Goal: Transaction & Acquisition: Purchase product/service

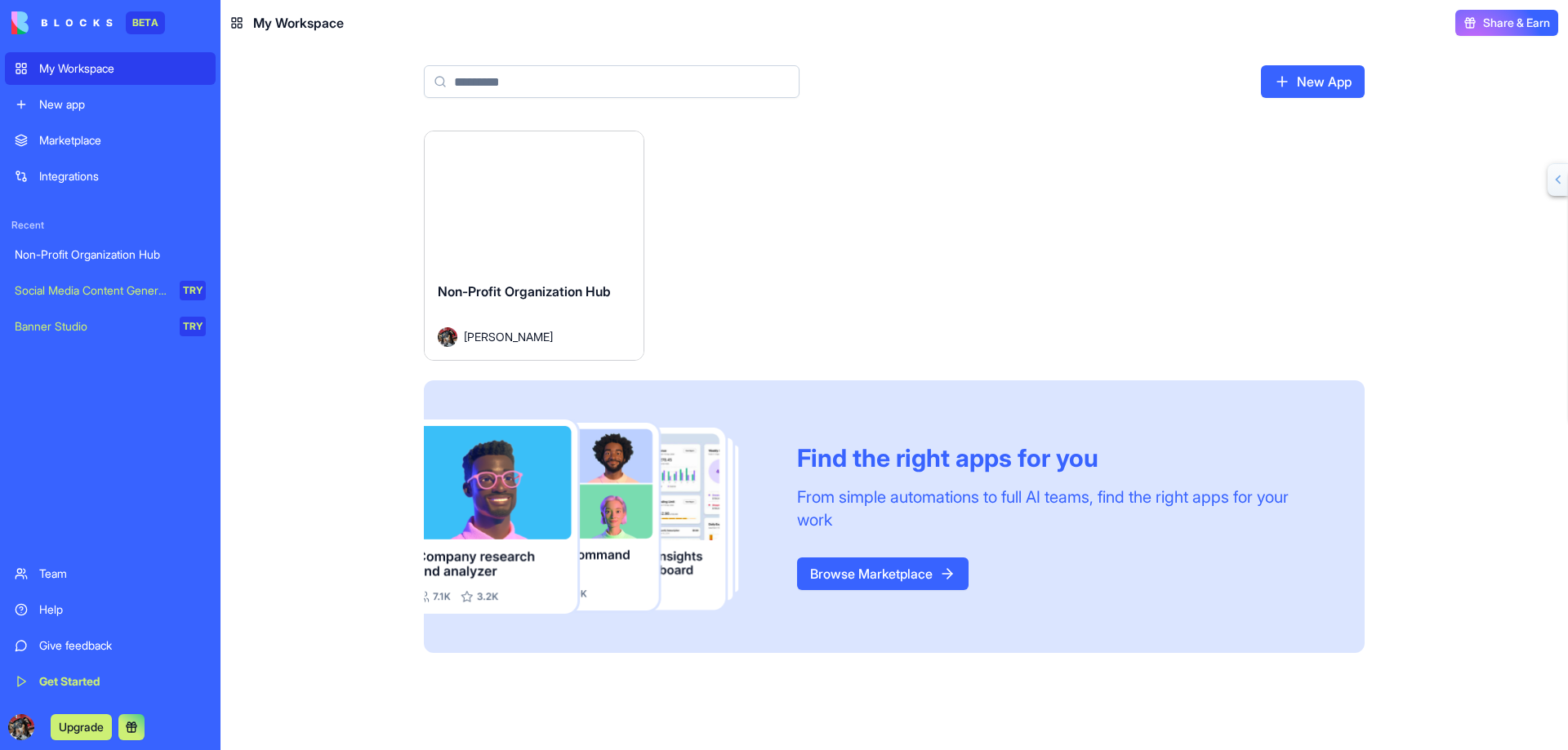
click at [536, 197] on button "Launch" at bounding box center [533, 200] width 123 height 32
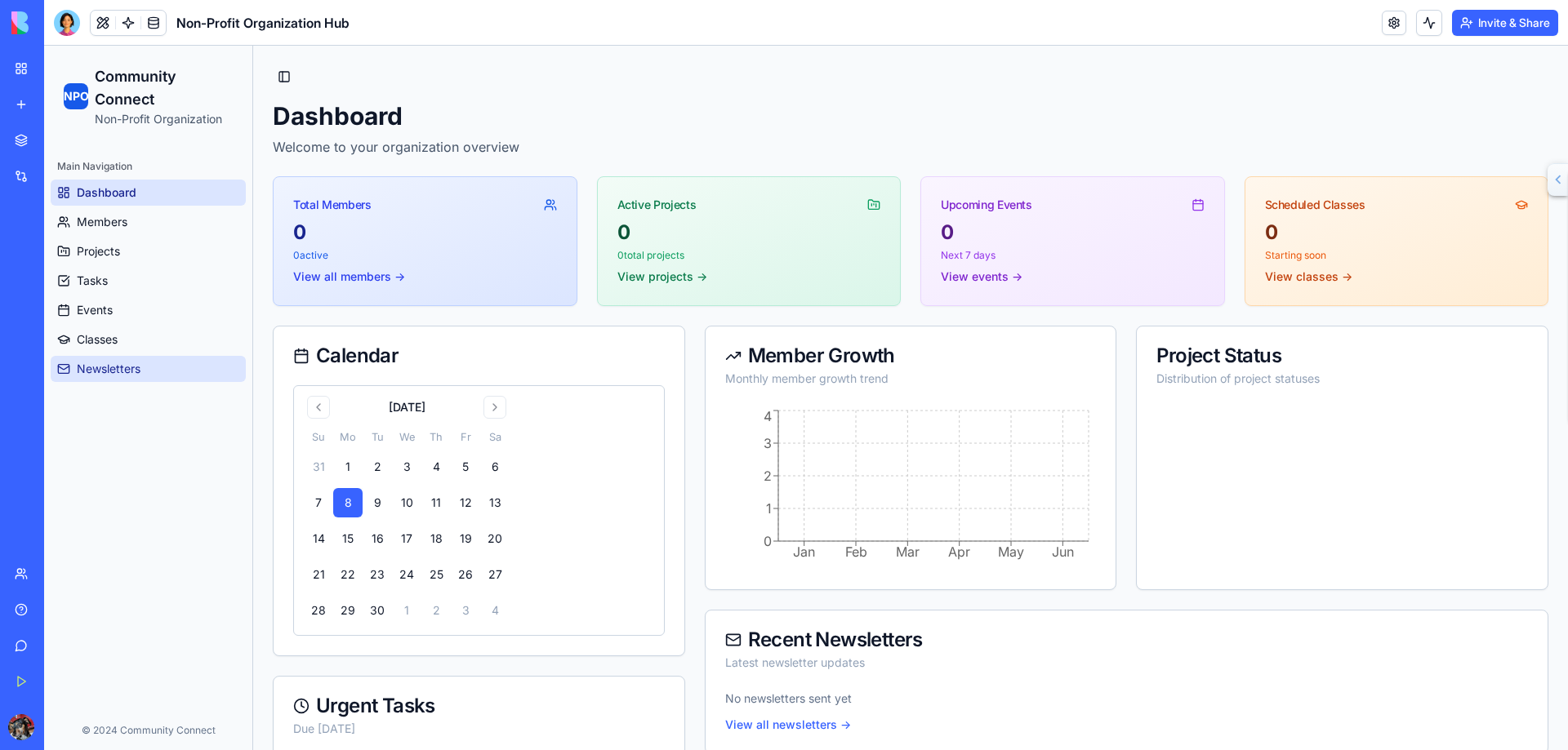
click at [134, 363] on span "Newsletters" at bounding box center [108, 369] width 64 height 16
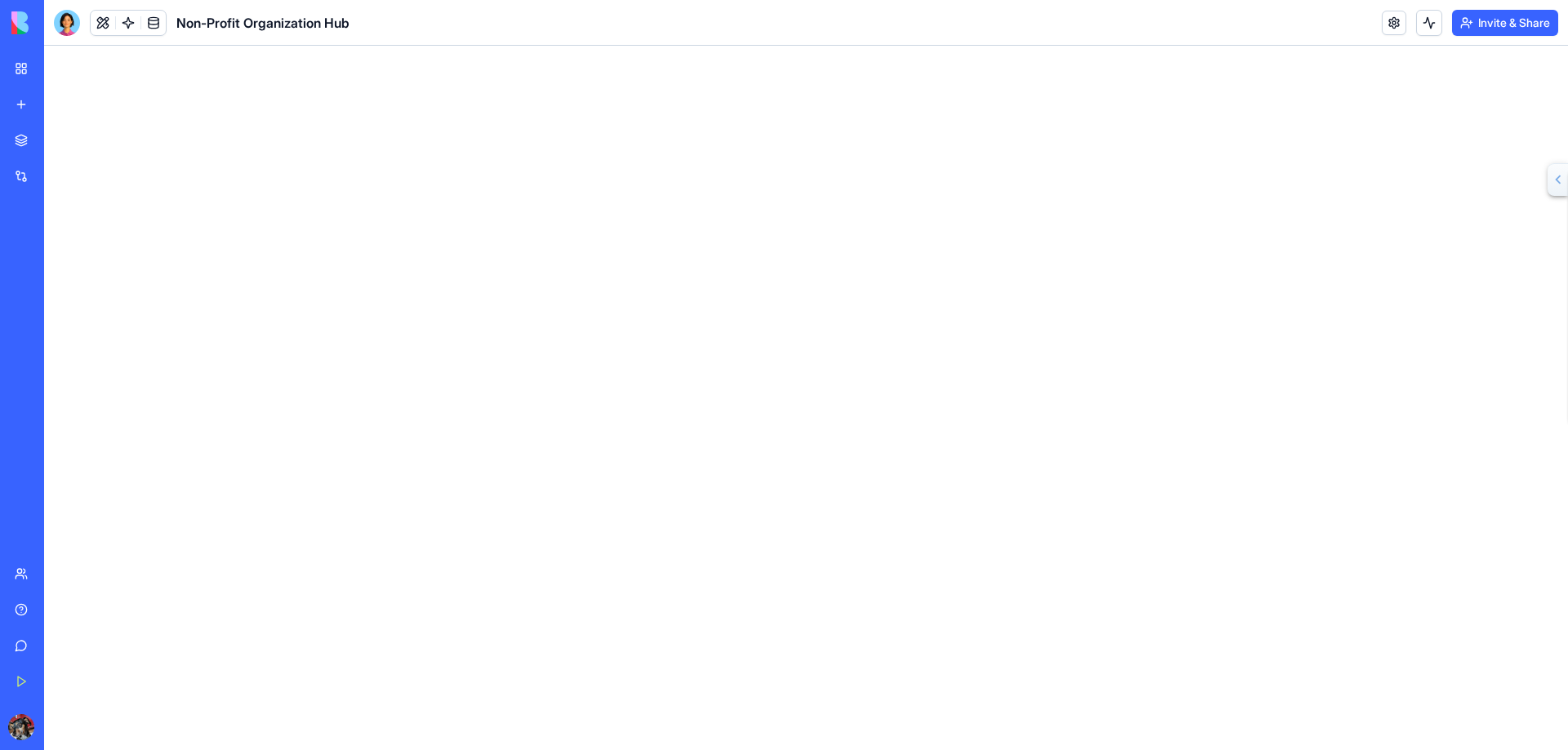
click at [61, 250] on div "Non-Profit Organization Hub" at bounding box center [37, 254] width 46 height 16
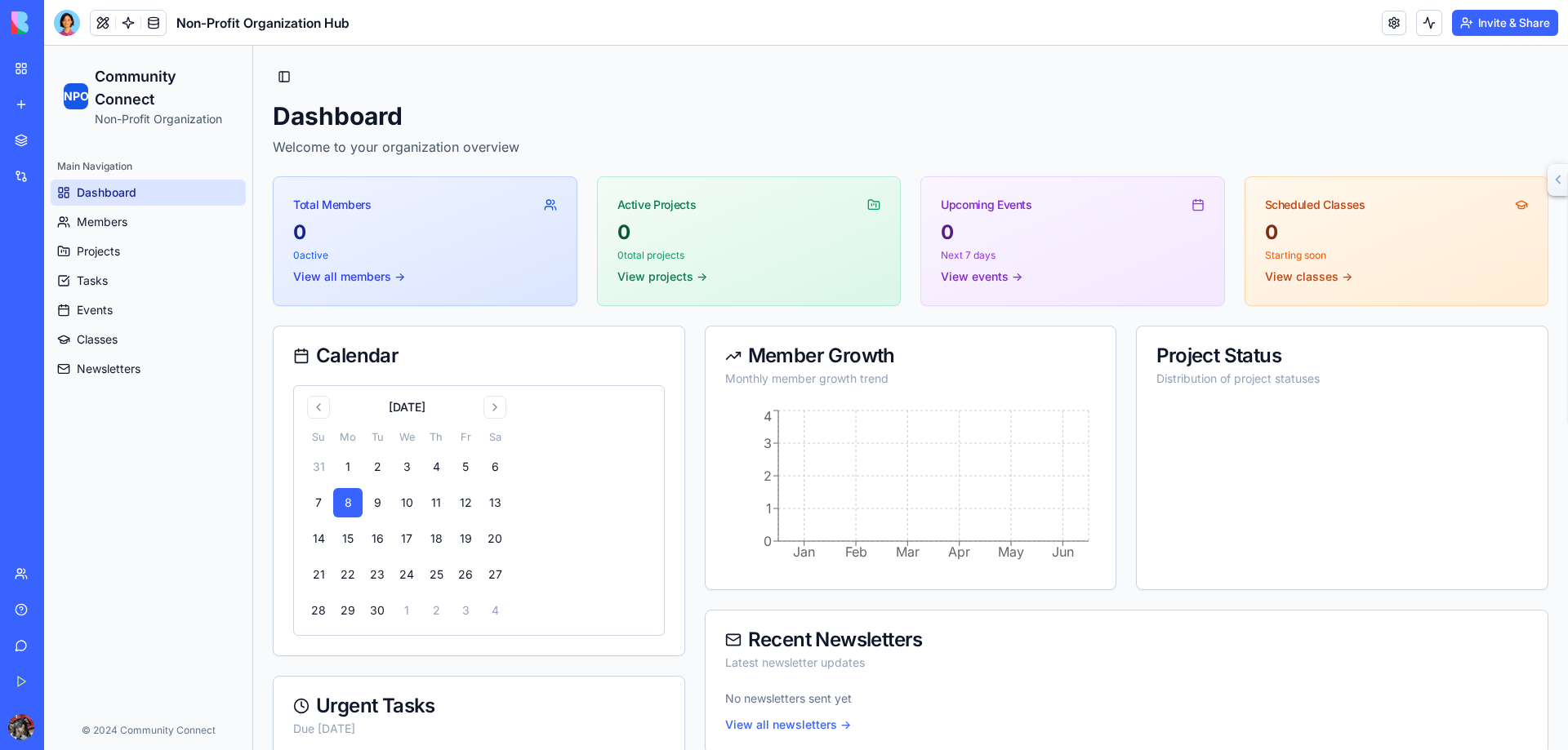
click at [1393, 26] on link at bounding box center [1394, 23] width 25 height 25
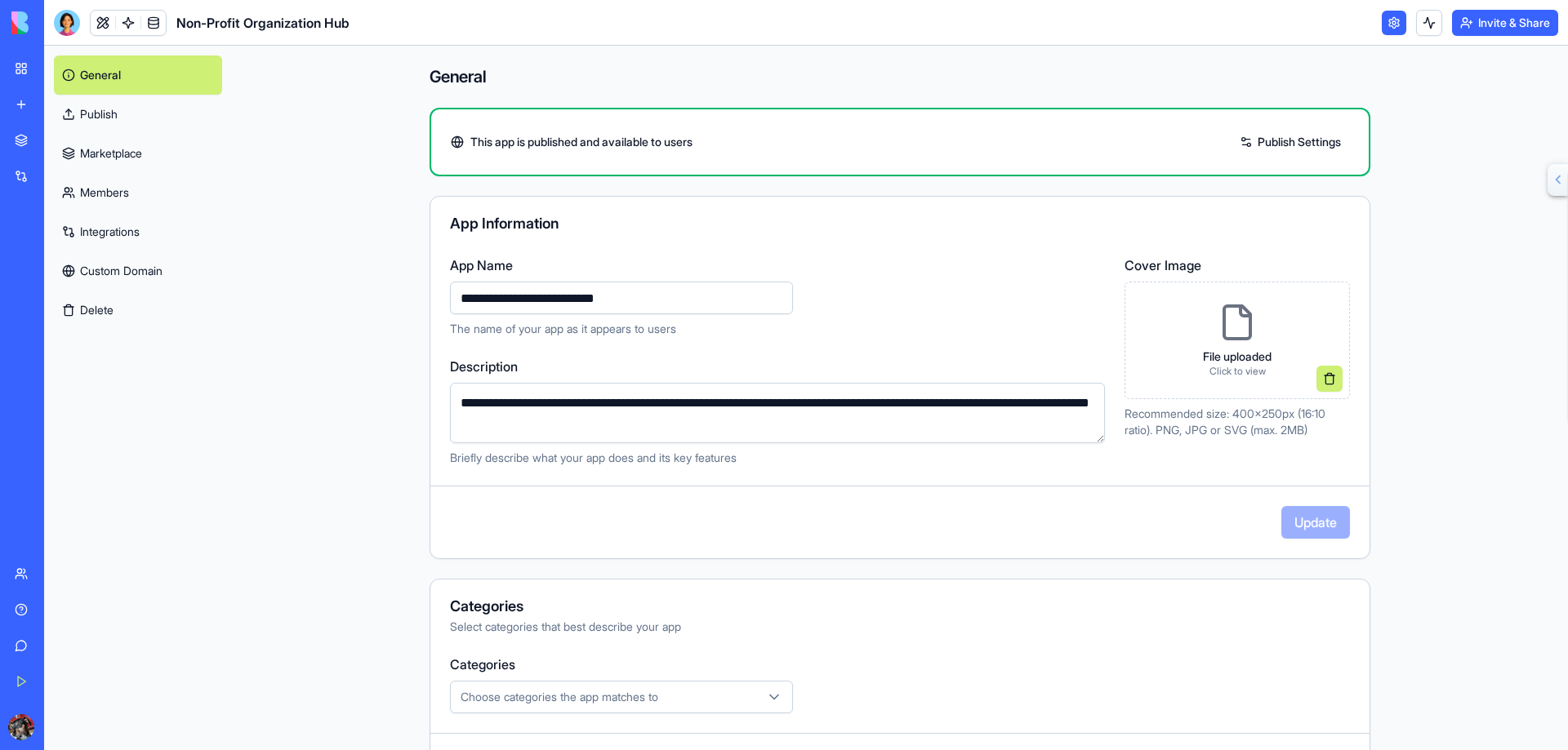
click at [1281, 137] on link "Publish Settings" at bounding box center [1290, 142] width 118 height 26
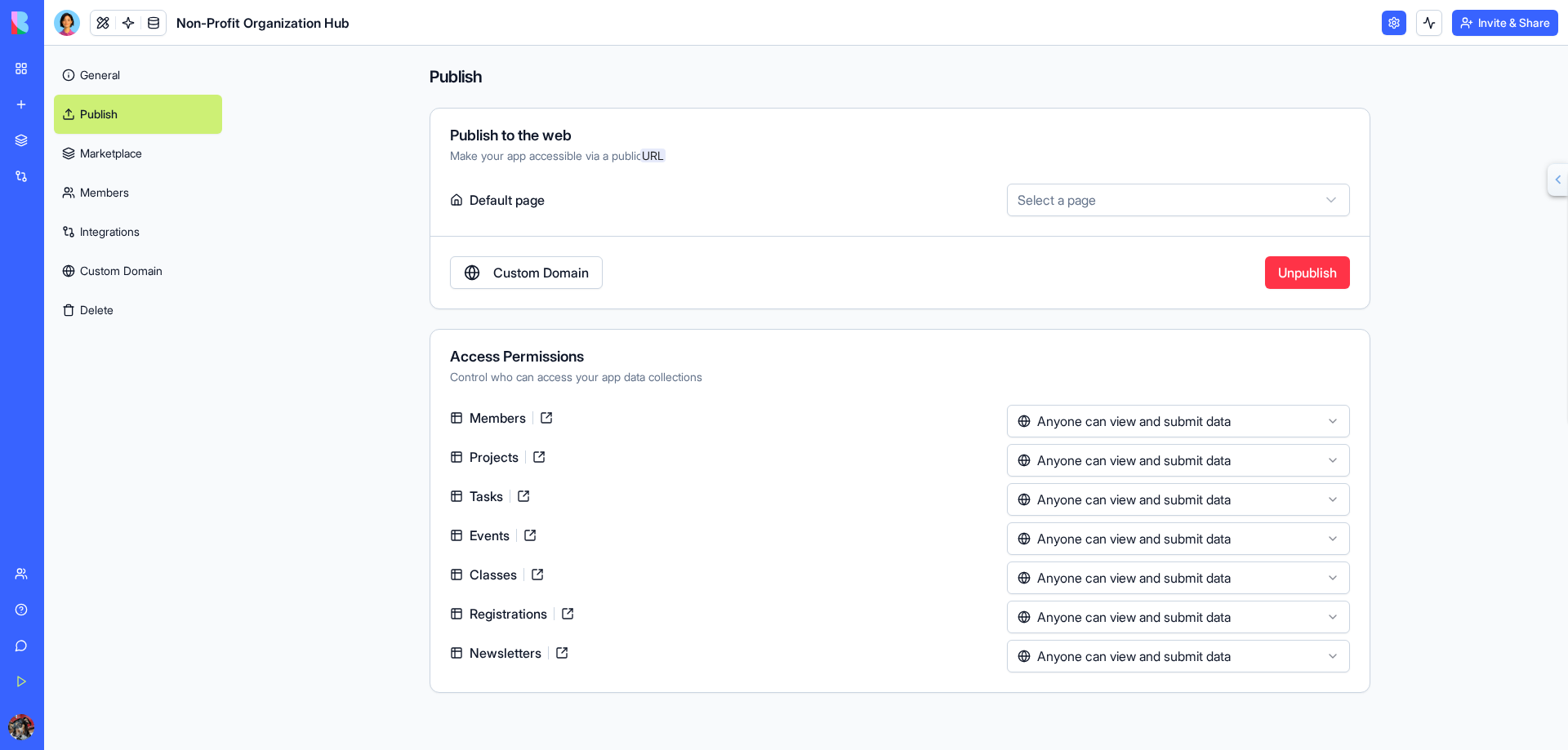
click at [548, 274] on link "Custom Domain" at bounding box center [526, 273] width 153 height 32
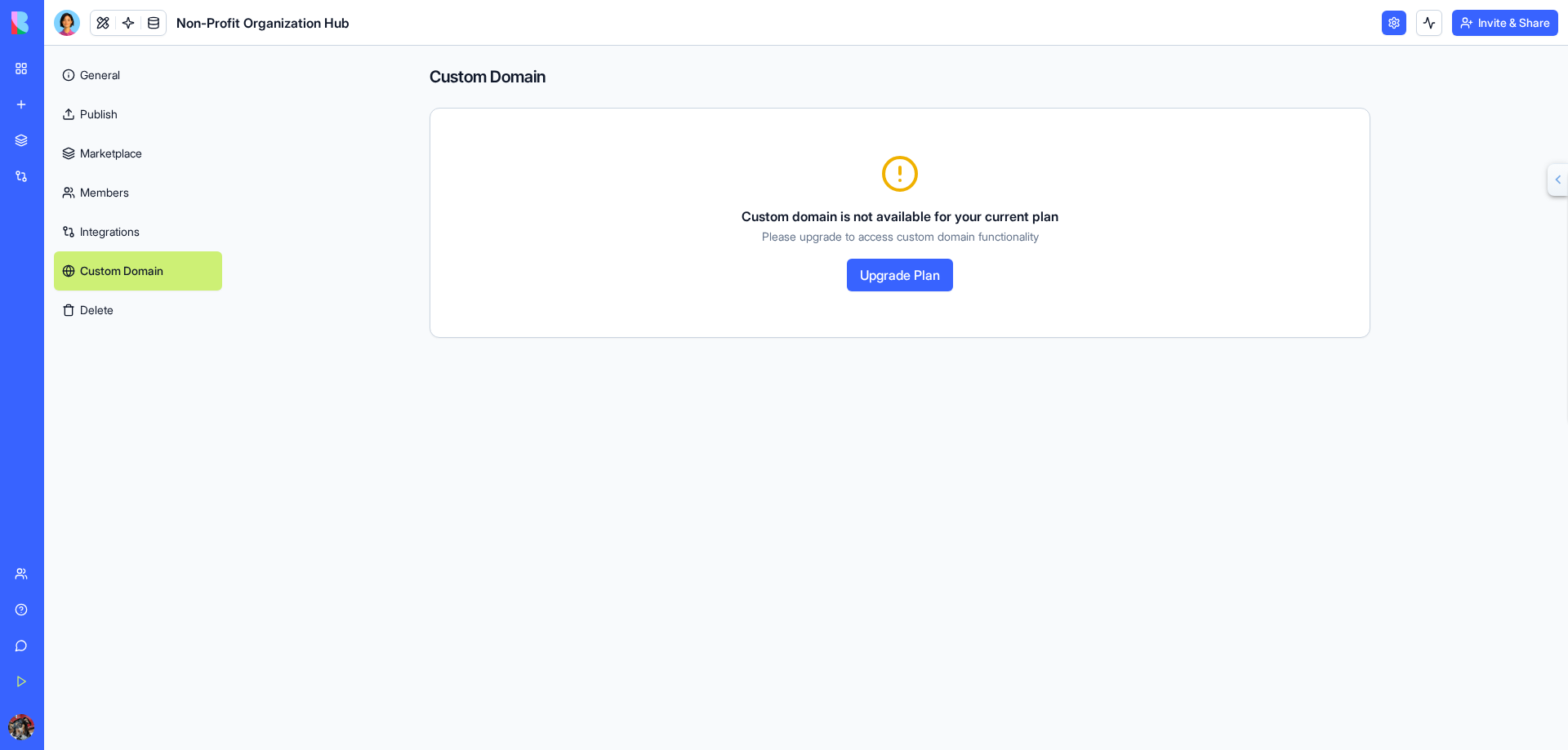
click at [925, 275] on button "Upgrade Plan" at bounding box center [900, 275] width 106 height 32
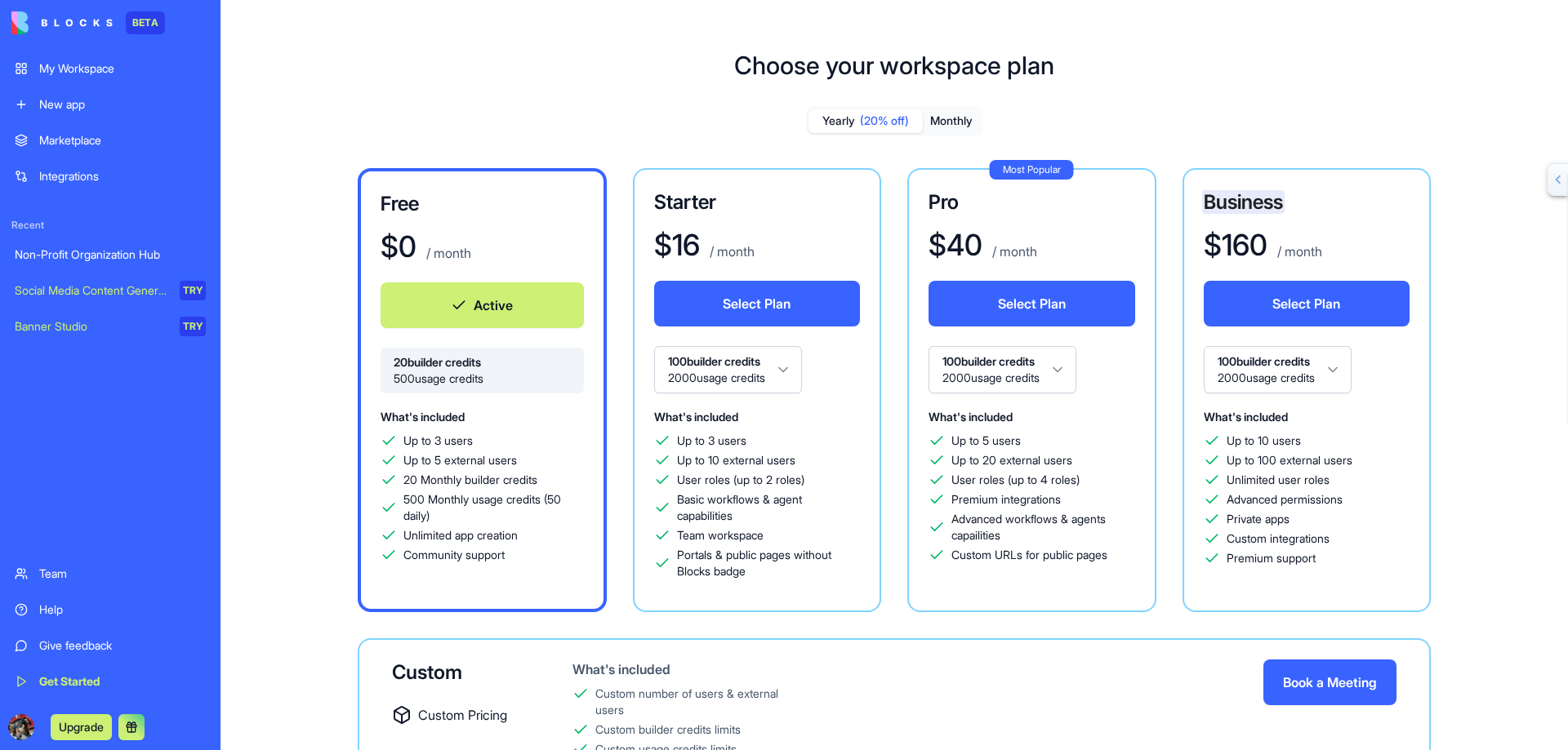
click at [82, 173] on div "Integrations" at bounding box center [122, 176] width 166 height 16
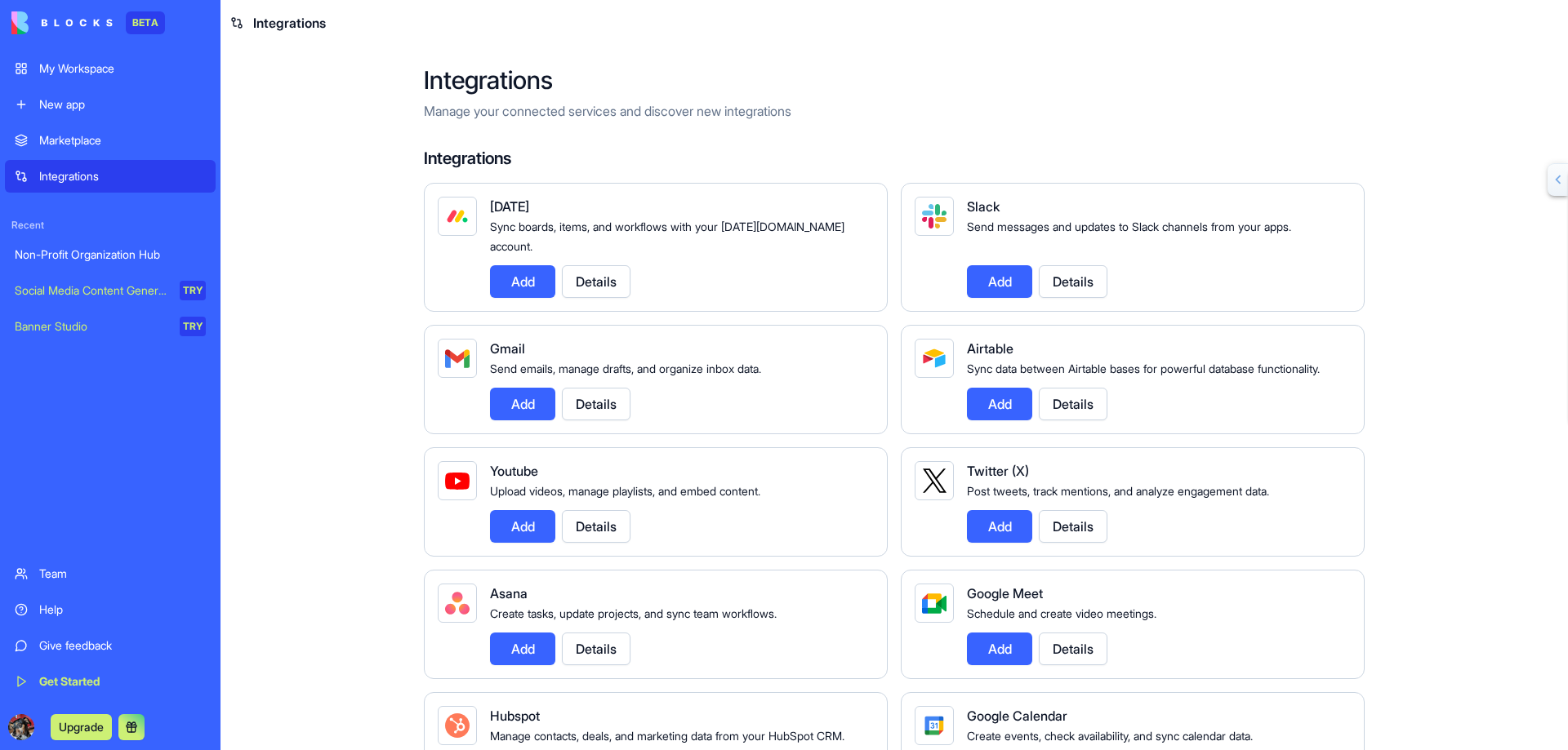
click at [112, 247] on div "Non-Profit Organization Hub" at bounding box center [109, 254] width 191 height 16
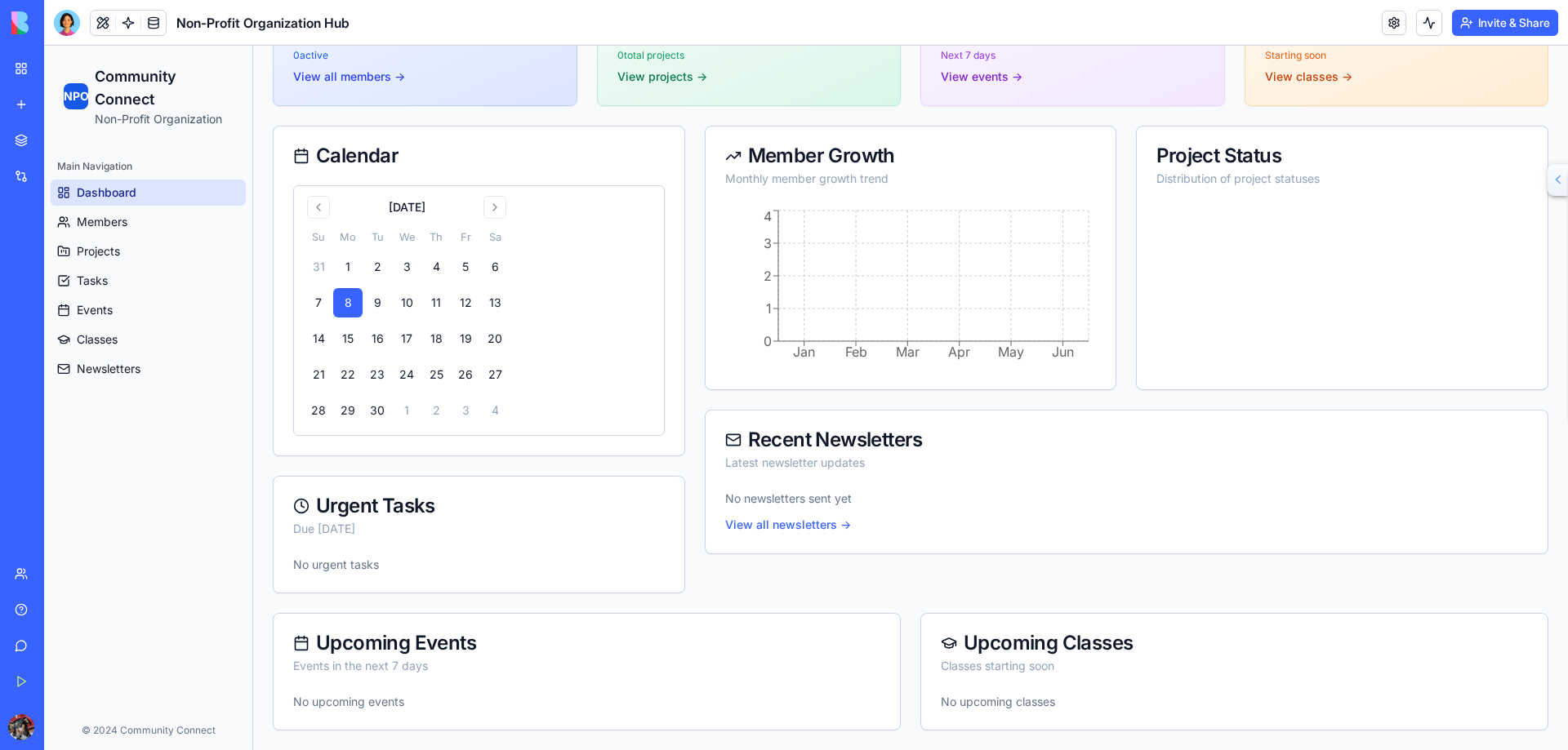
scroll to position [119, 0]
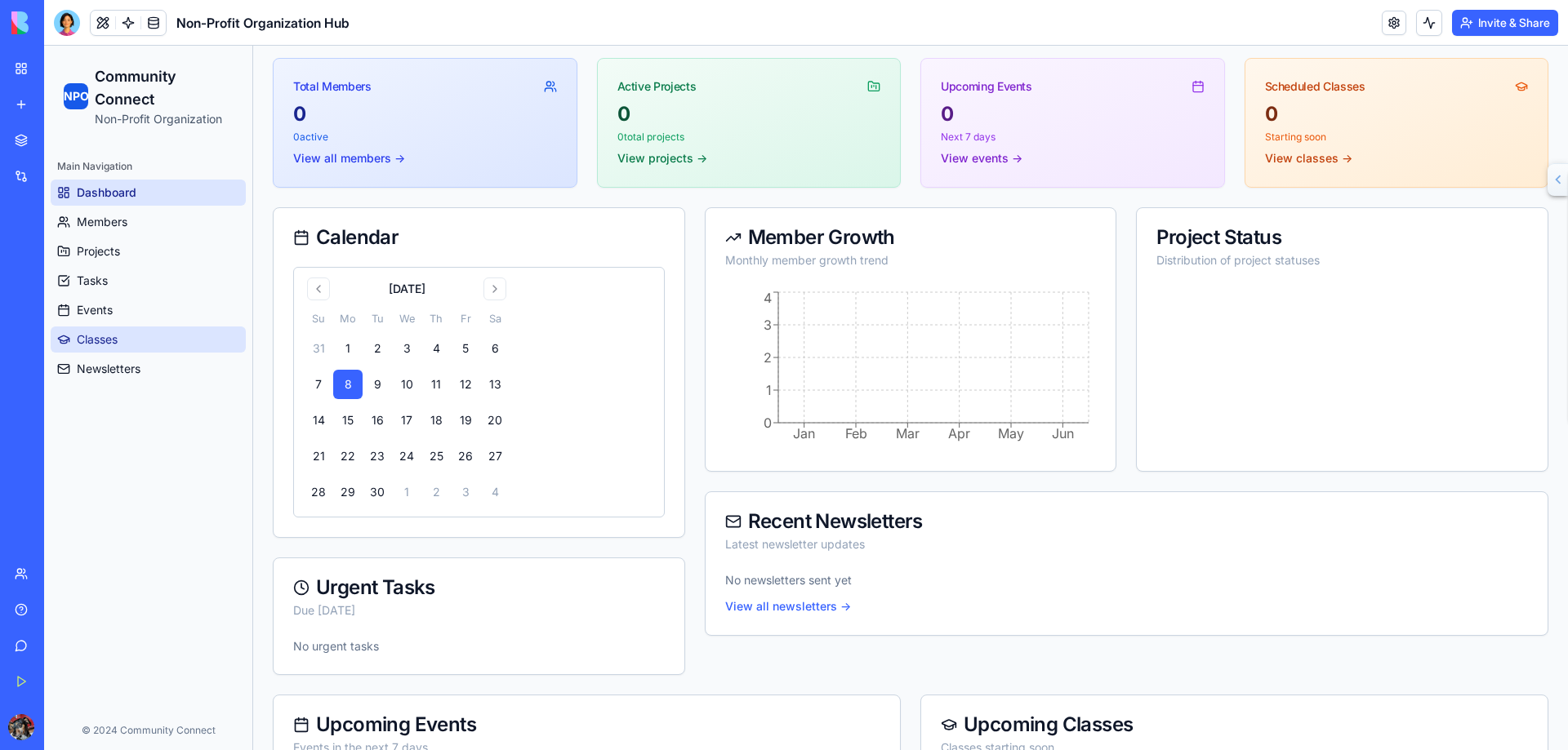
click at [99, 333] on span "Classes" at bounding box center [97, 339] width 41 height 16
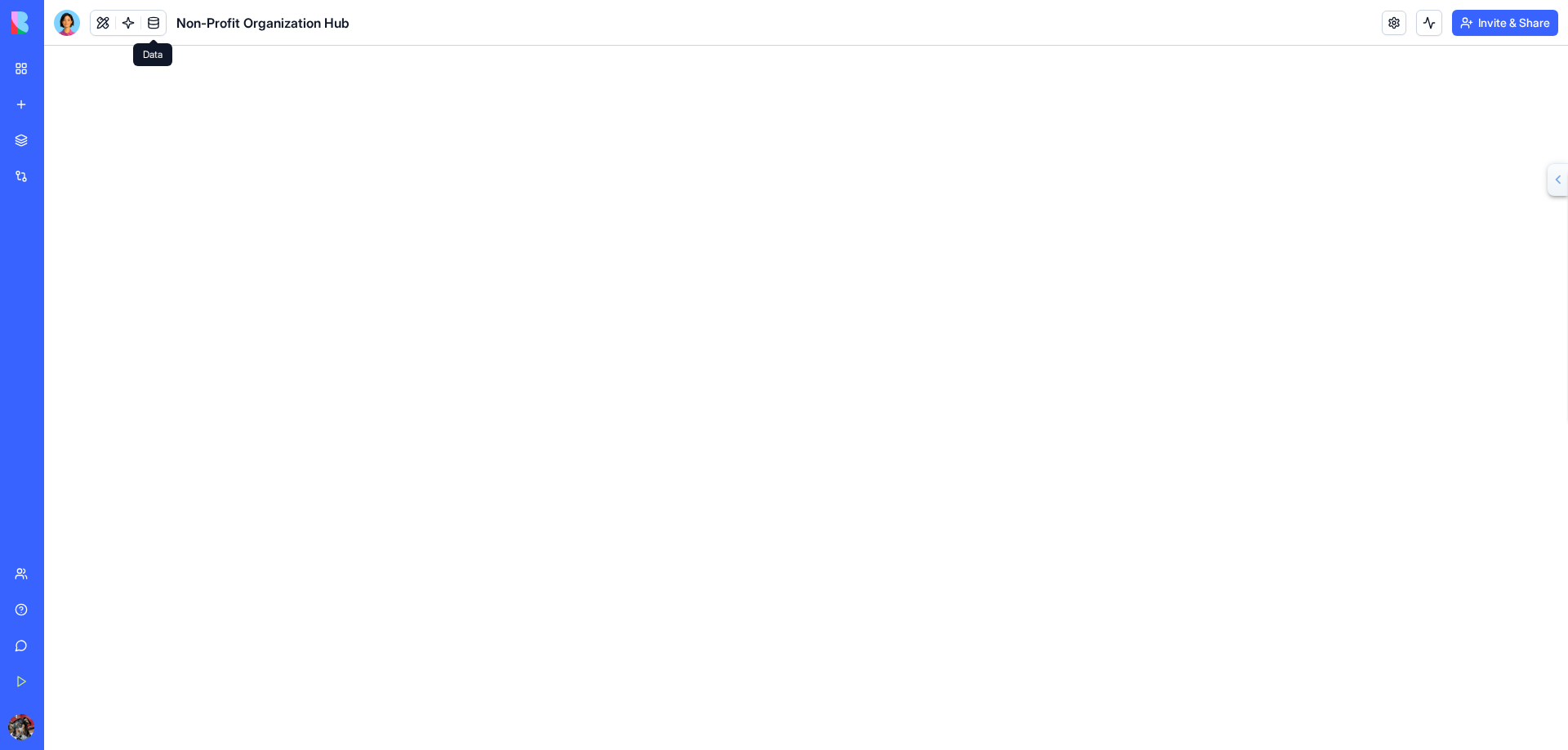
click at [154, 20] on link at bounding box center [154, 23] width 25 height 25
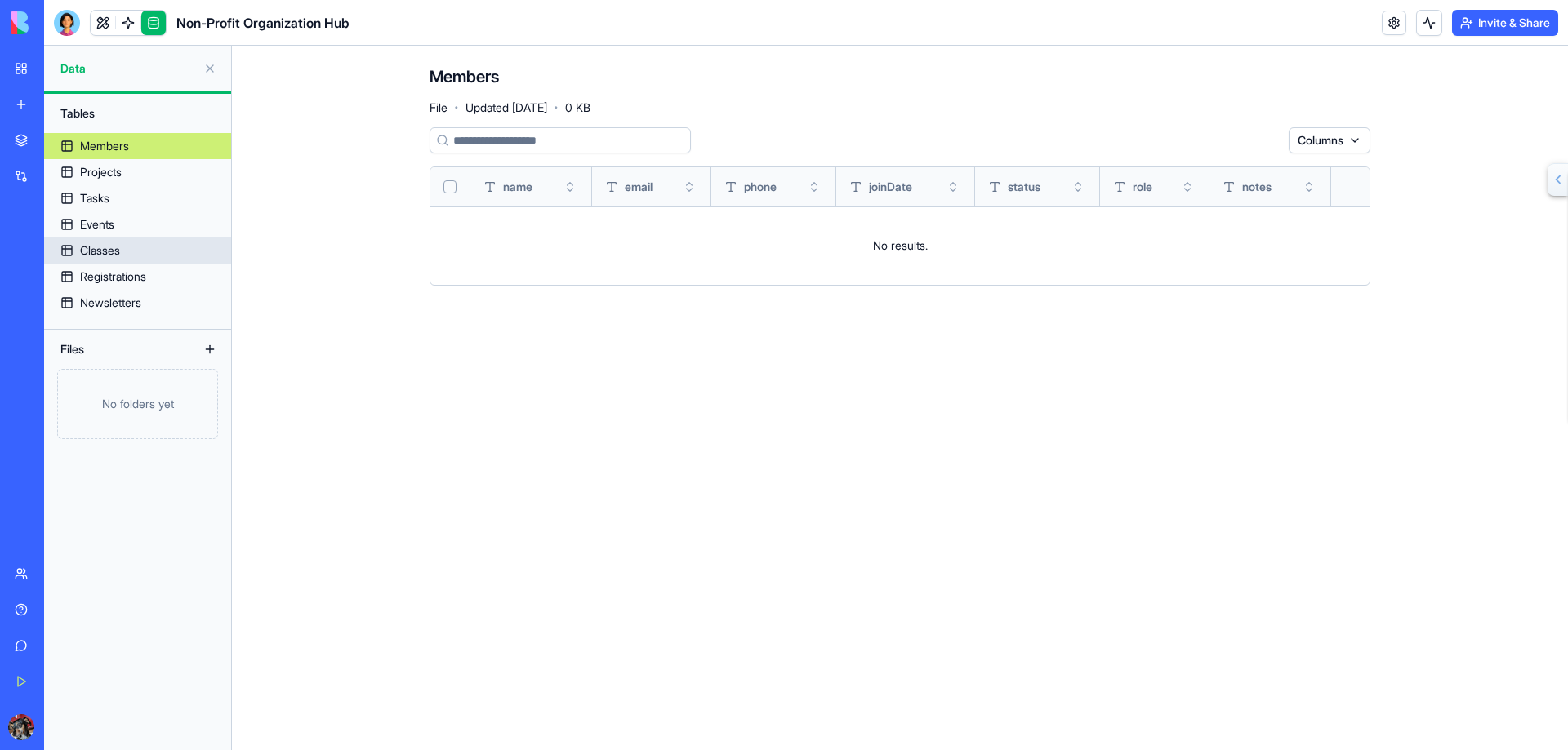
click at [110, 252] on div "Classes" at bounding box center [100, 250] width 40 height 16
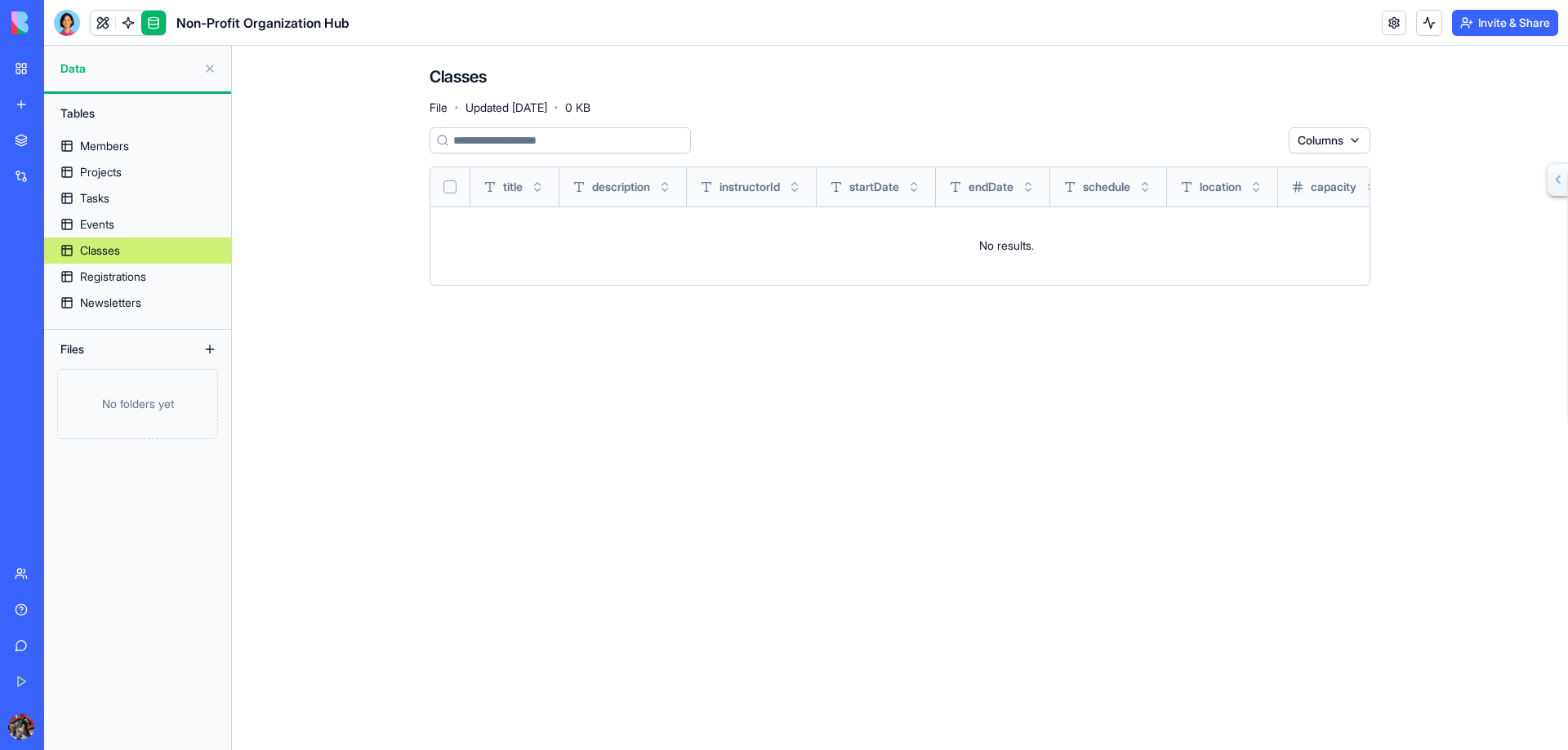
click at [45, 72] on div "My Workspace" at bounding box center [49, 68] width 21 height 16
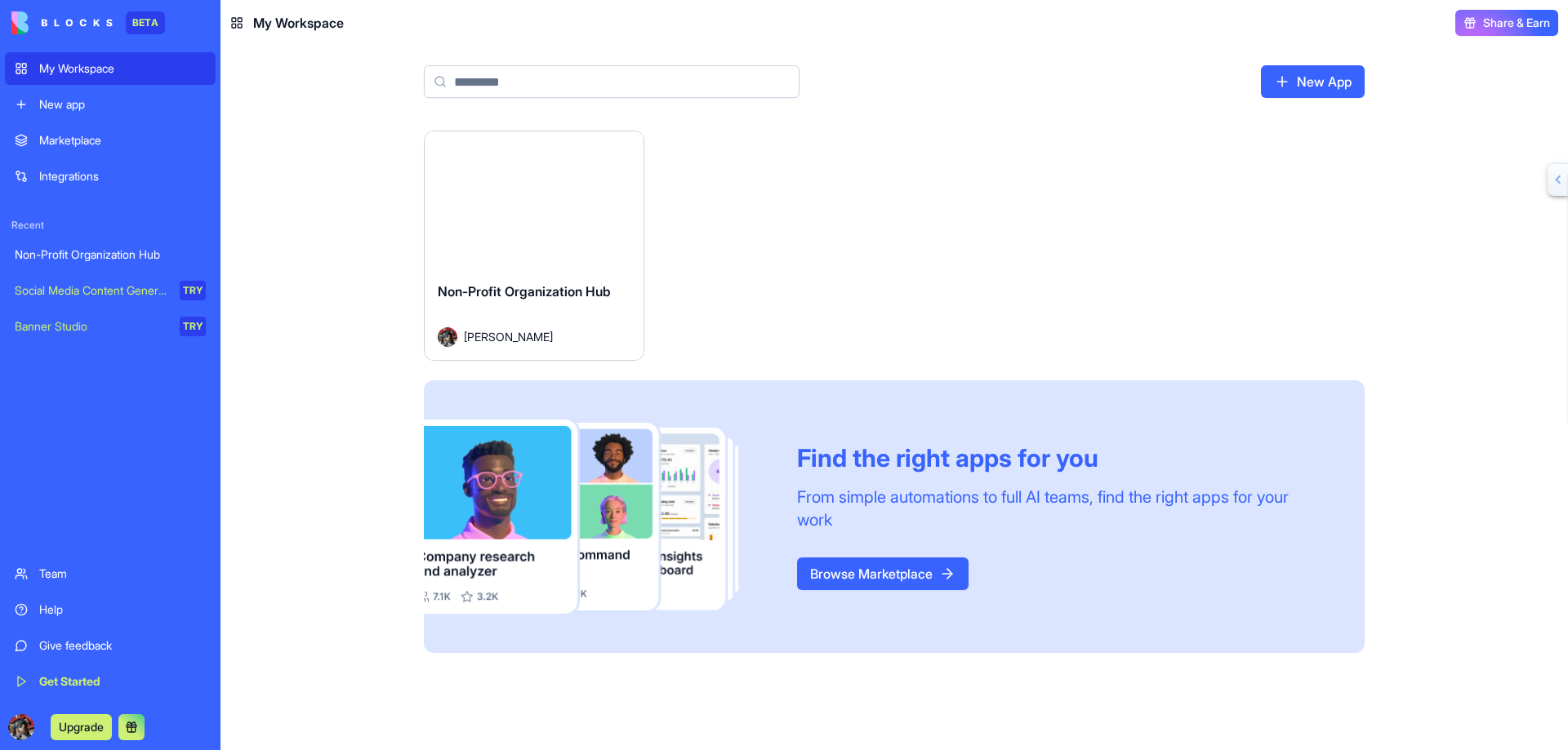
click at [50, 682] on div "Get Started" at bounding box center [122, 682] width 166 height 16
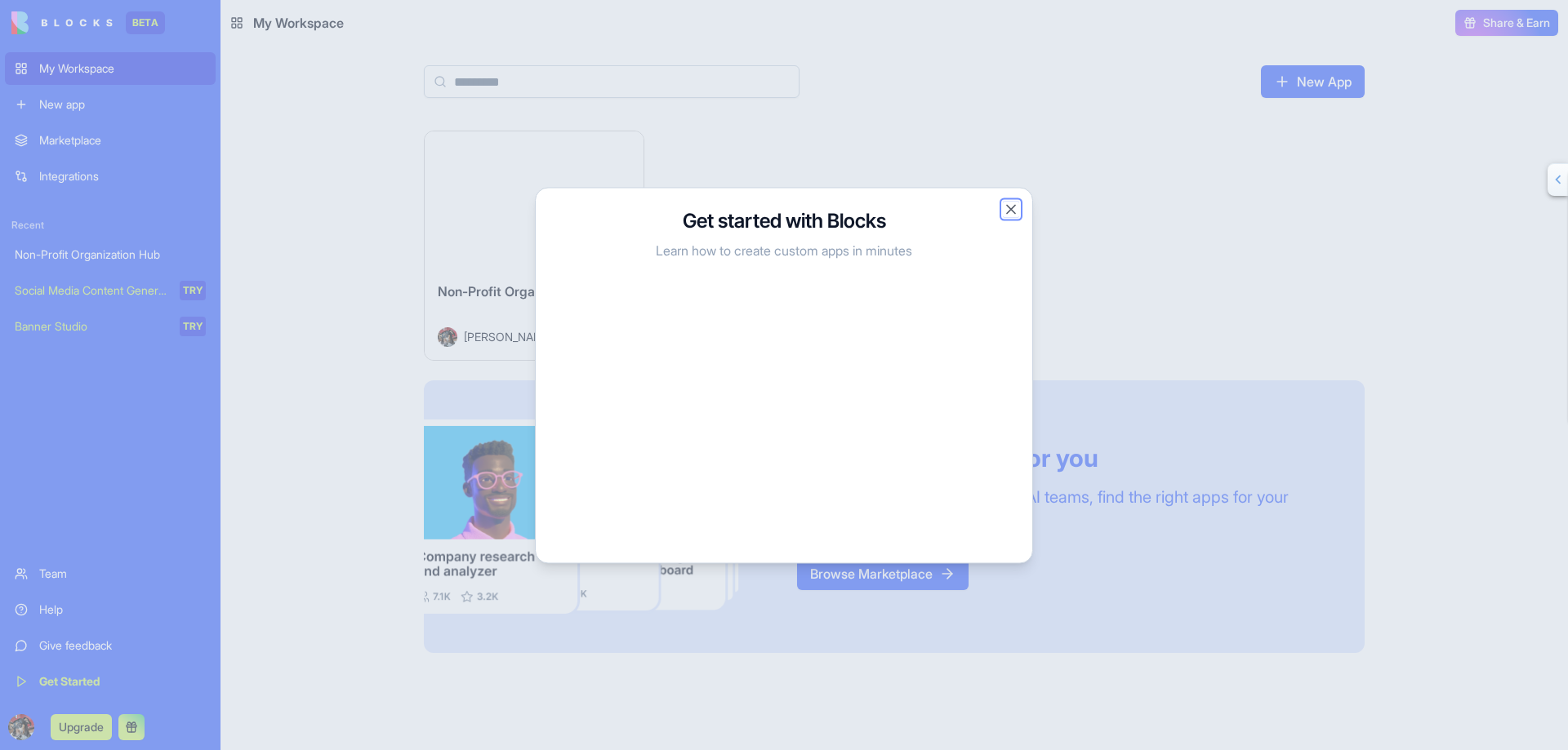
click at [1012, 210] on button "Close" at bounding box center [1011, 208] width 16 height 16
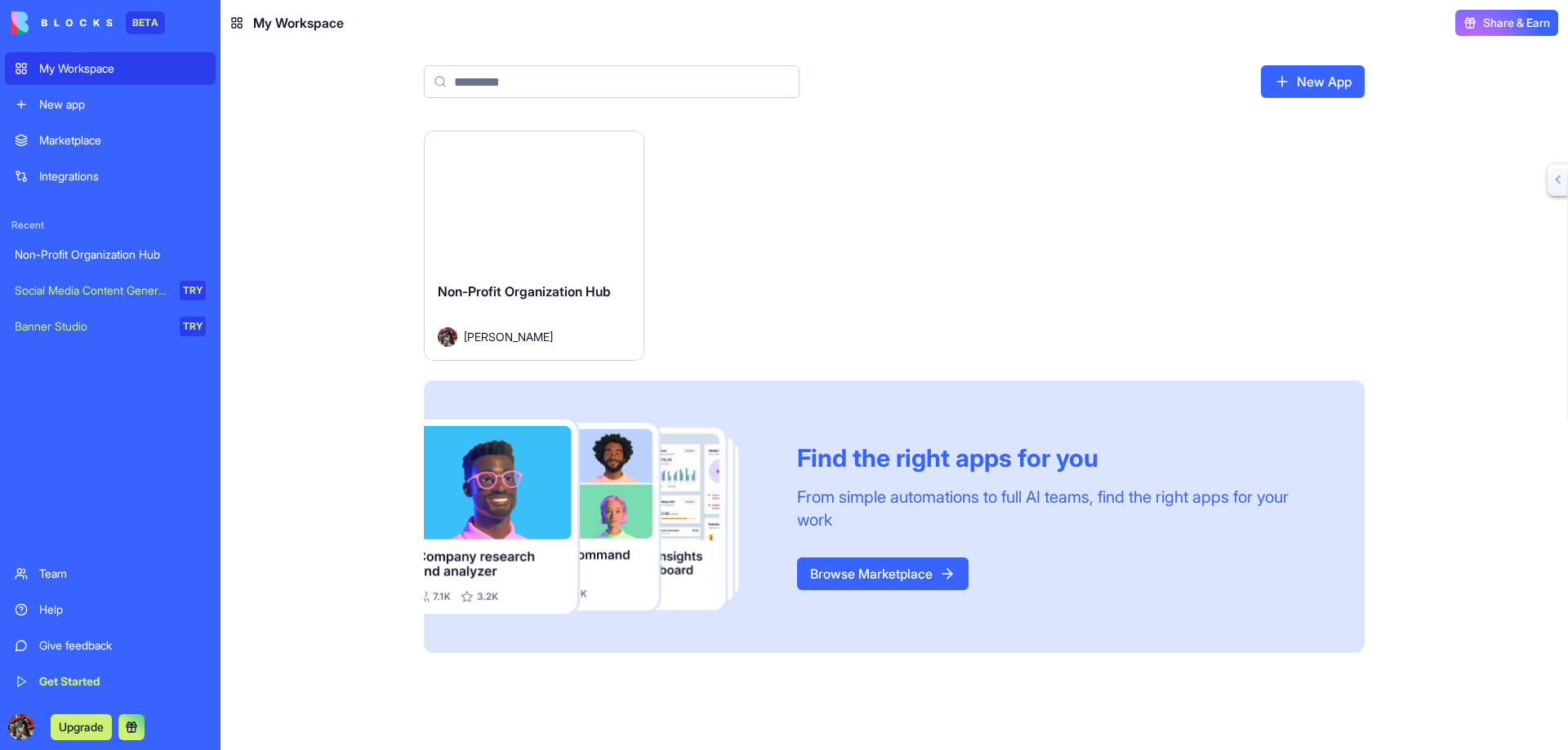
click at [95, 251] on div "Non-Profit Organization Hub" at bounding box center [109, 254] width 191 height 16
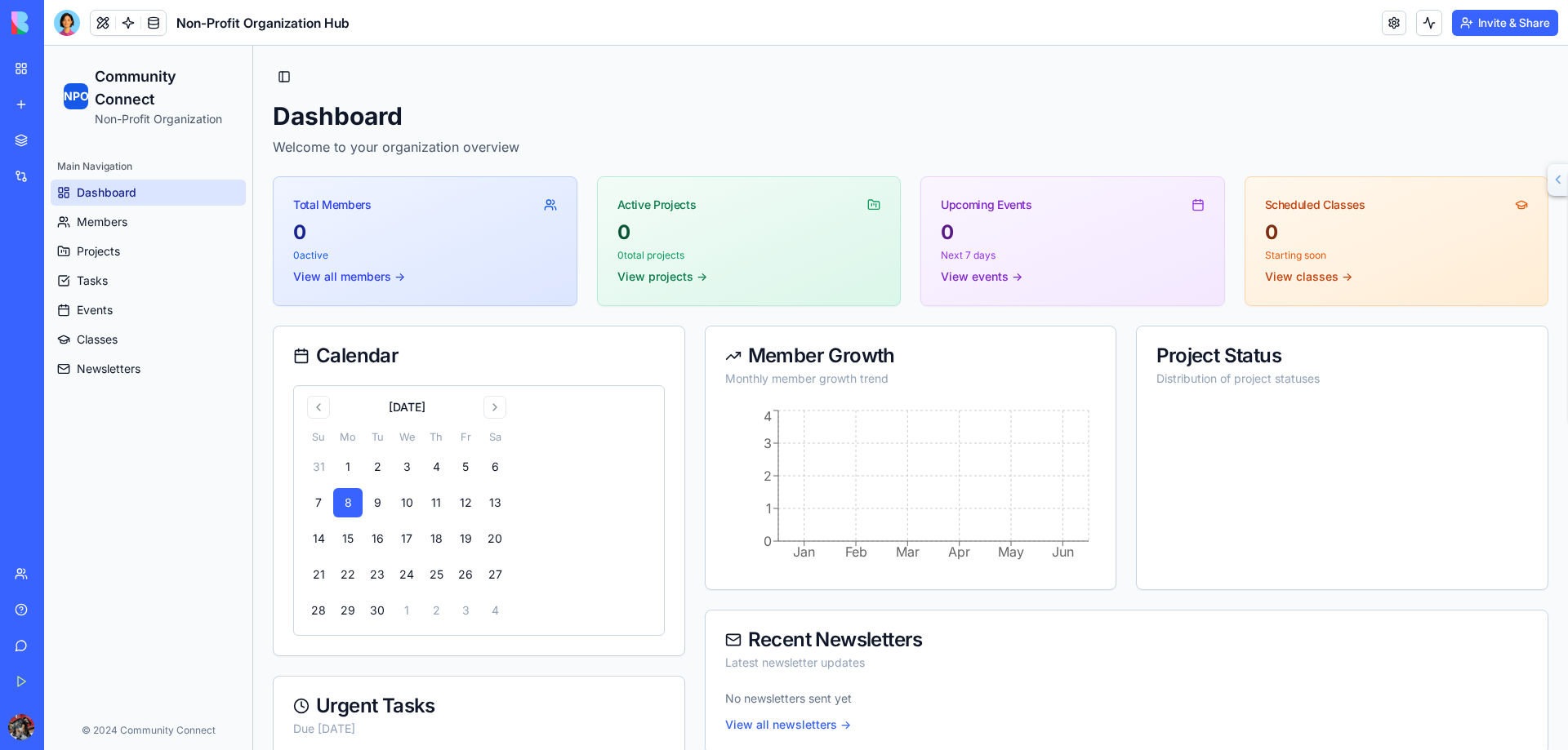
click at [61, 252] on div "Non-Profit Organization Hub" at bounding box center [37, 254] width 46 height 16
click at [153, 16] on link at bounding box center [154, 23] width 25 height 25
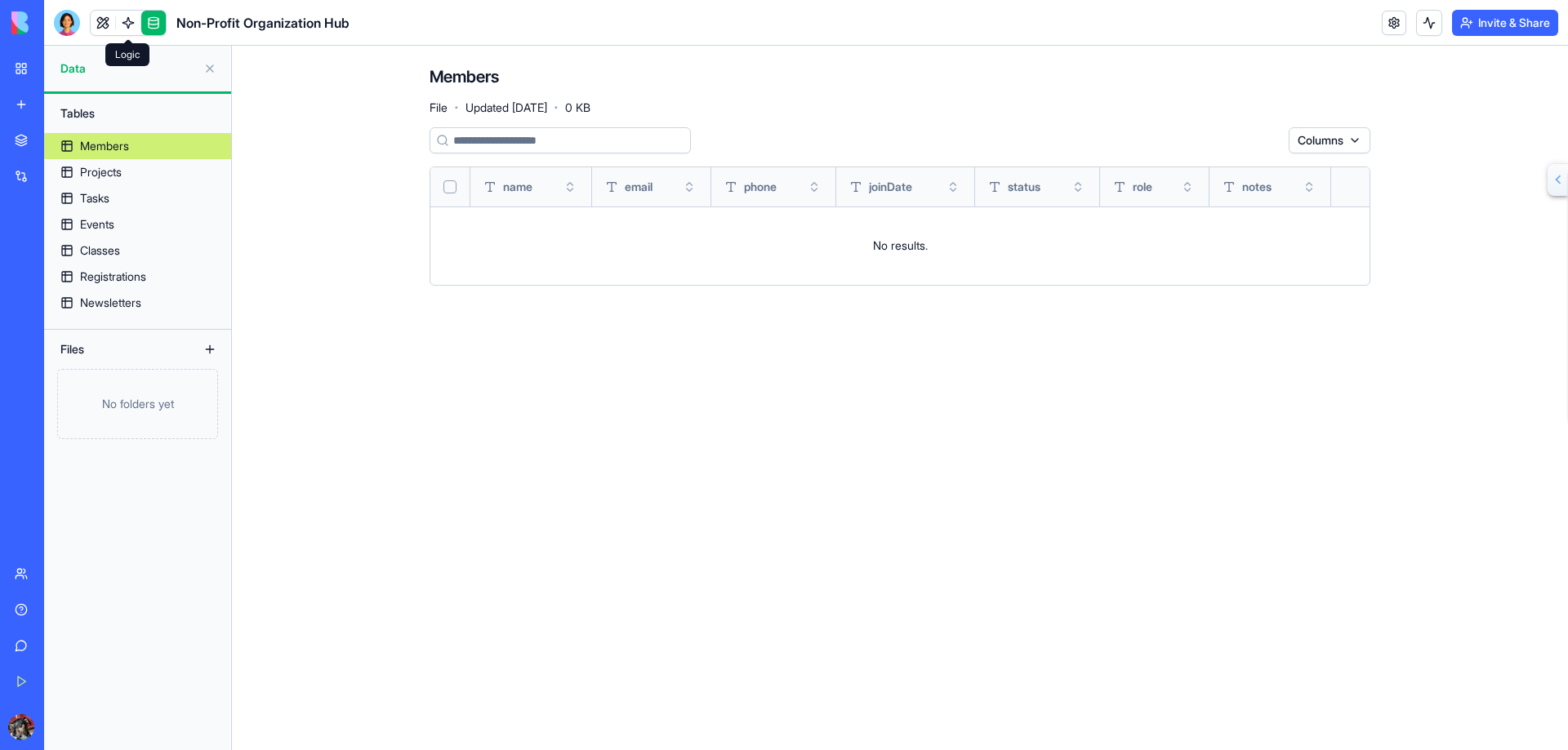
click at [130, 21] on link at bounding box center [128, 23] width 25 height 25
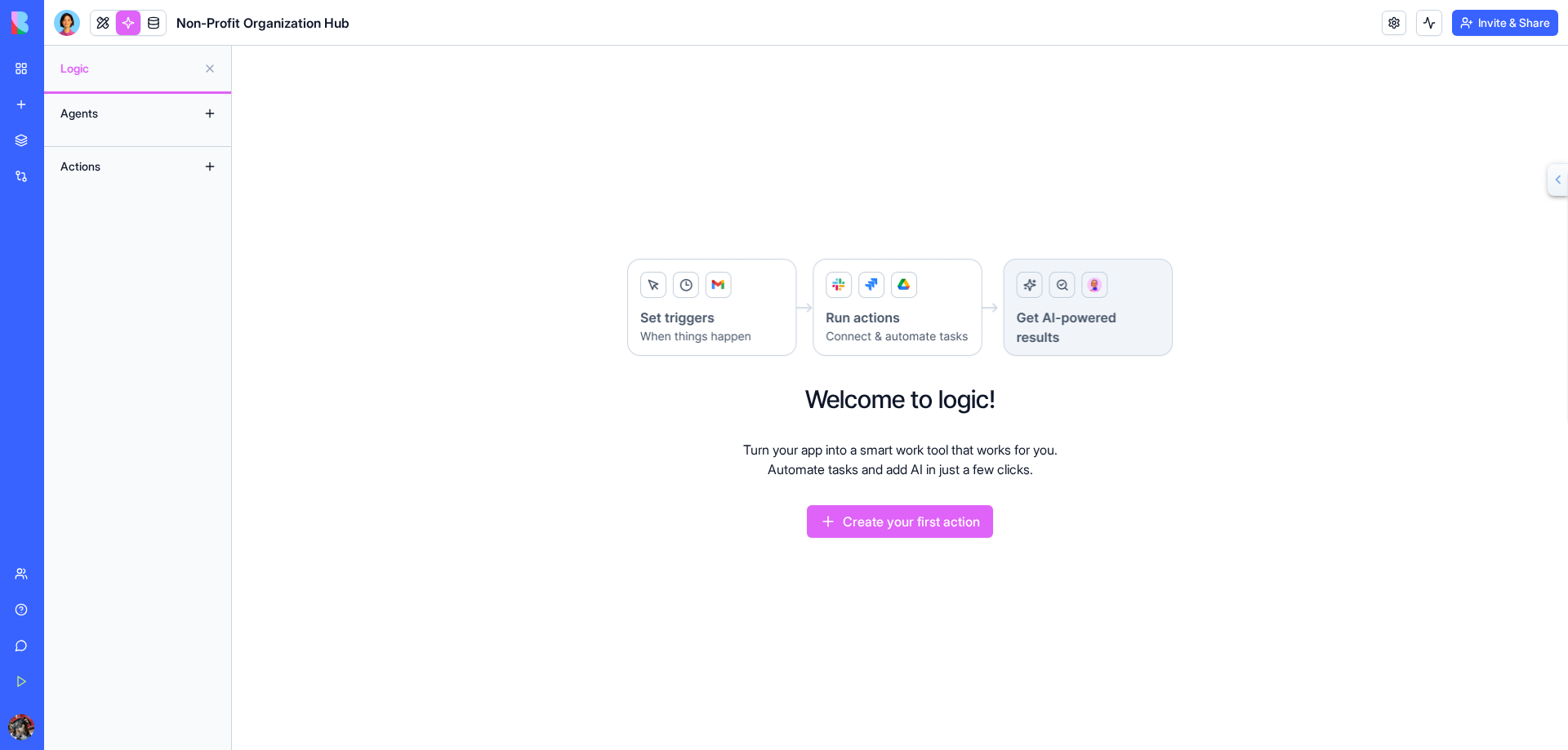
click at [206, 109] on button at bounding box center [209, 113] width 26 height 26
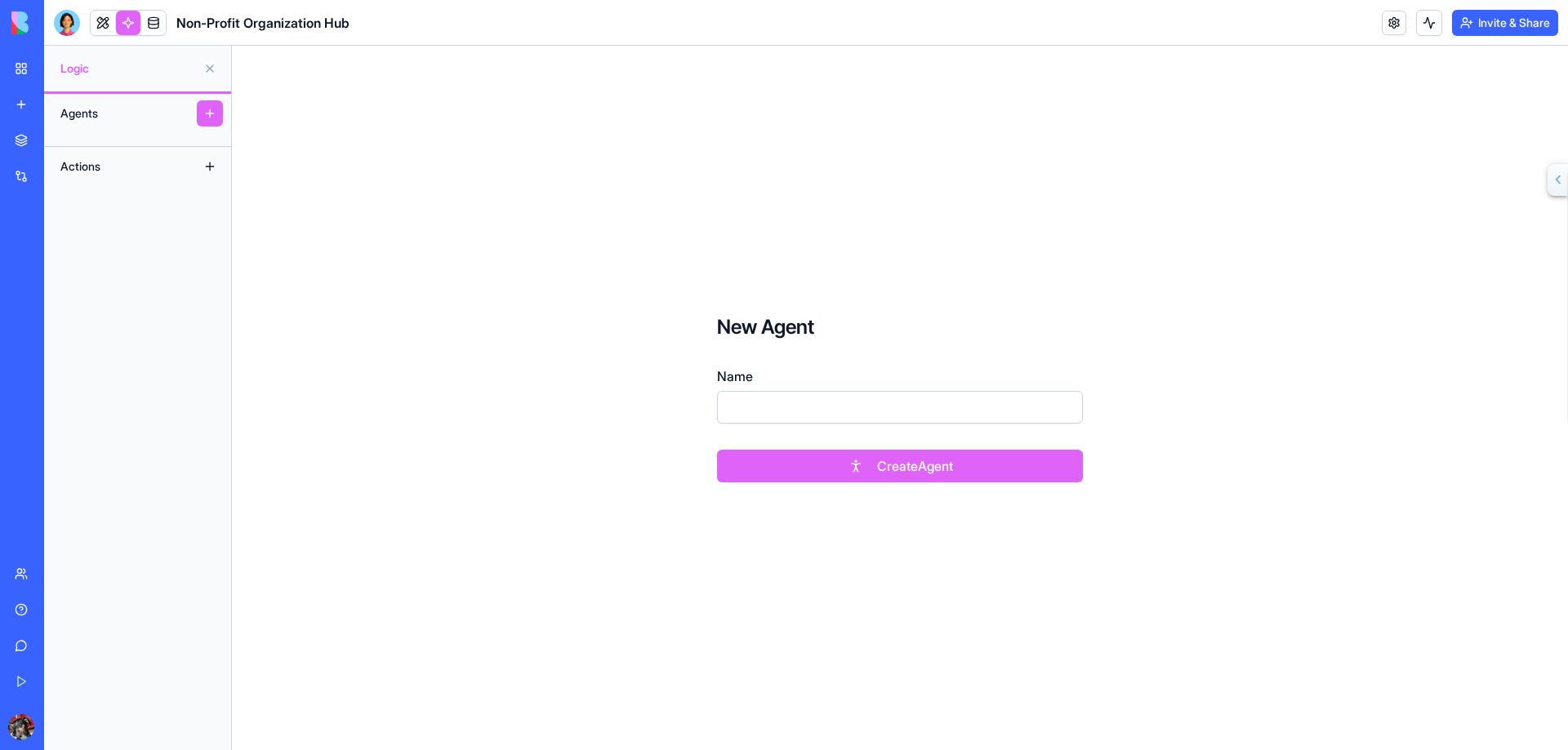
click at [132, 125] on div "Agents" at bounding box center [117, 113] width 130 height 26
click at [126, 71] on span "Logic" at bounding box center [128, 68] width 136 height 16
click at [121, 166] on div "Actions" at bounding box center [117, 165] width 130 height 26
click at [107, 165] on div "Actions" at bounding box center [117, 165] width 130 height 26
click at [207, 165] on button at bounding box center [209, 165] width 26 height 26
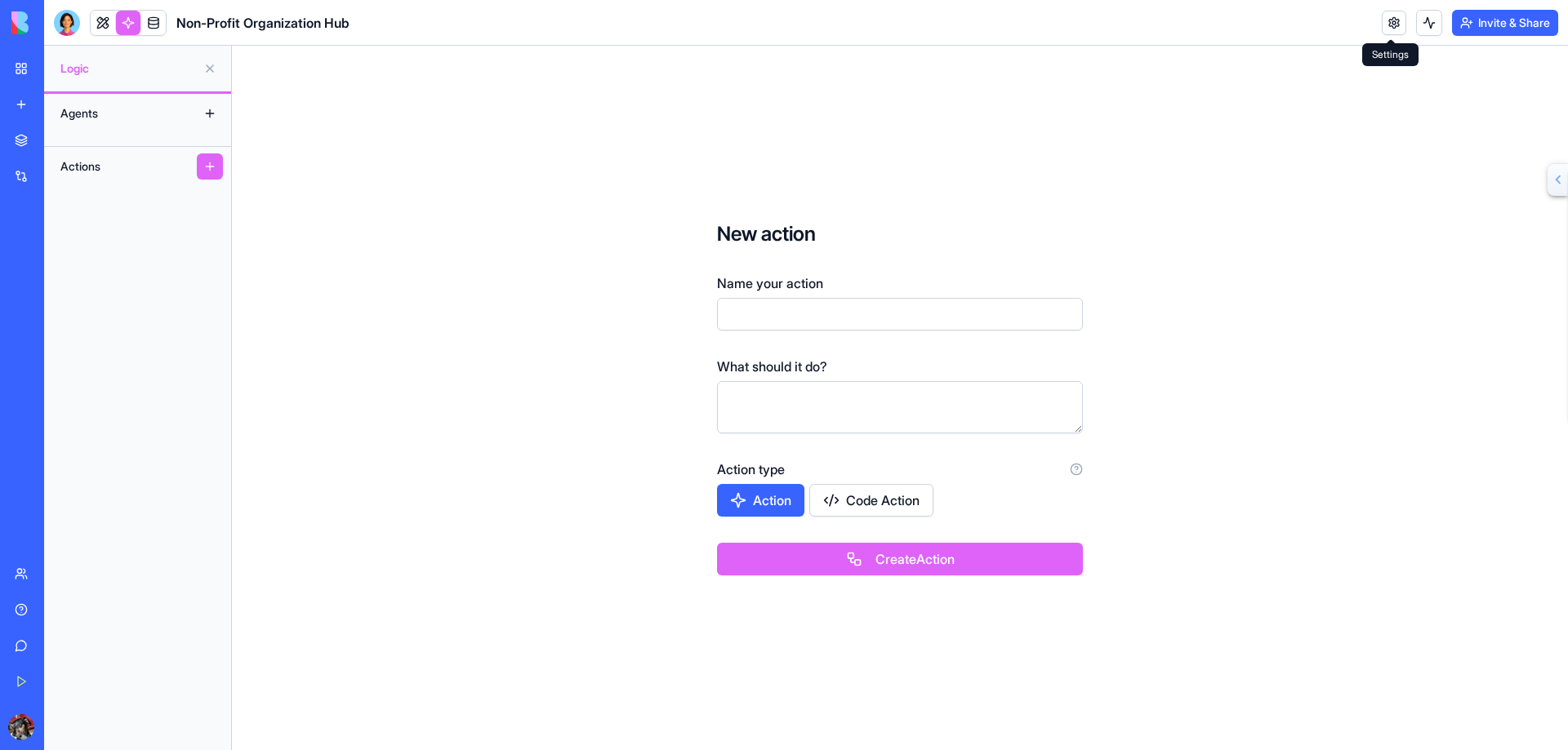
click at [1393, 26] on link at bounding box center [1394, 23] width 25 height 25
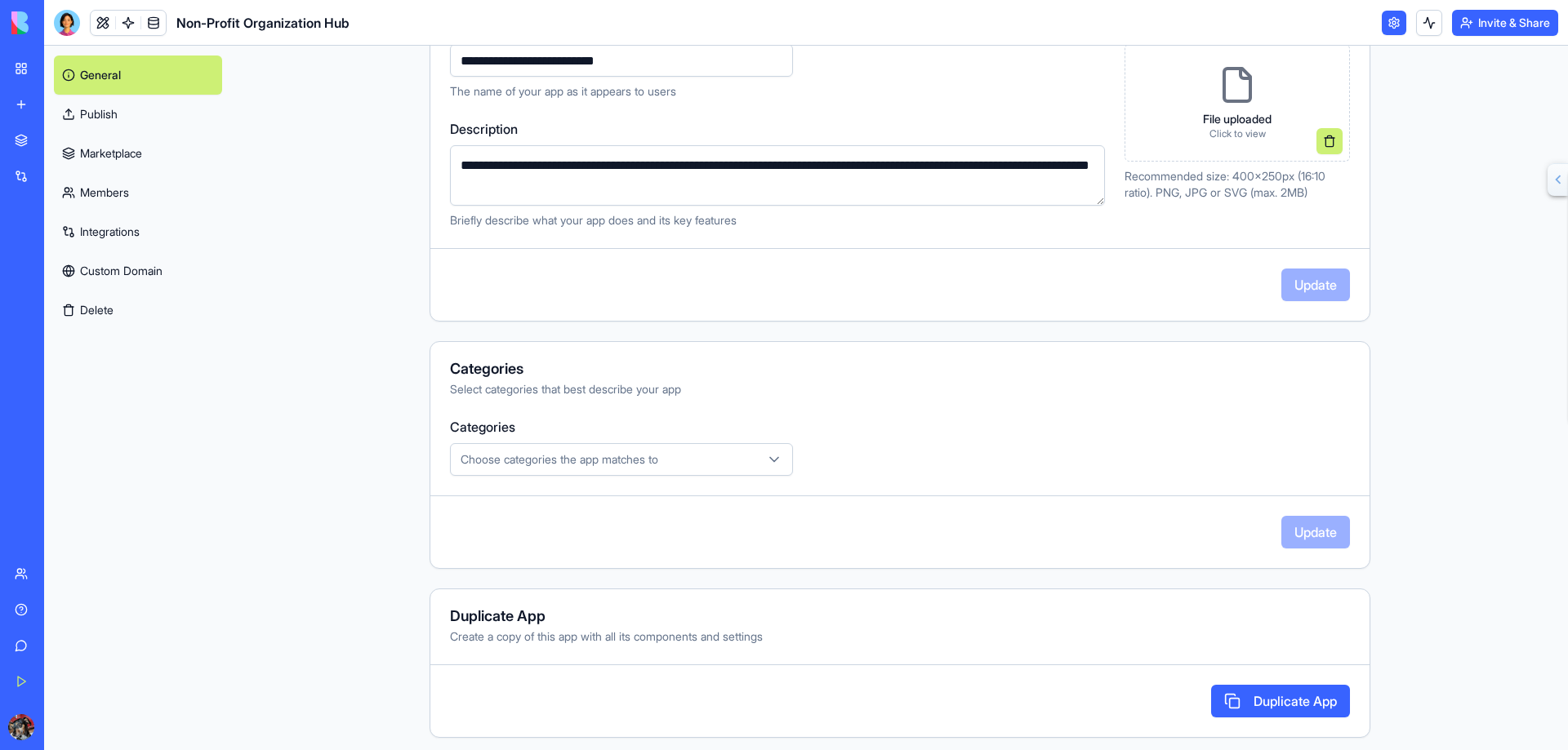
scroll to position [245, 0]
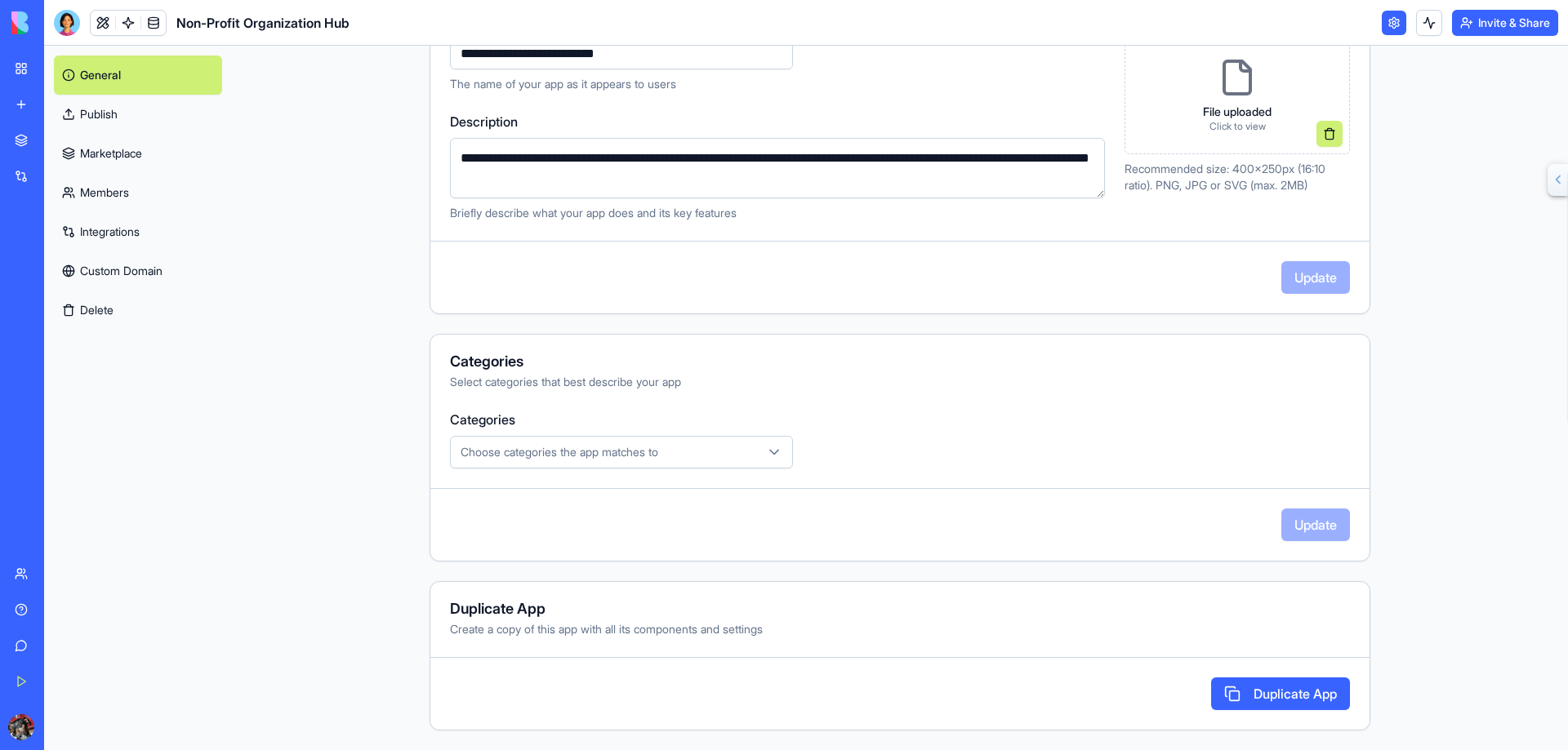
click at [770, 453] on icon "button" at bounding box center [774, 452] width 9 height 4
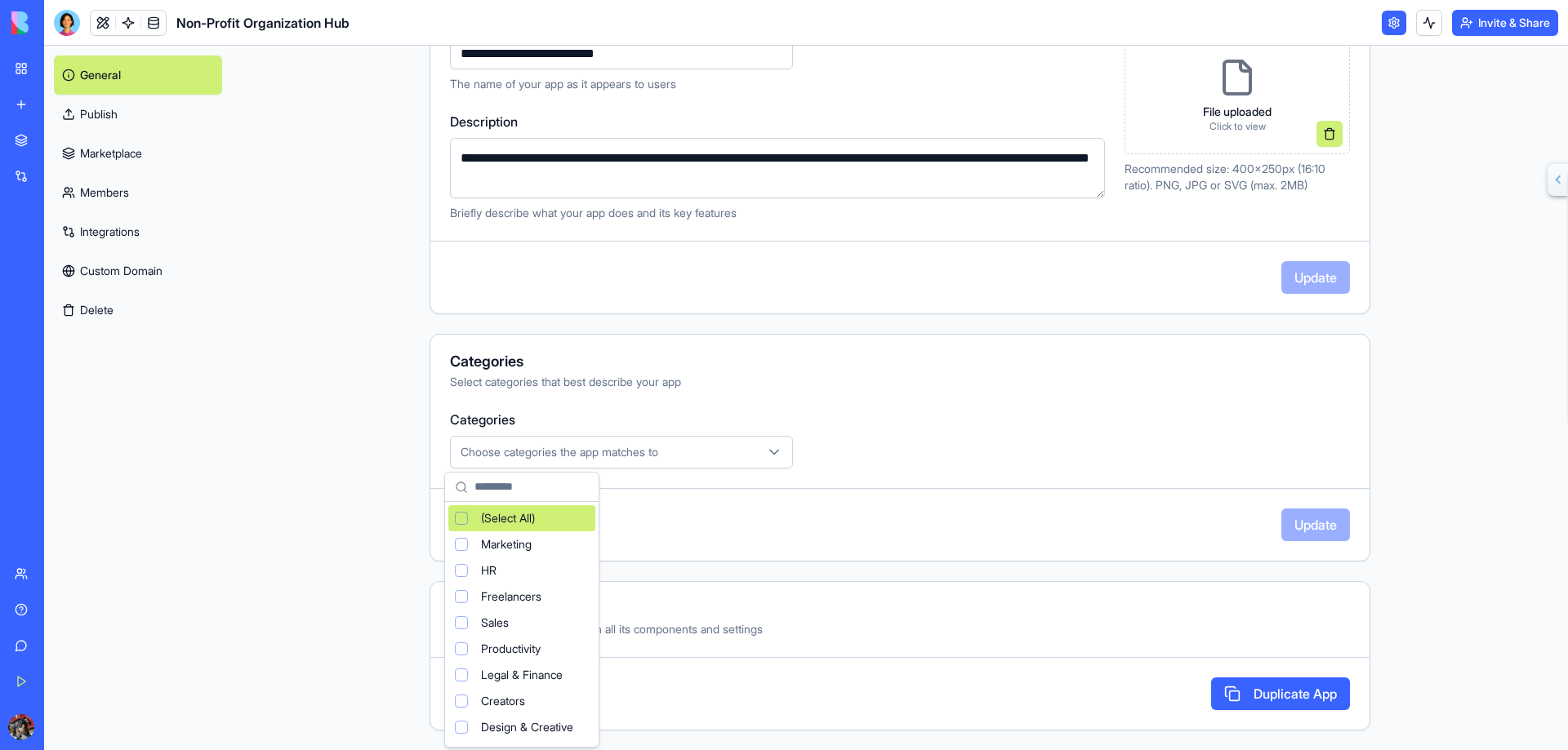
click at [770, 453] on icon "button" at bounding box center [774, 452] width 9 height 4
click at [902, 449] on html "**********" at bounding box center [784, 375] width 1568 height 750
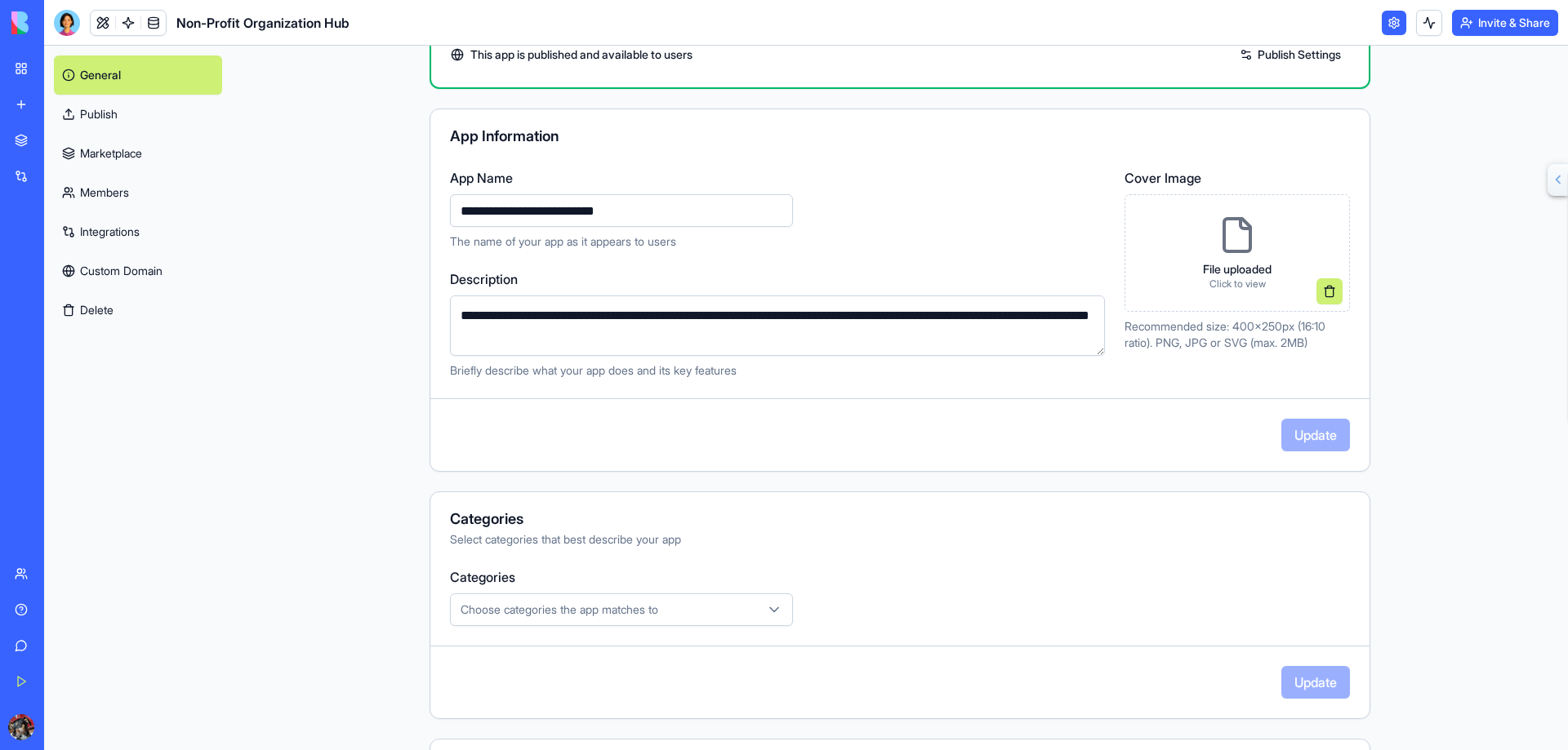
scroll to position [0, 0]
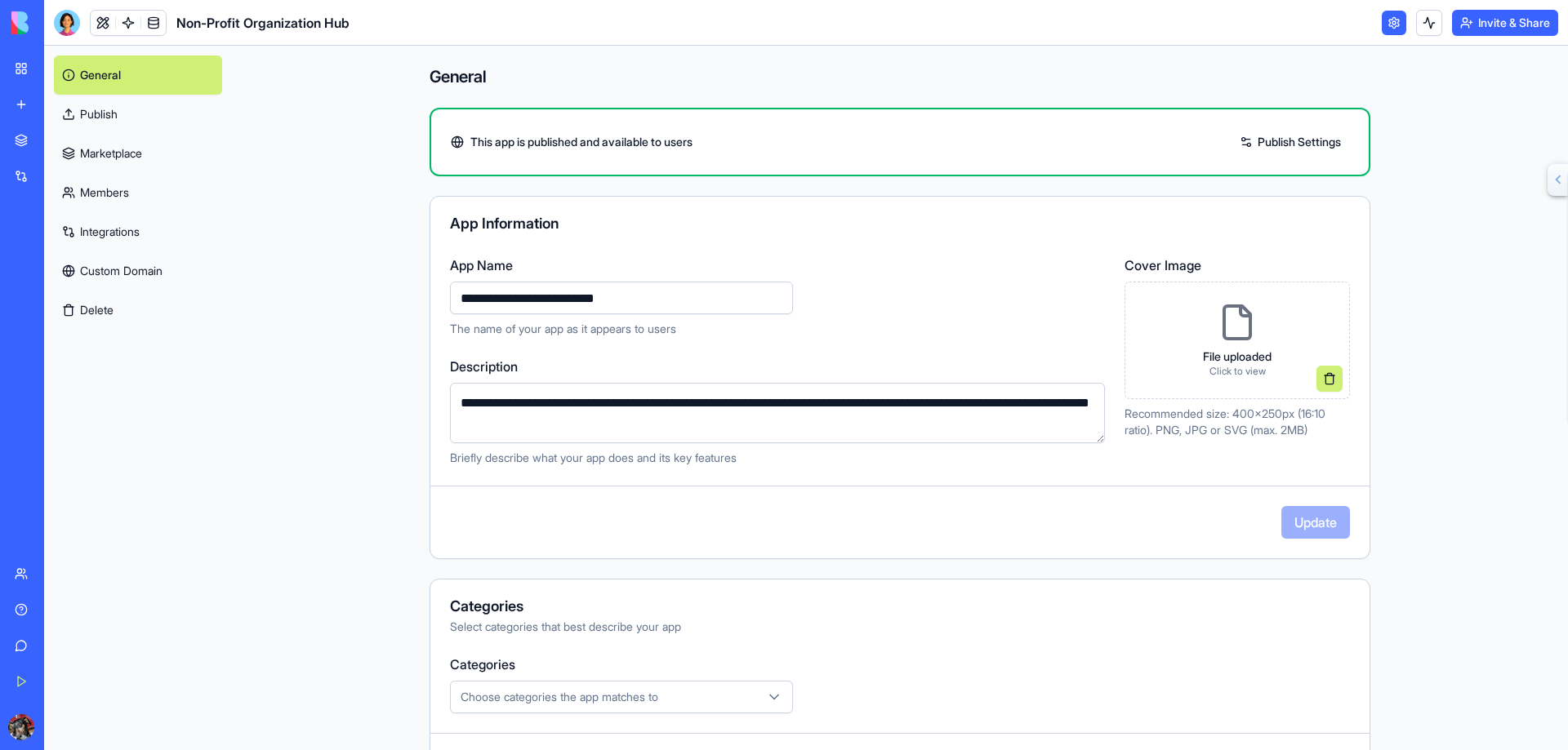
click at [20, 135] on link "Marketplace" at bounding box center [37, 141] width 66 height 32
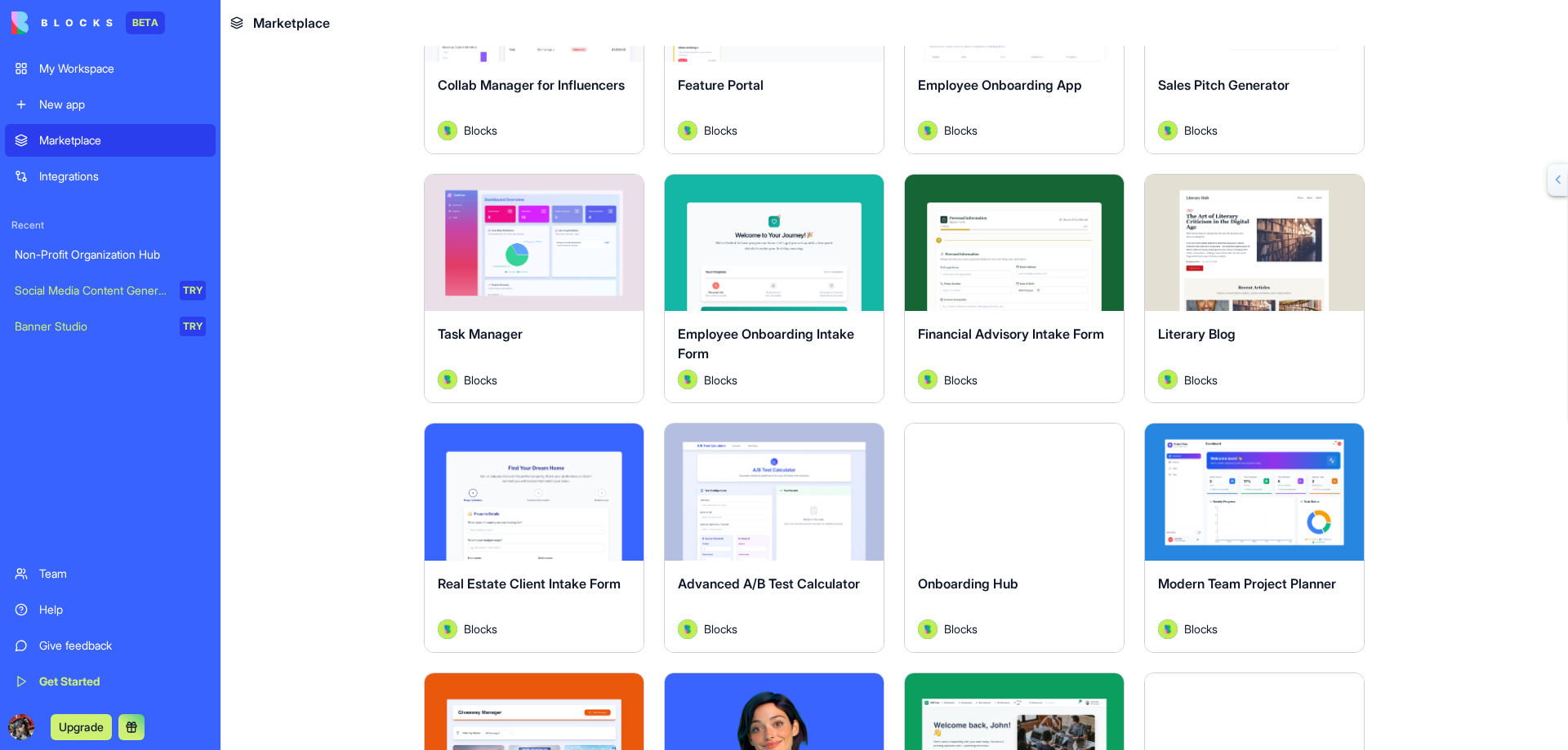
scroll to position [2450, 0]
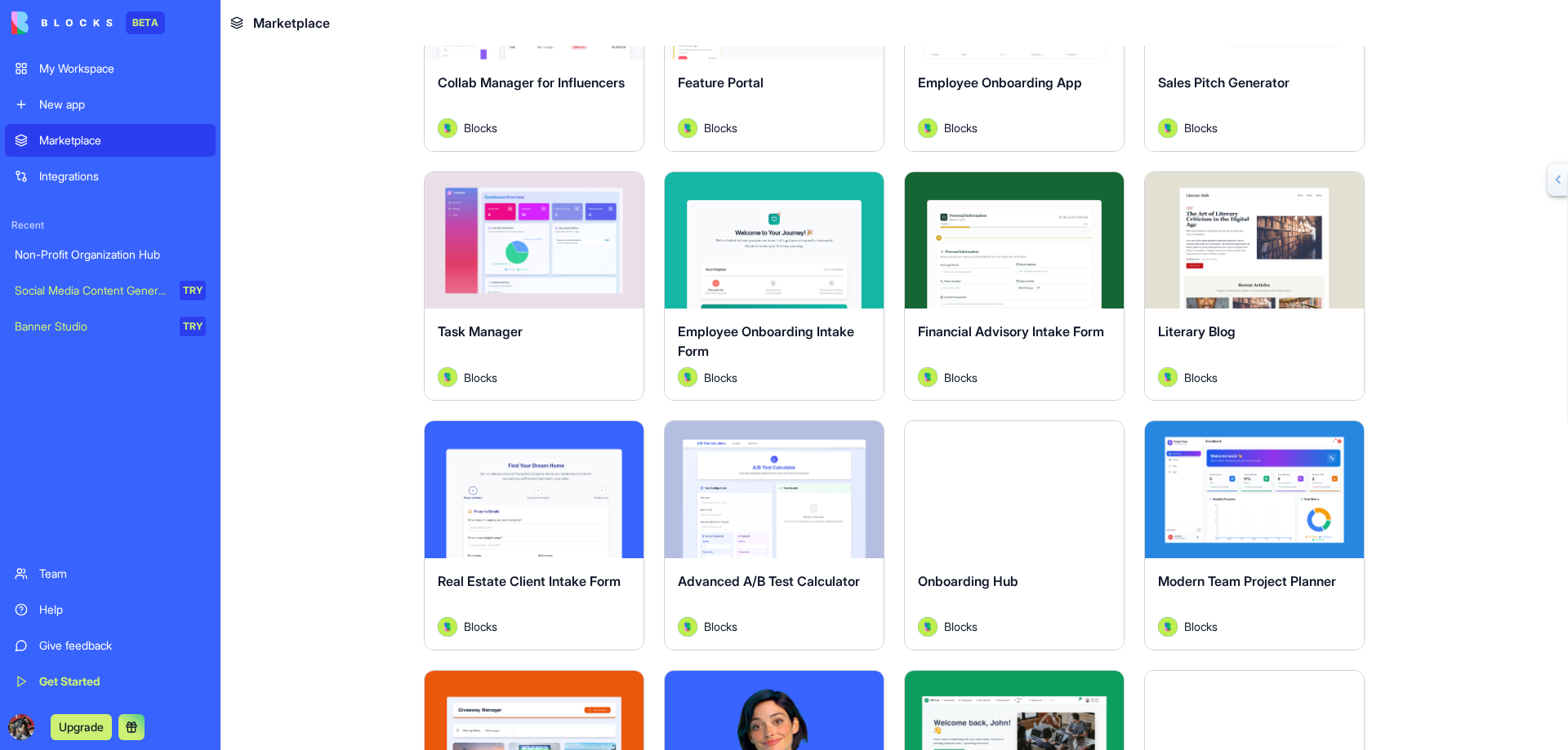
click at [57, 568] on div "Team" at bounding box center [122, 573] width 166 height 16
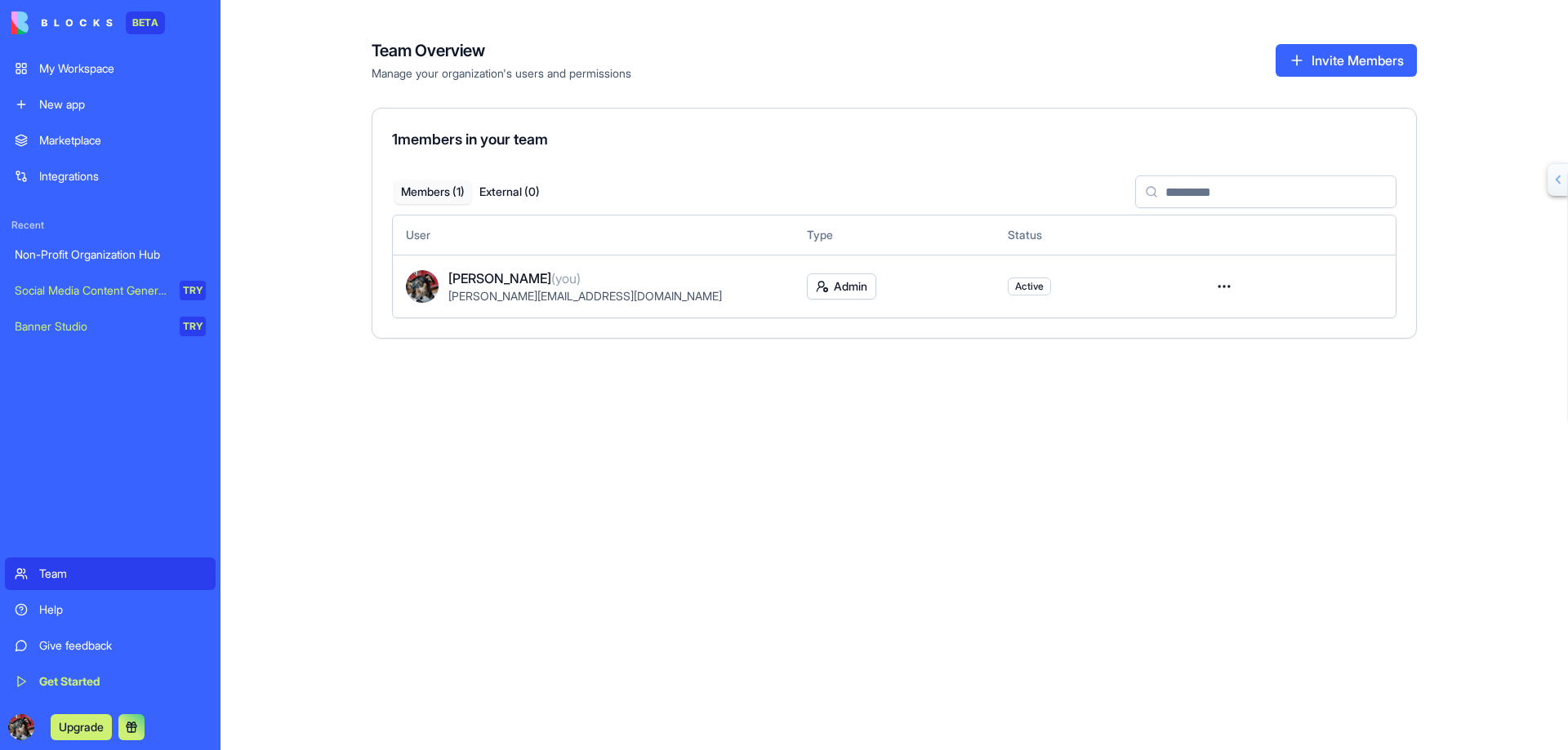
click at [84, 728] on button "Upgrade" at bounding box center [81, 727] width 61 height 26
click at [84, 726] on button "Upgrade" at bounding box center [81, 727] width 61 height 26
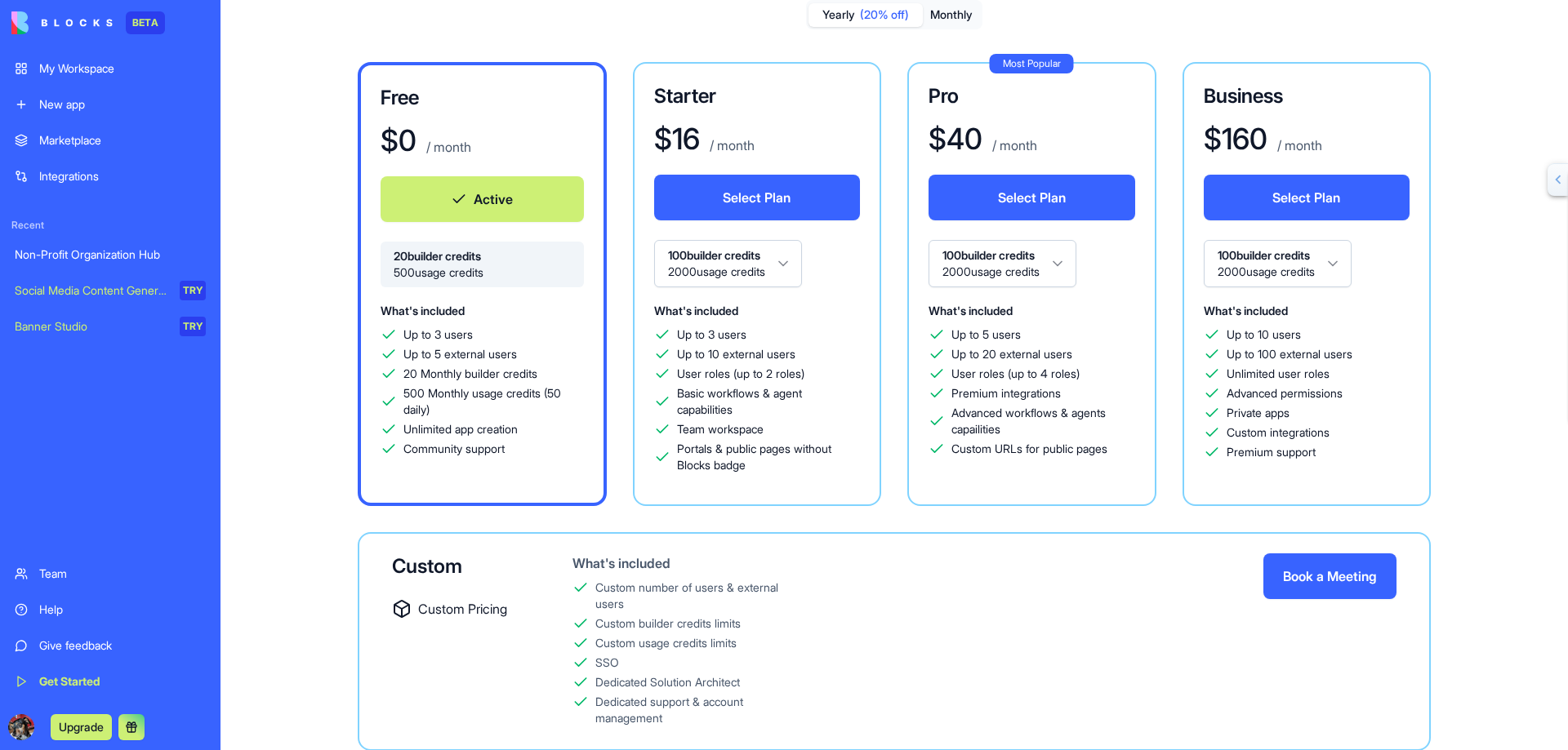
scroll to position [78, 0]
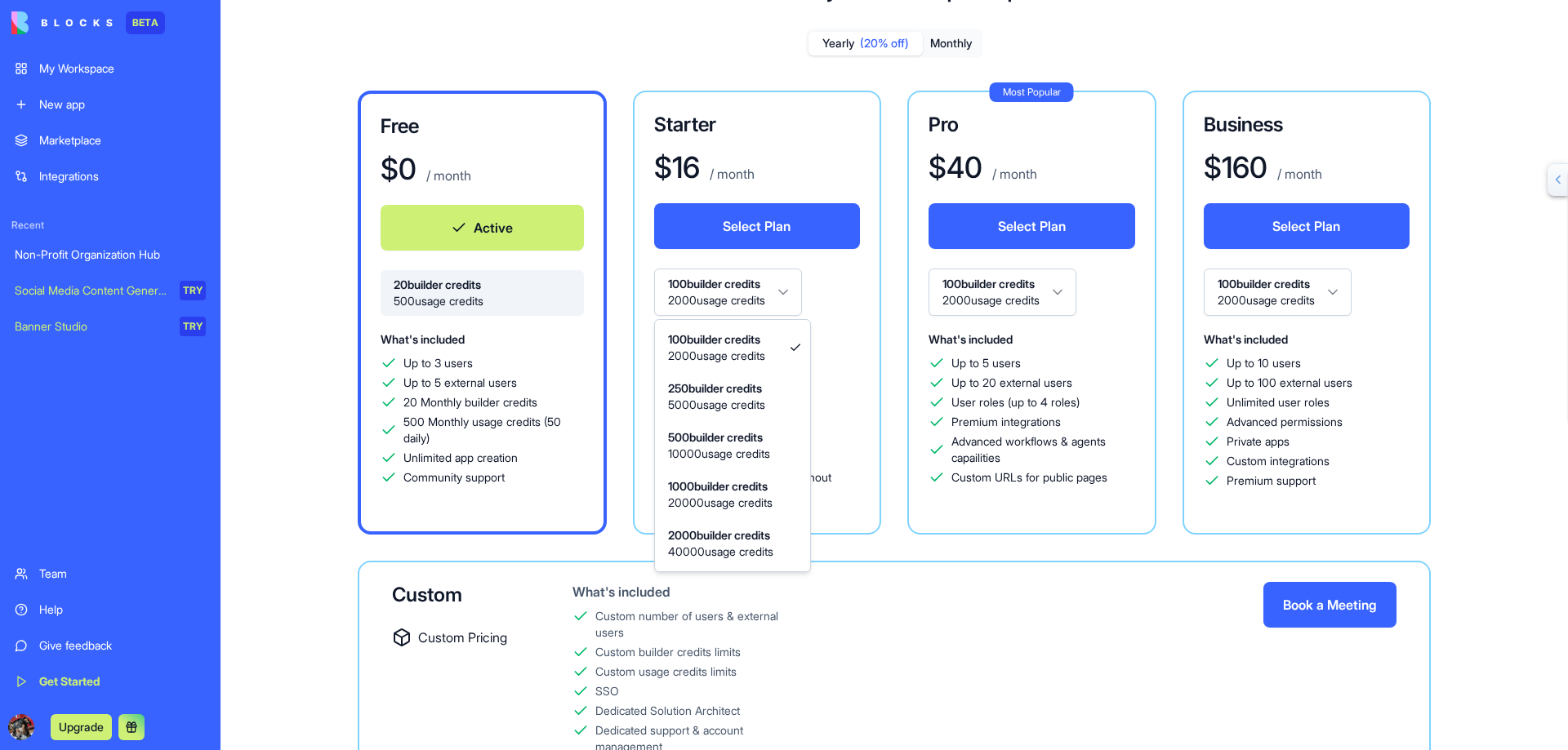
click at [788, 293] on html "BETA My Workspace New app Marketplace Integrations Recent Non-Profit Organizati…" at bounding box center [784, 375] width 1568 height 750
click at [787, 292] on html "BETA My Workspace New app Marketplace Integrations Recent Non-Profit Organizati…" at bounding box center [784, 375] width 1568 height 750
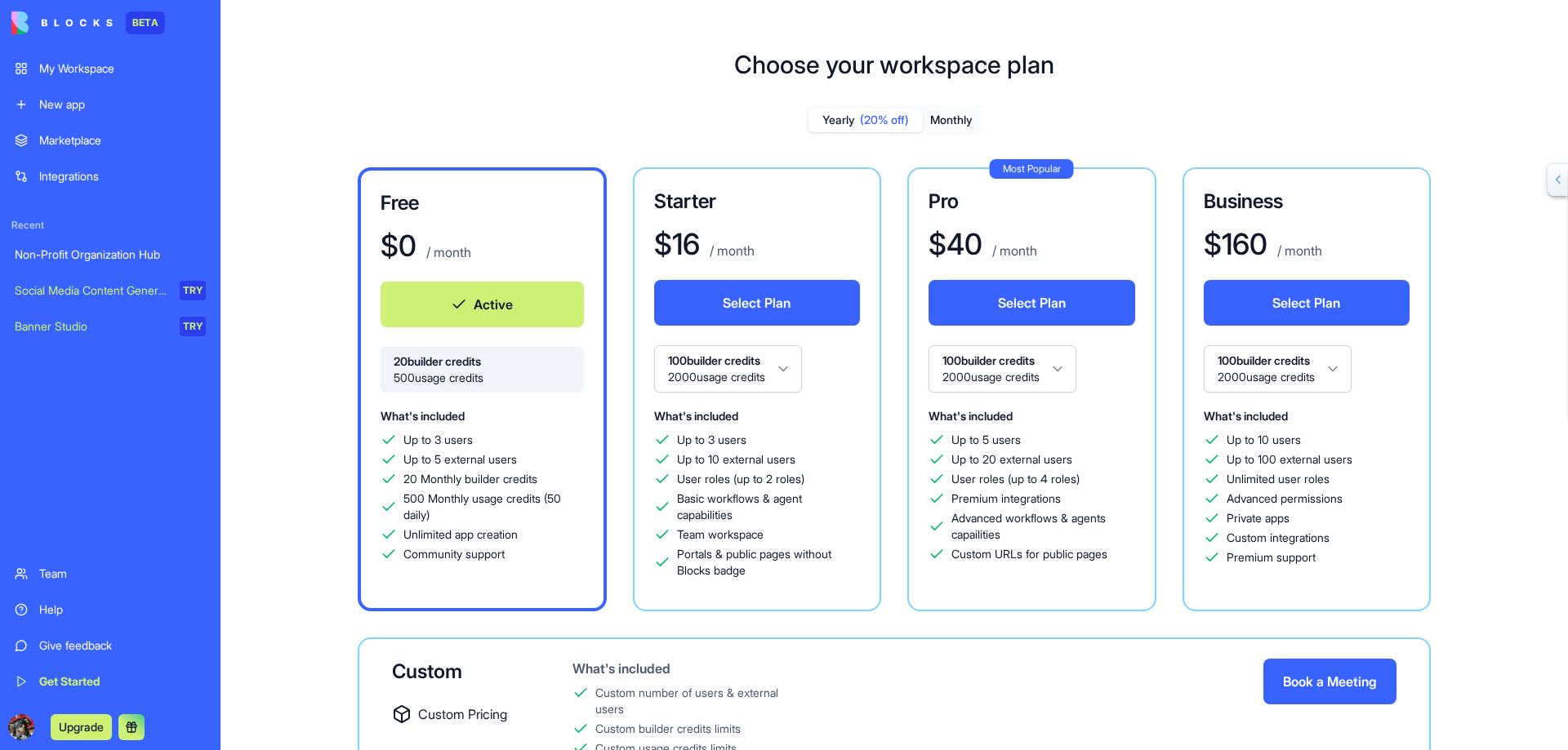
scroll to position [0, 0]
click at [946, 124] on button "Monthly" at bounding box center [952, 121] width 57 height 24
click at [842, 125] on button "Yearly (20% off)" at bounding box center [865, 121] width 114 height 24
click at [145, 252] on div "Non-Profit Organization Hub" at bounding box center [109, 254] width 191 height 16
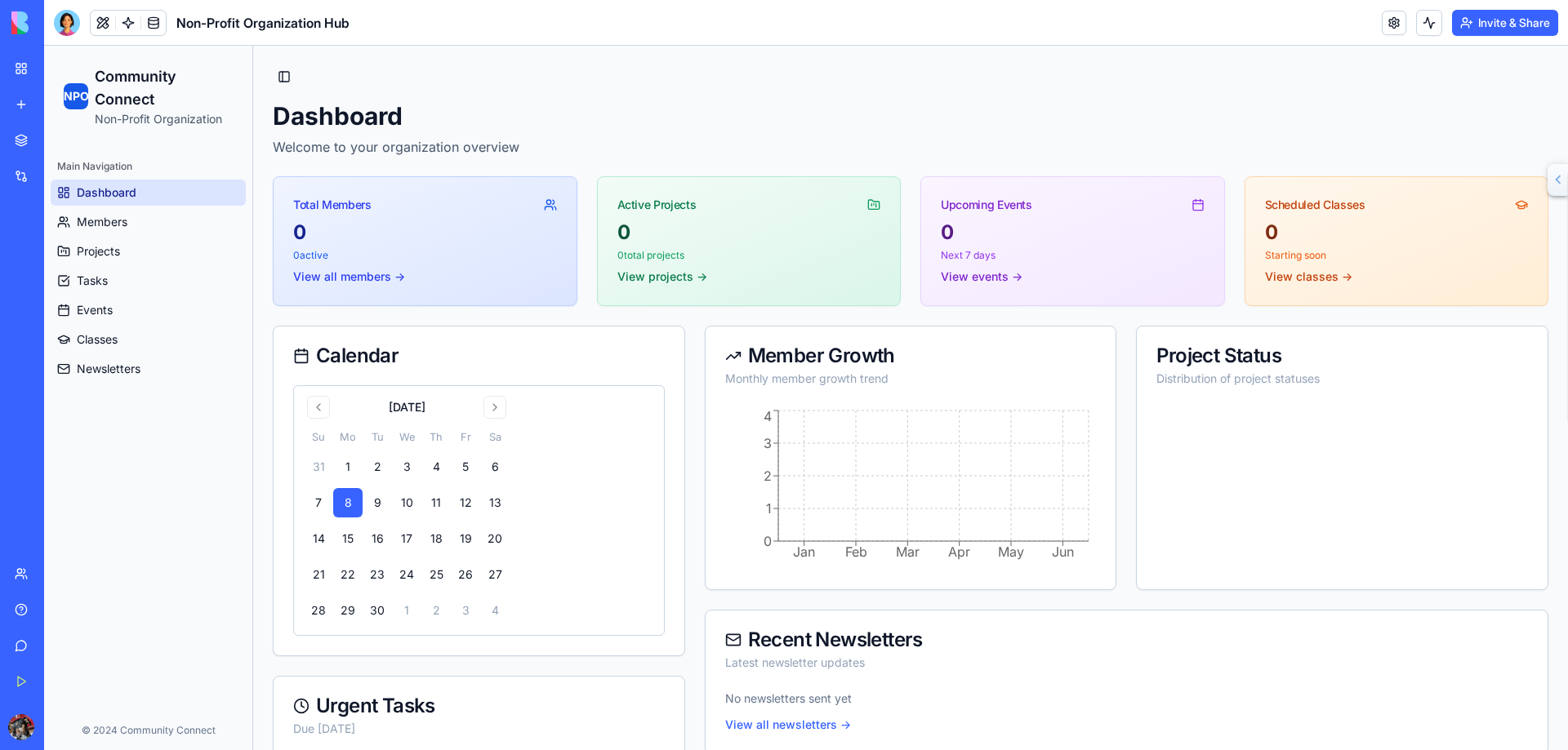
click at [1498, 20] on button "Invite & Share" at bounding box center [1505, 22] width 106 height 26
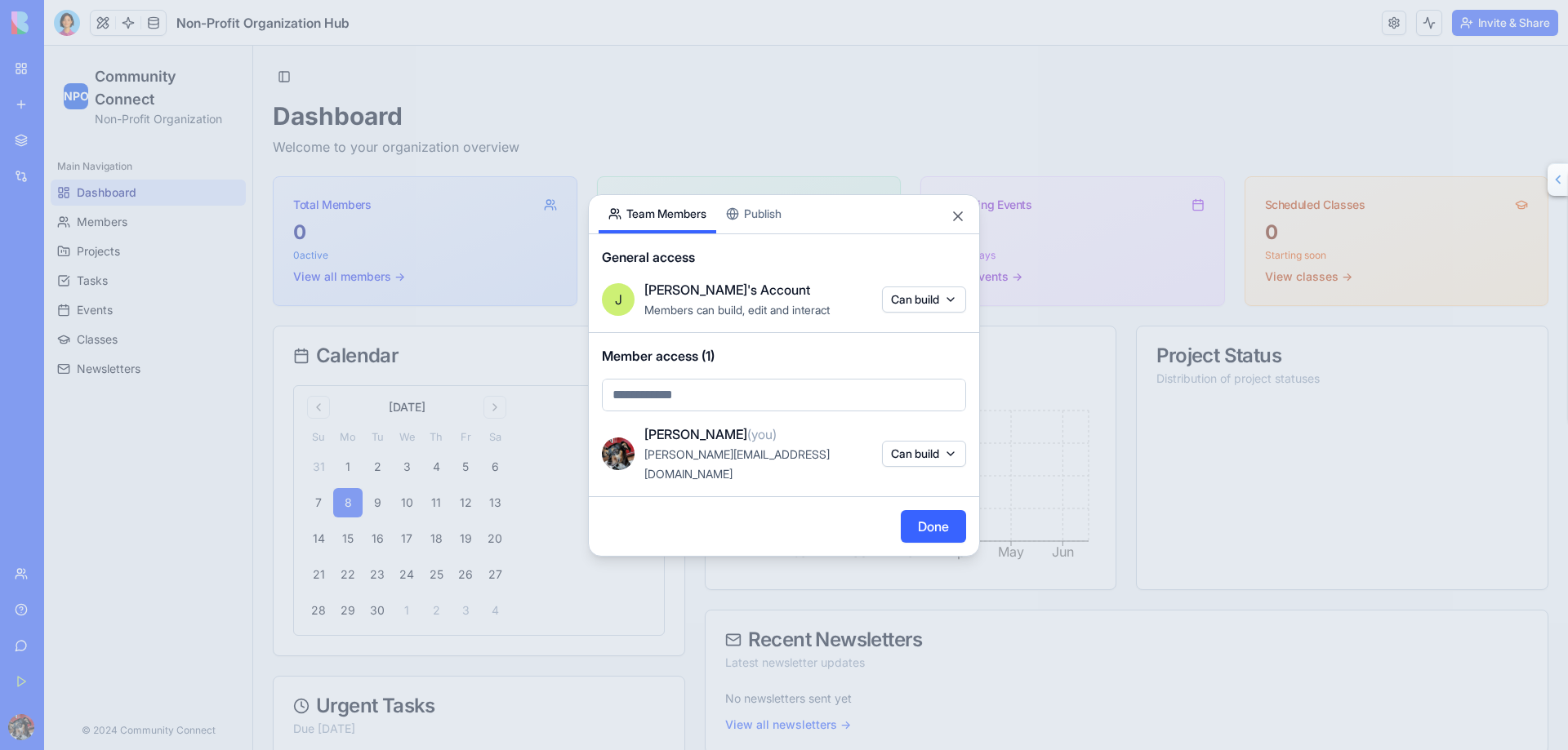
click at [768, 228] on div "Share App Team Members Publish General access J John's Account Members can buil…" at bounding box center [784, 375] width 392 height 362
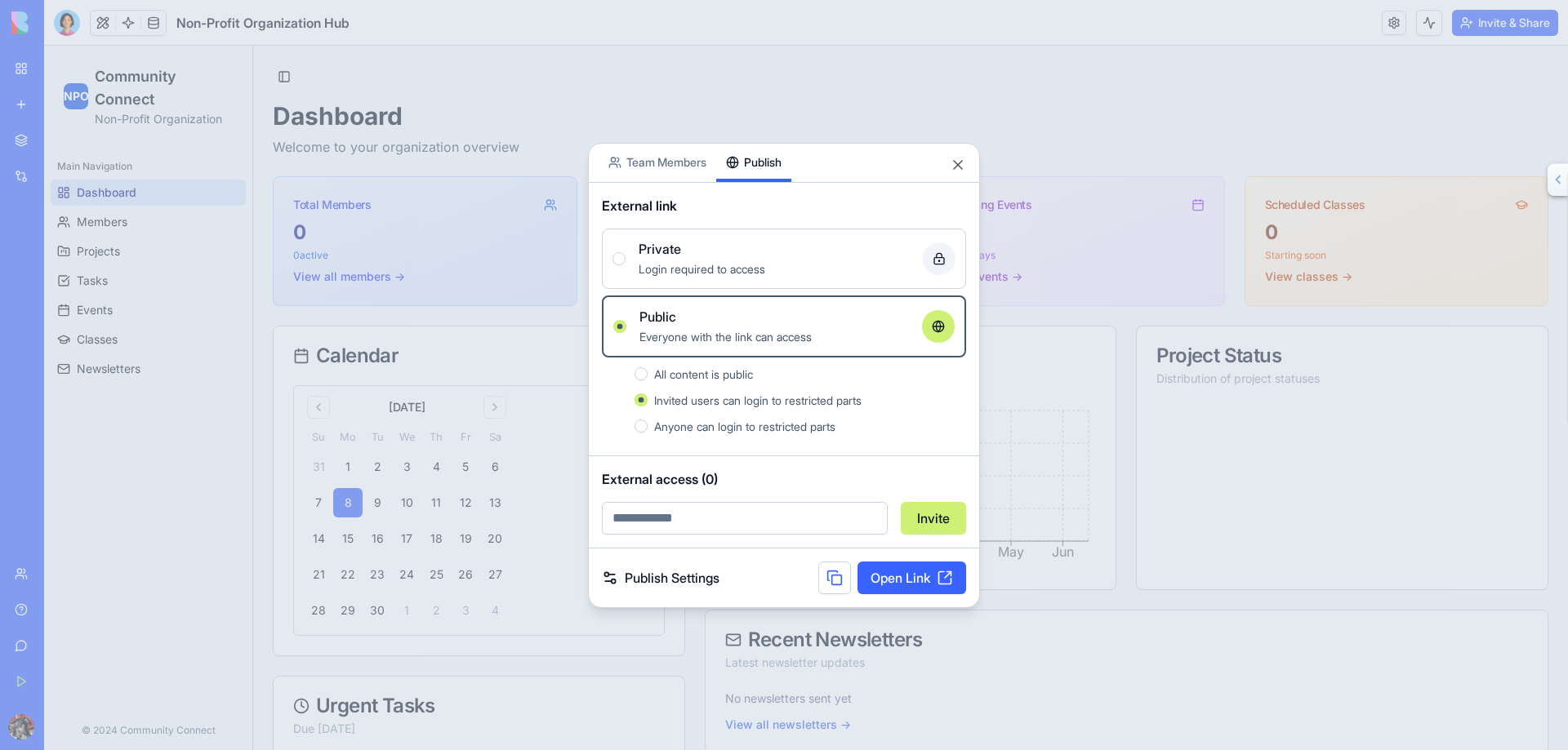
click at [619, 260] on button "Private Login required to access" at bounding box center [619, 259] width 13 height 13
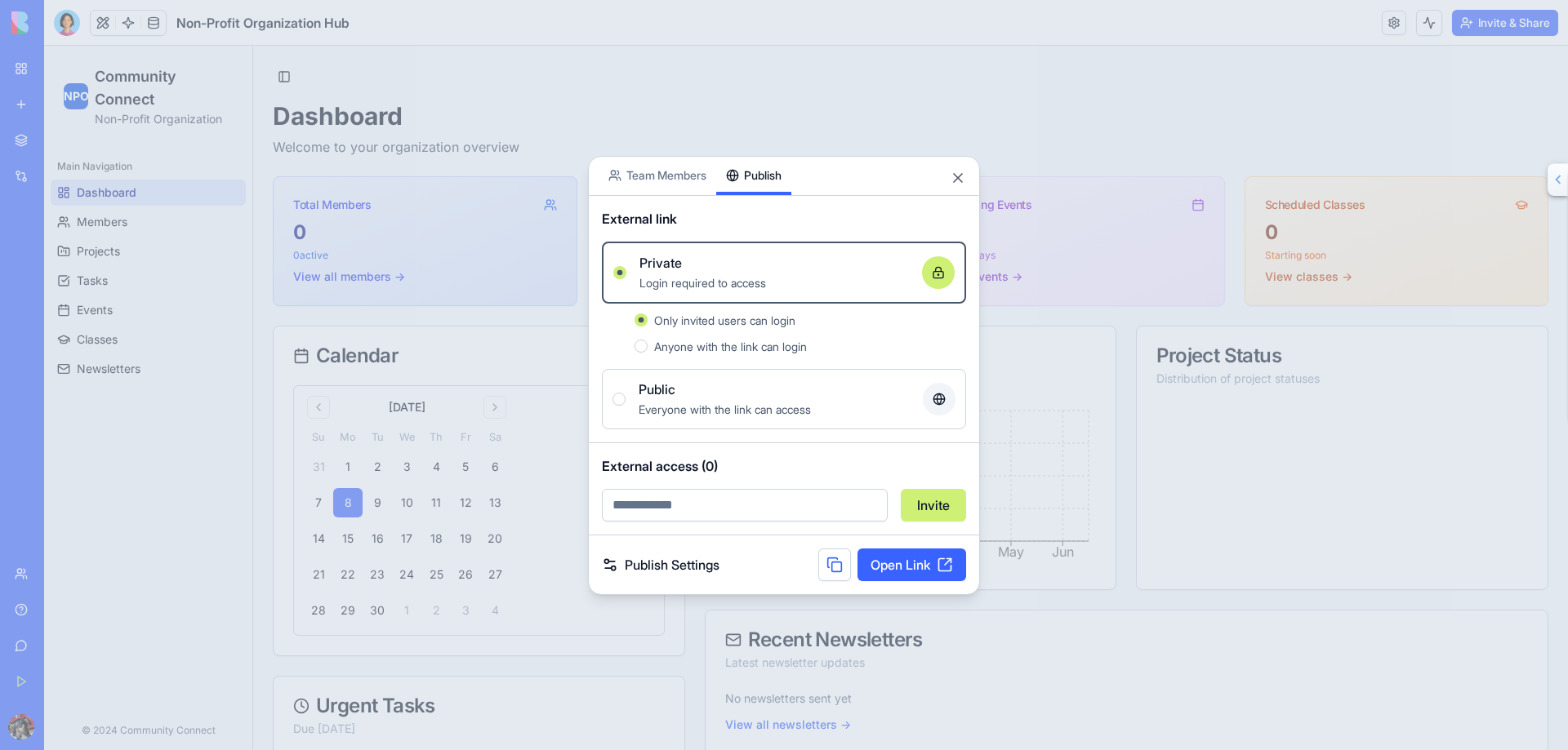
click at [617, 398] on button "Public Everyone with the link can access" at bounding box center [619, 399] width 13 height 13
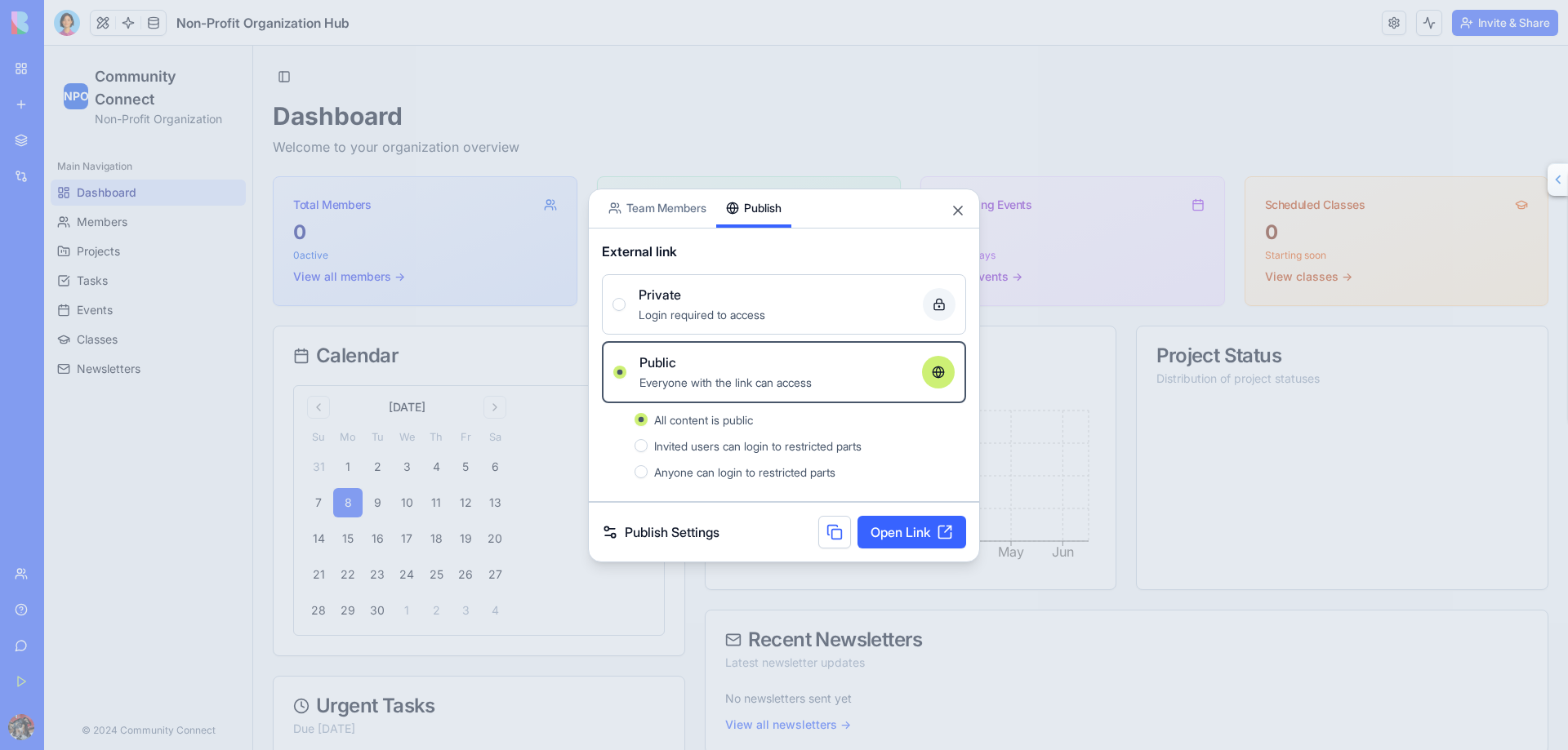
click at [831, 532] on button at bounding box center [835, 532] width 32 height 32
click at [909, 528] on link "Open Link" at bounding box center [912, 532] width 108 height 32
click at [126, 26] on div at bounding box center [784, 375] width 1568 height 750
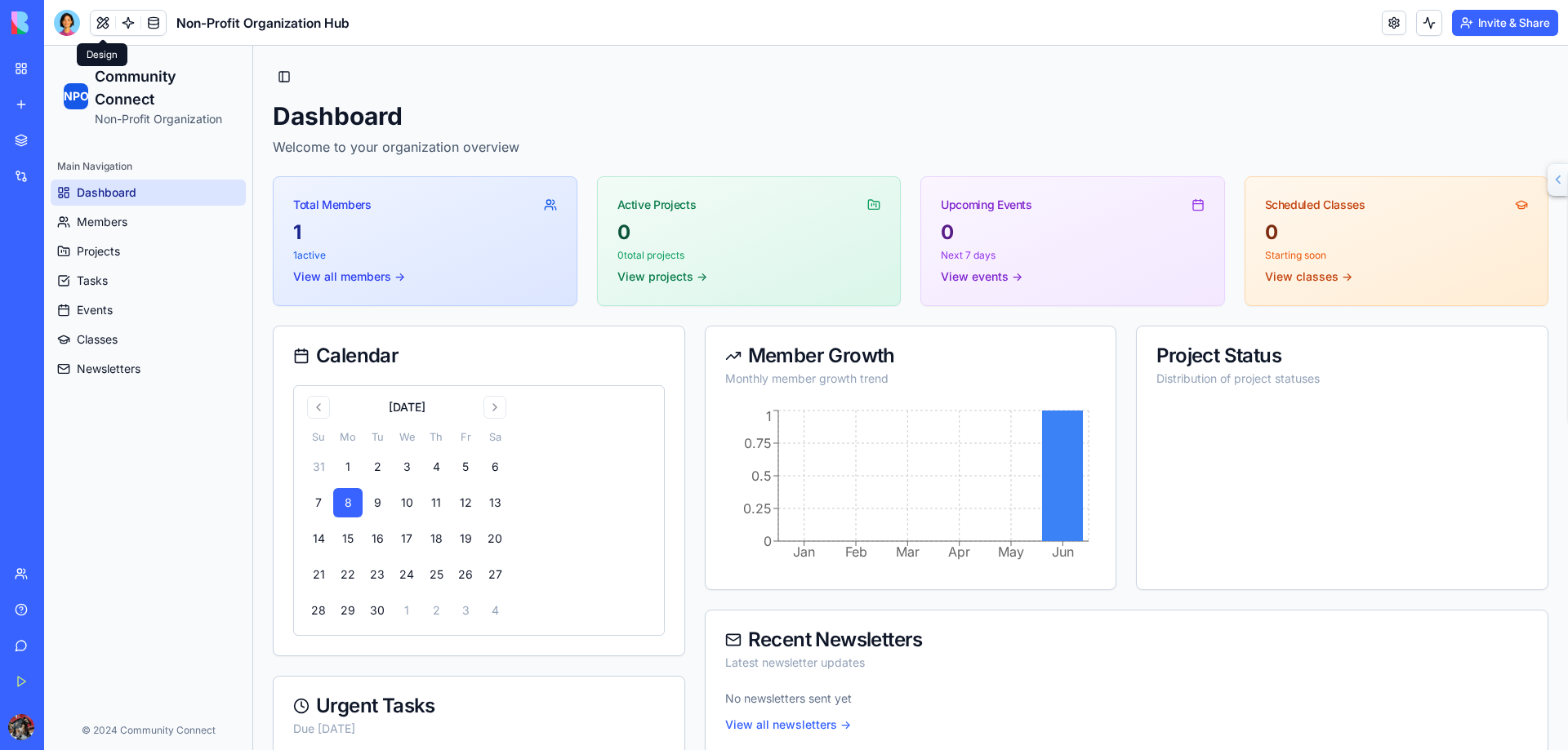
click at [106, 24] on button at bounding box center [103, 23] width 25 height 25
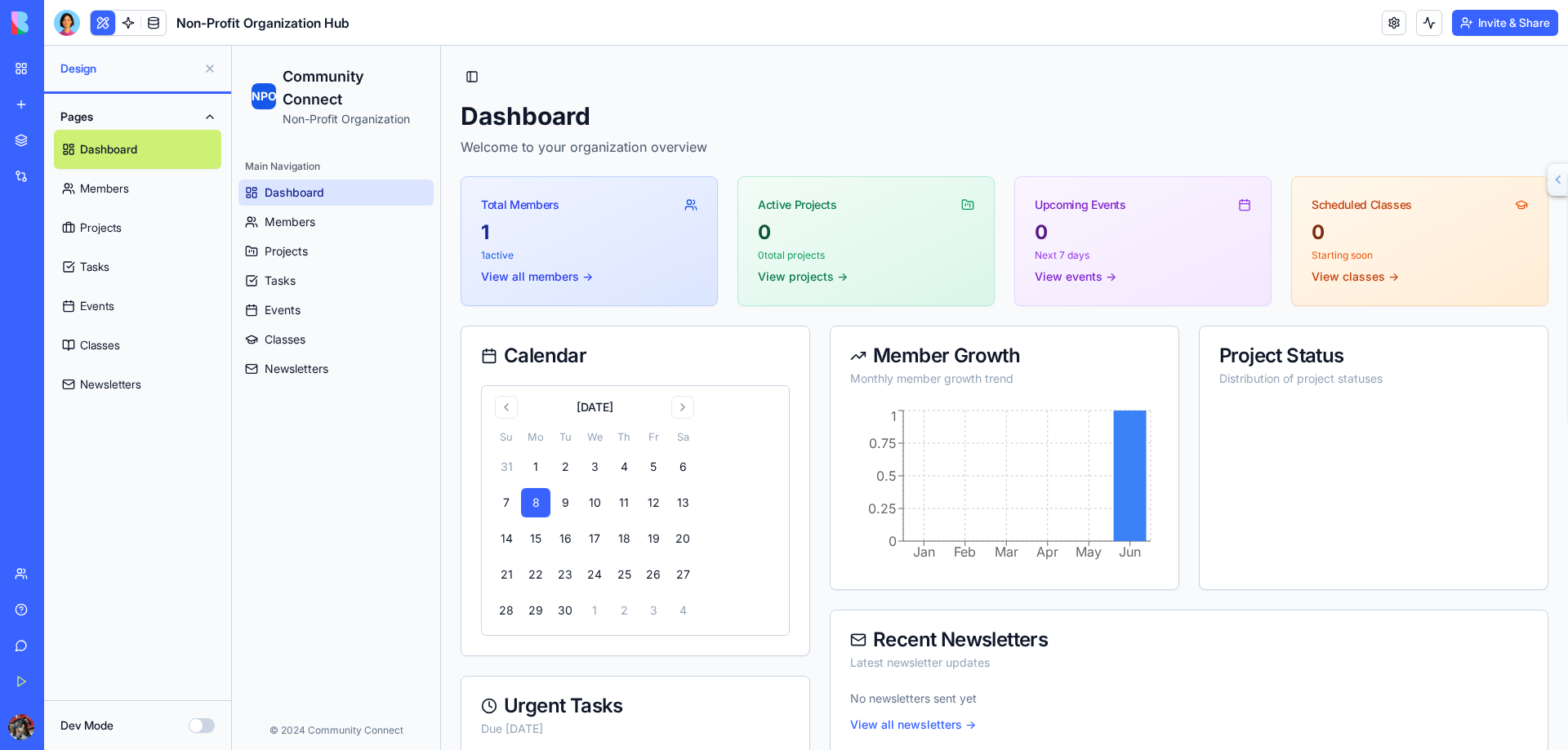
click at [106, 24] on button at bounding box center [103, 23] width 25 height 25
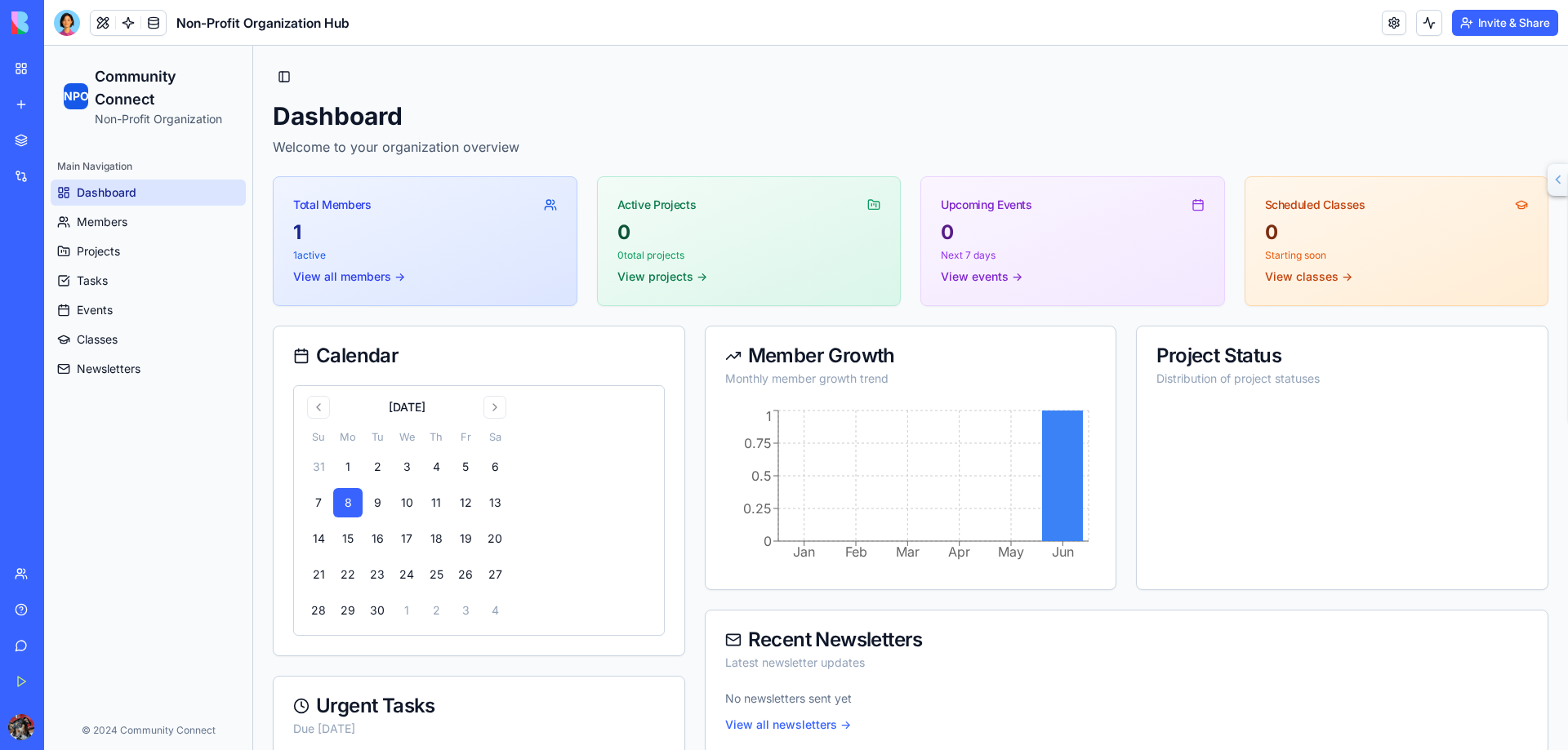
click at [106, 24] on button at bounding box center [103, 23] width 25 height 25
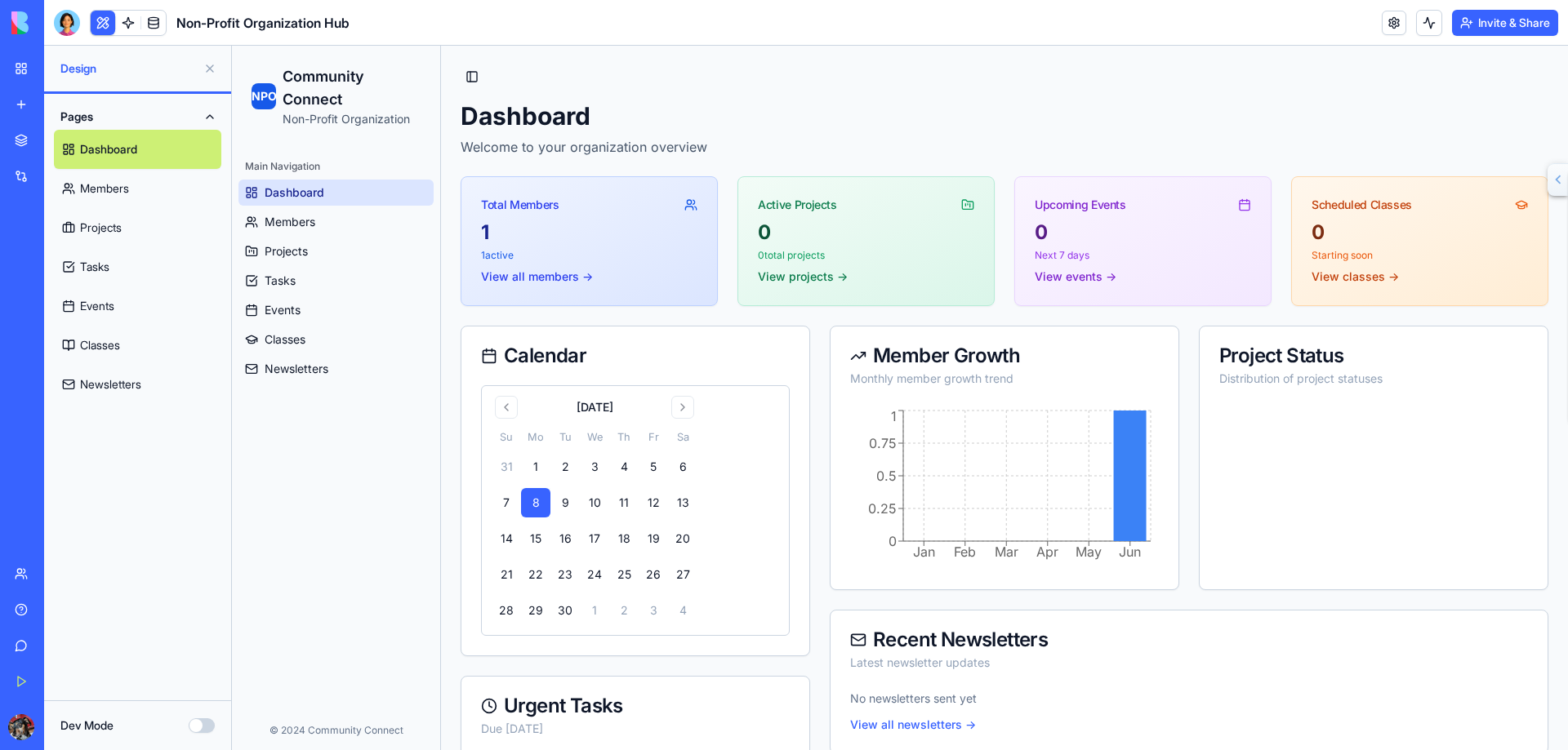
click at [119, 189] on link "Members" at bounding box center [138, 188] width 167 height 39
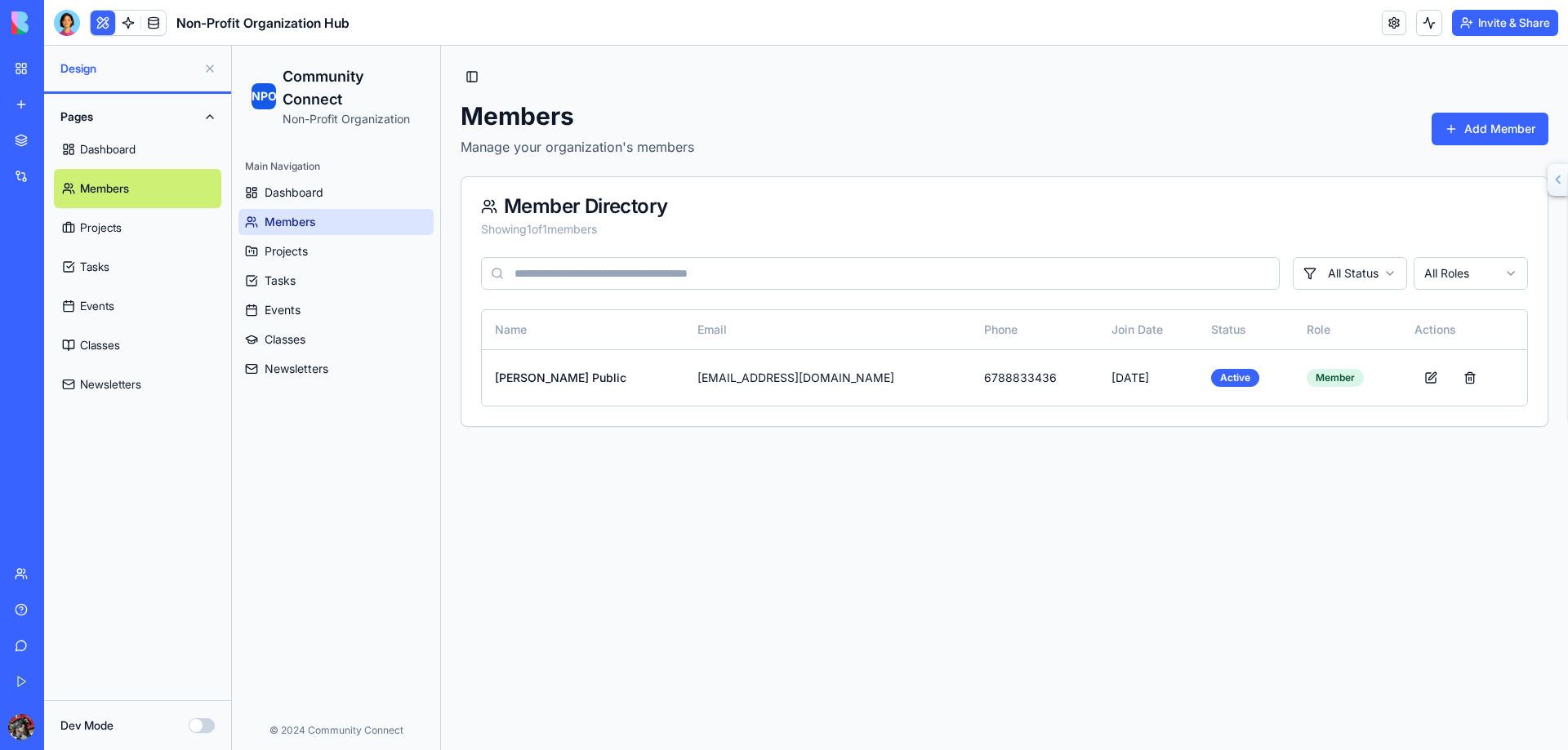
click at [211, 728] on button "Dev Mode" at bounding box center [201, 725] width 26 height 14
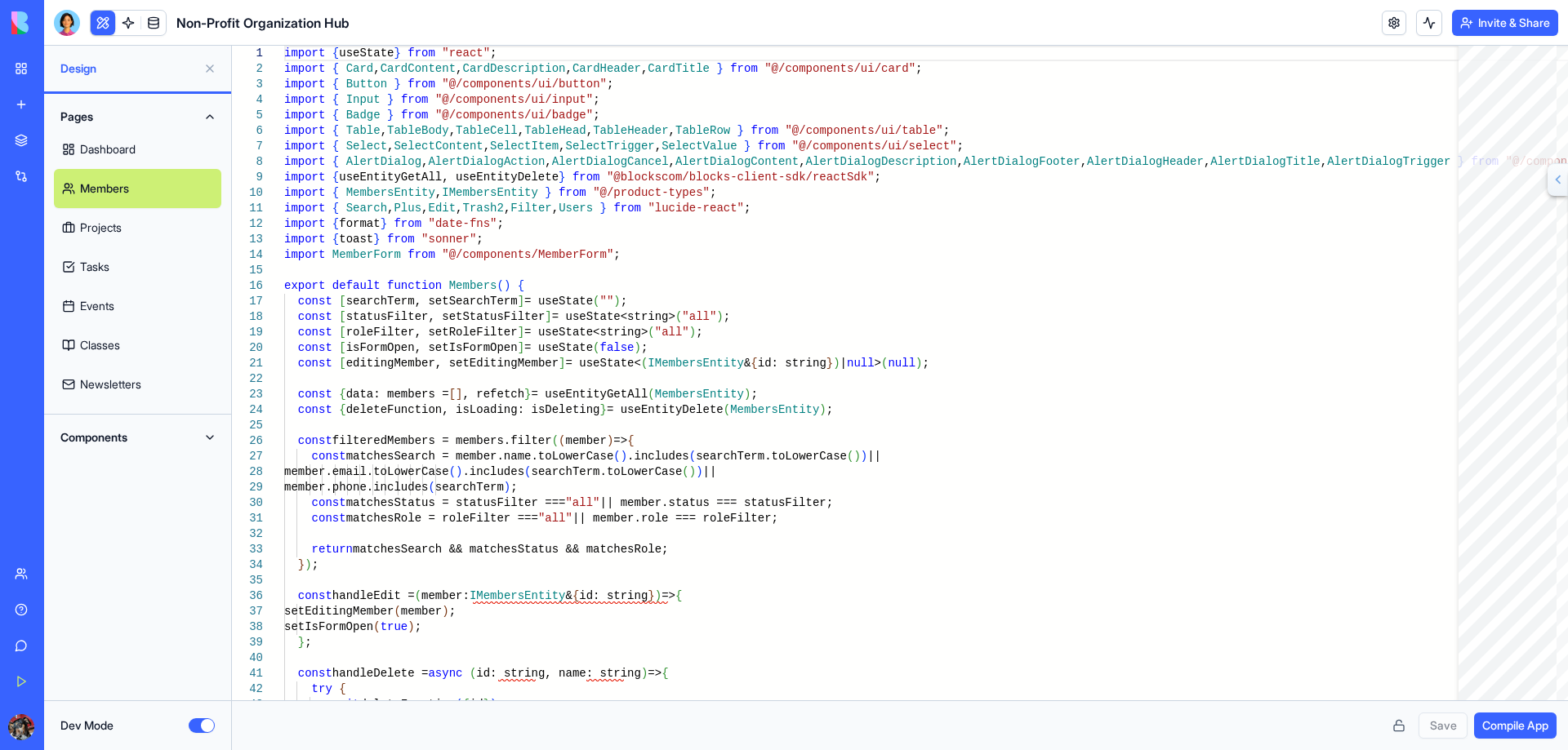
click at [194, 726] on button "Dev Mode" at bounding box center [201, 725] width 26 height 14
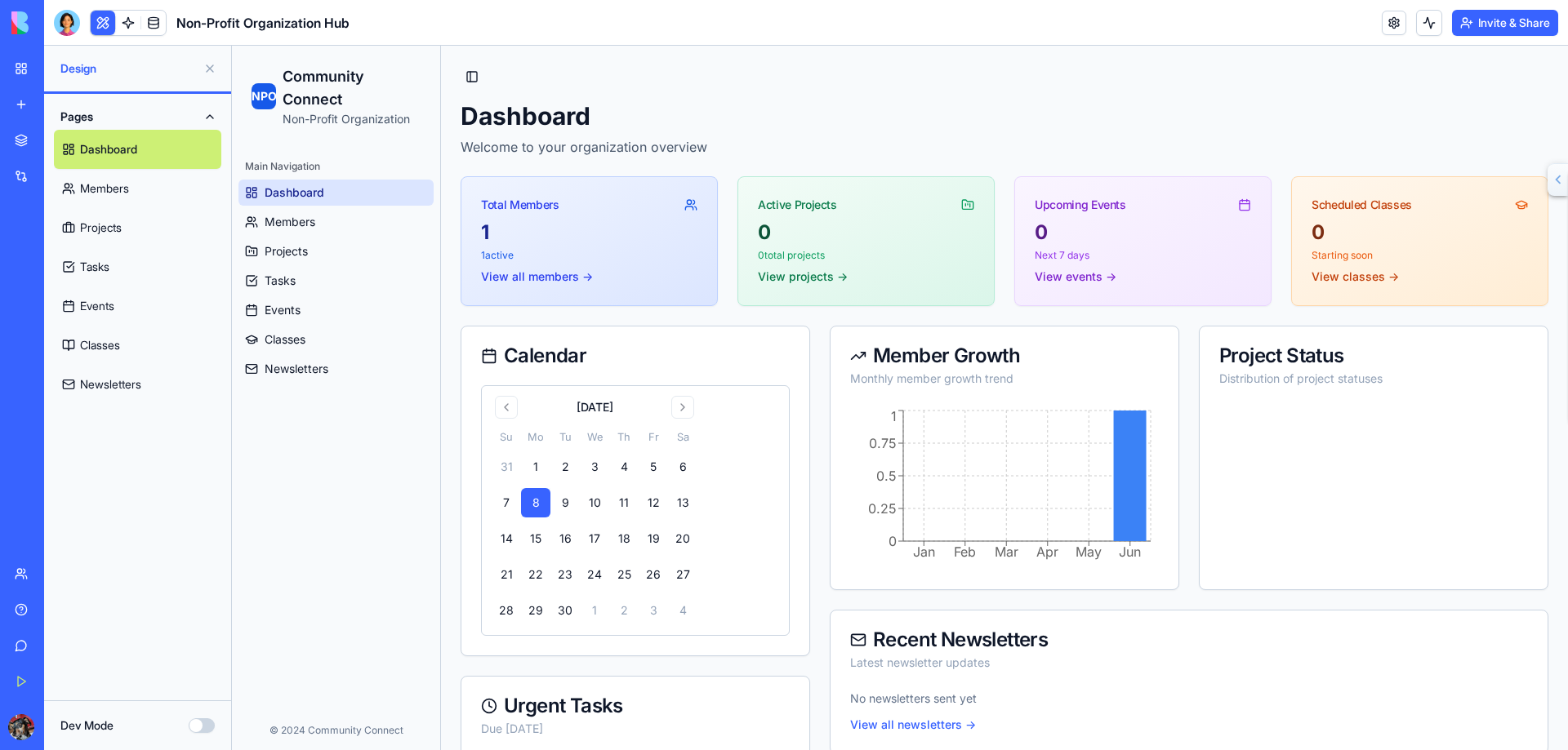
click at [77, 727] on button "Upgrade" at bounding box center [81, 727] width 61 height 26
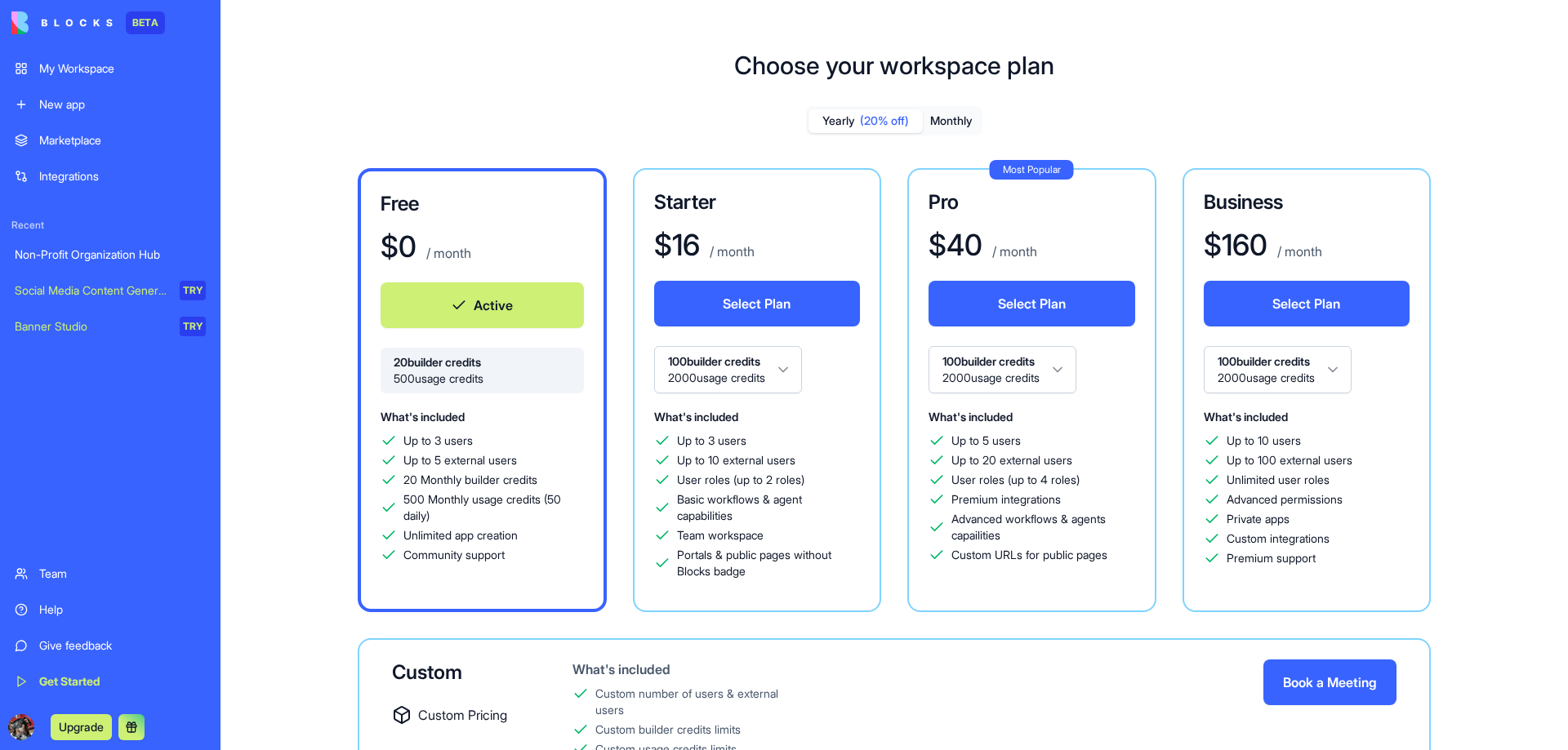
click at [55, 607] on div "Help" at bounding box center [122, 609] width 166 height 16
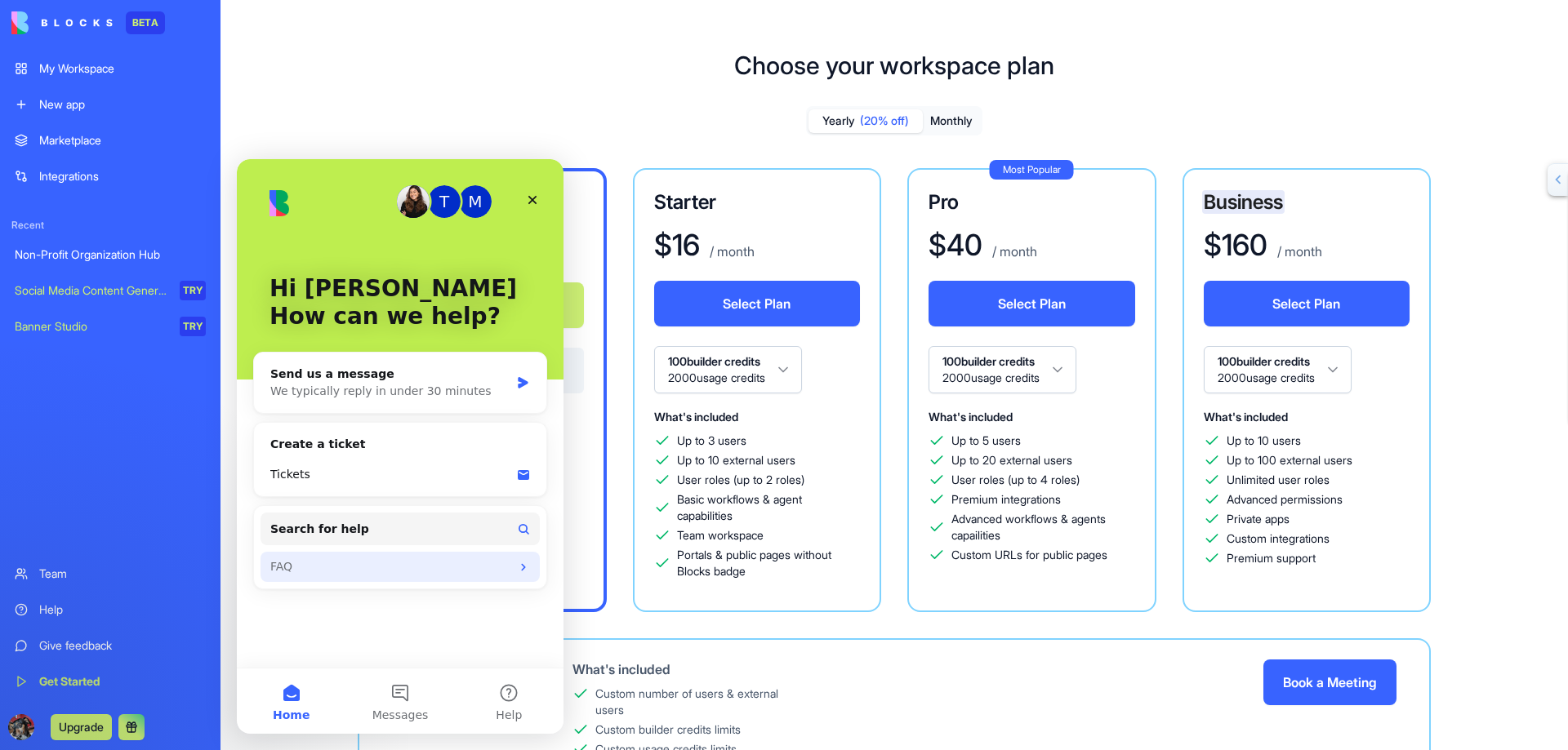
click at [526, 567] on icon "Intercom messenger" at bounding box center [524, 567] width 13 height 13
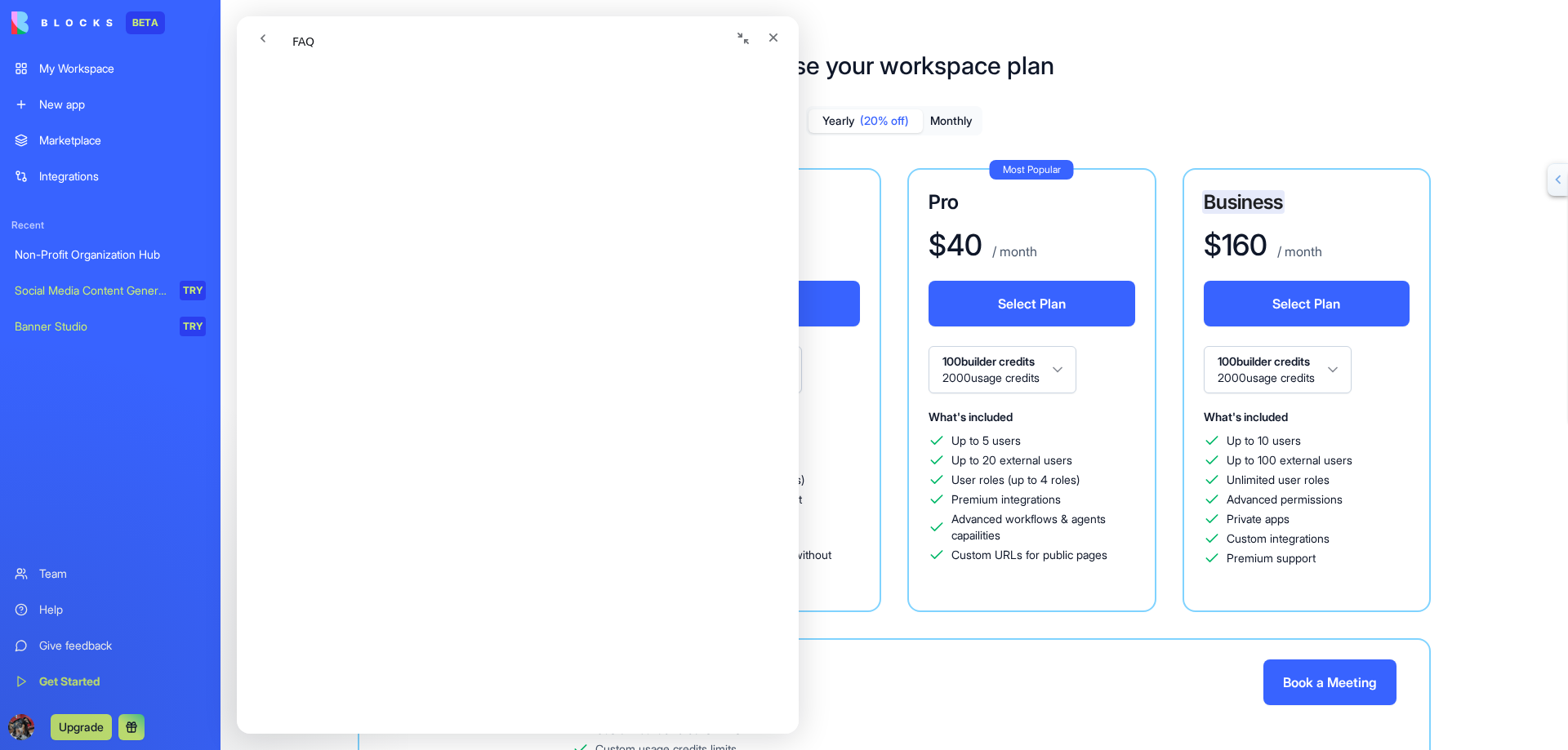
scroll to position [1306, 0]
click at [774, 32] on icon "Close" at bounding box center [774, 38] width 13 height 13
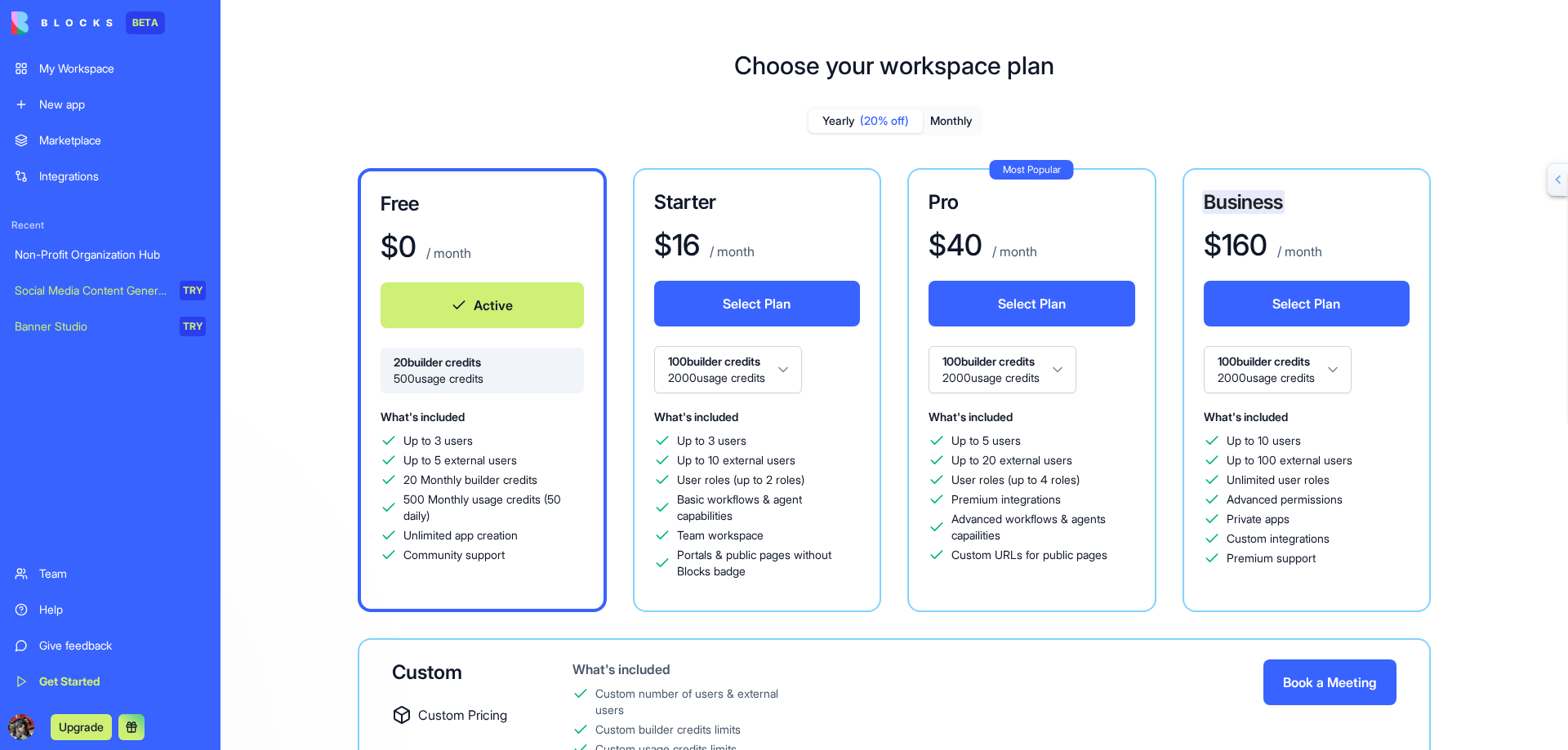
scroll to position [0, 0]
click at [88, 65] on div "My Workspace" at bounding box center [122, 68] width 166 height 16
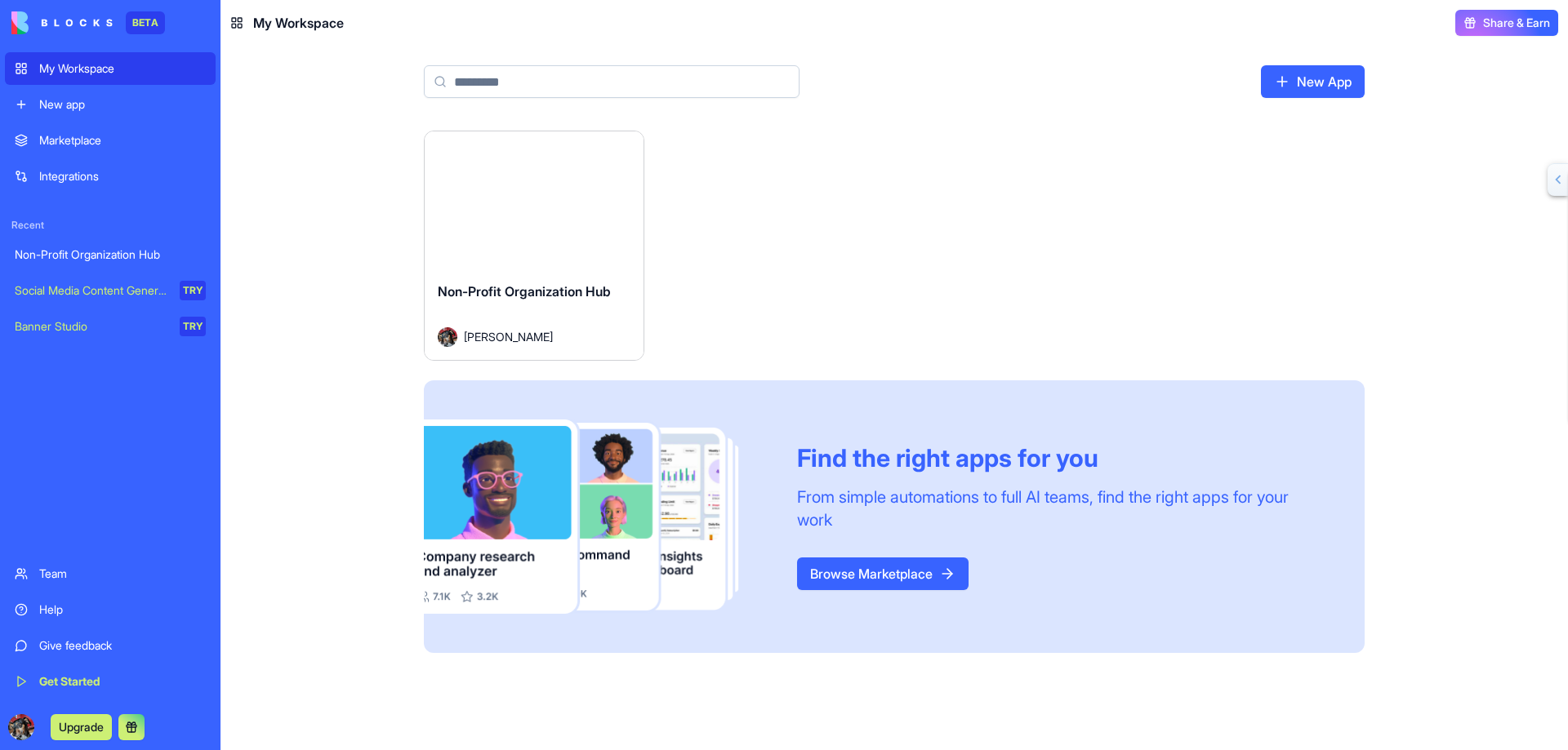
click at [862, 567] on link "Browse Marketplace" at bounding box center [882, 574] width 171 height 32
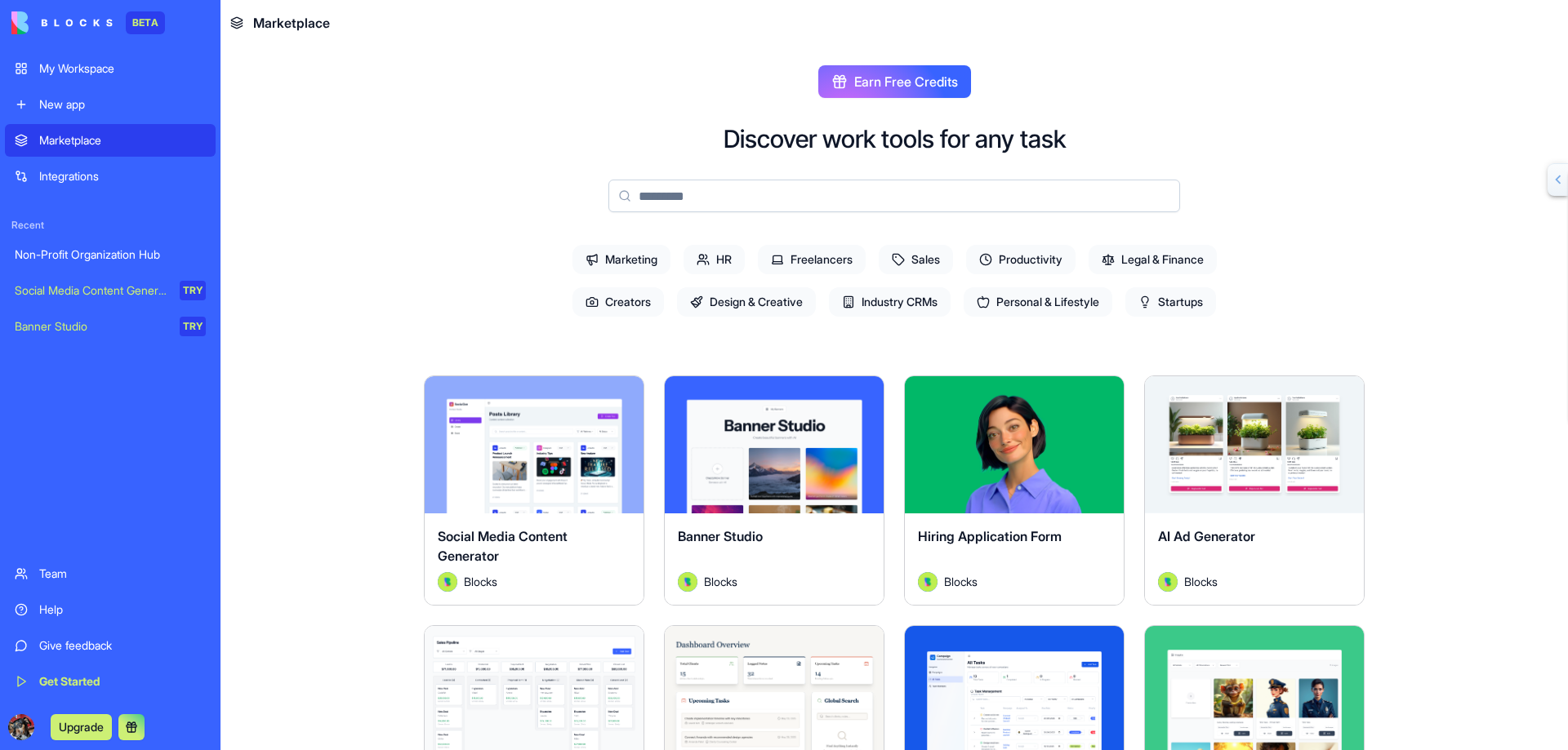
click at [869, 298] on span "Industry CRMs" at bounding box center [890, 301] width 122 height 29
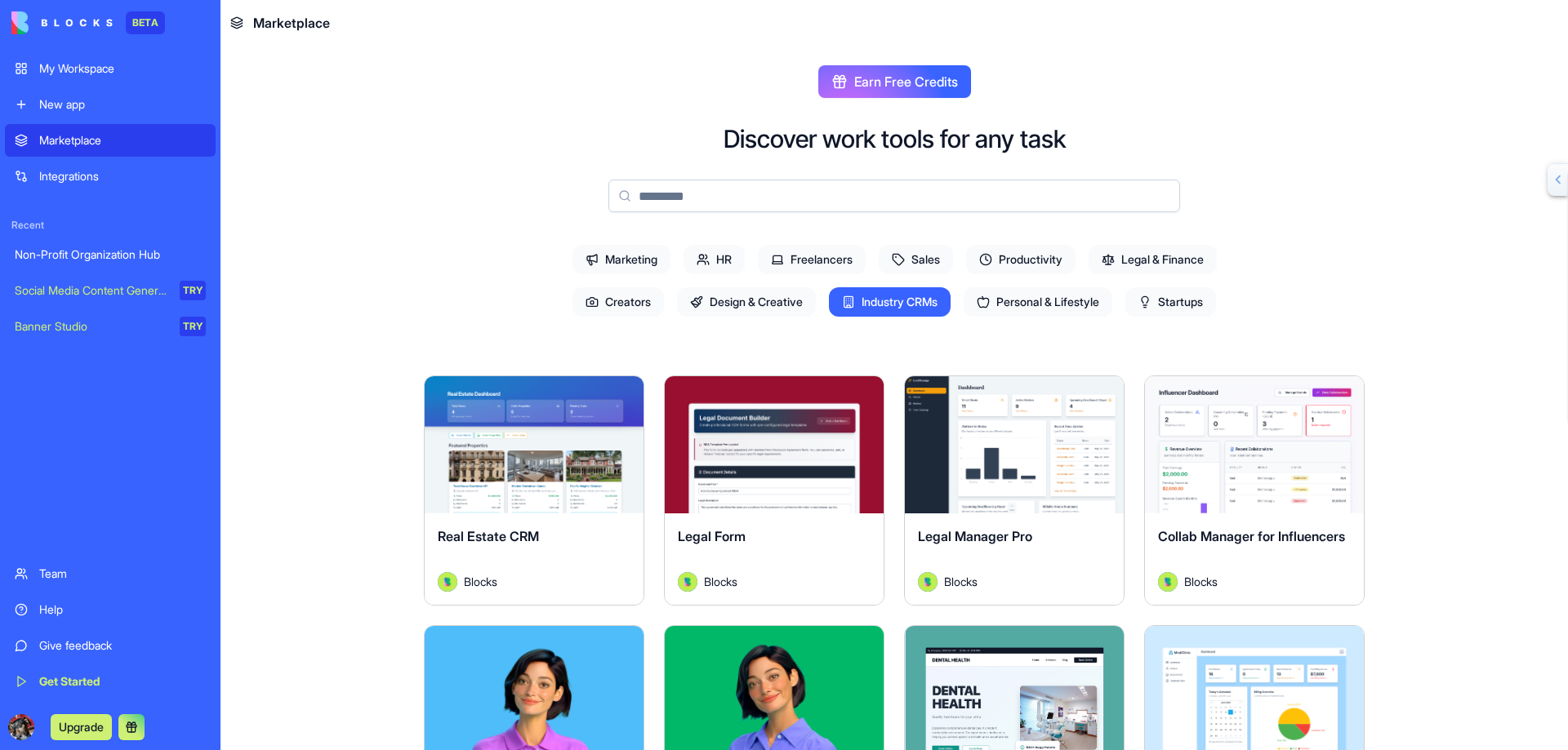
click at [996, 254] on span "Productivity" at bounding box center [1020, 260] width 109 height 29
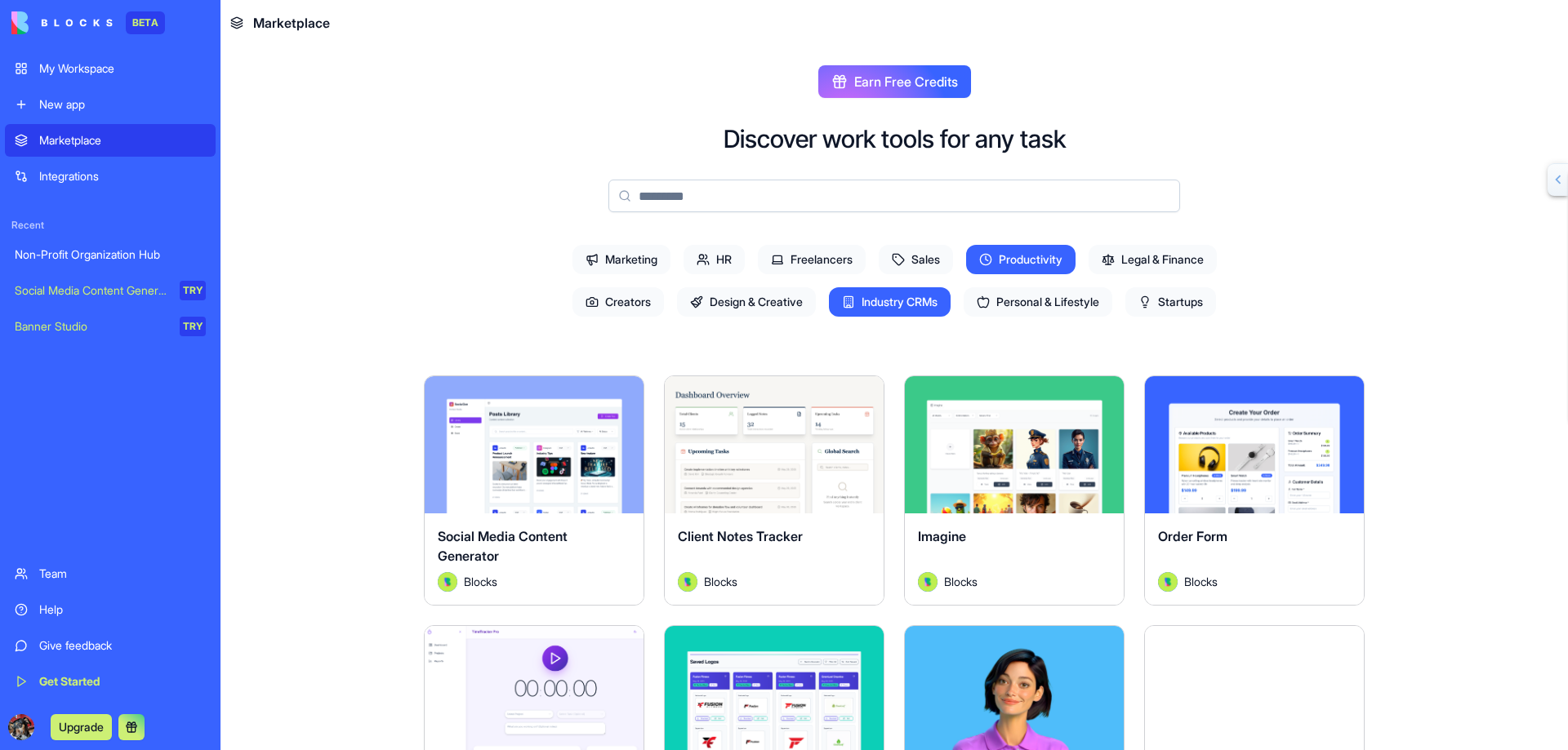
click at [618, 304] on span "Creators" at bounding box center [618, 301] width 91 height 29
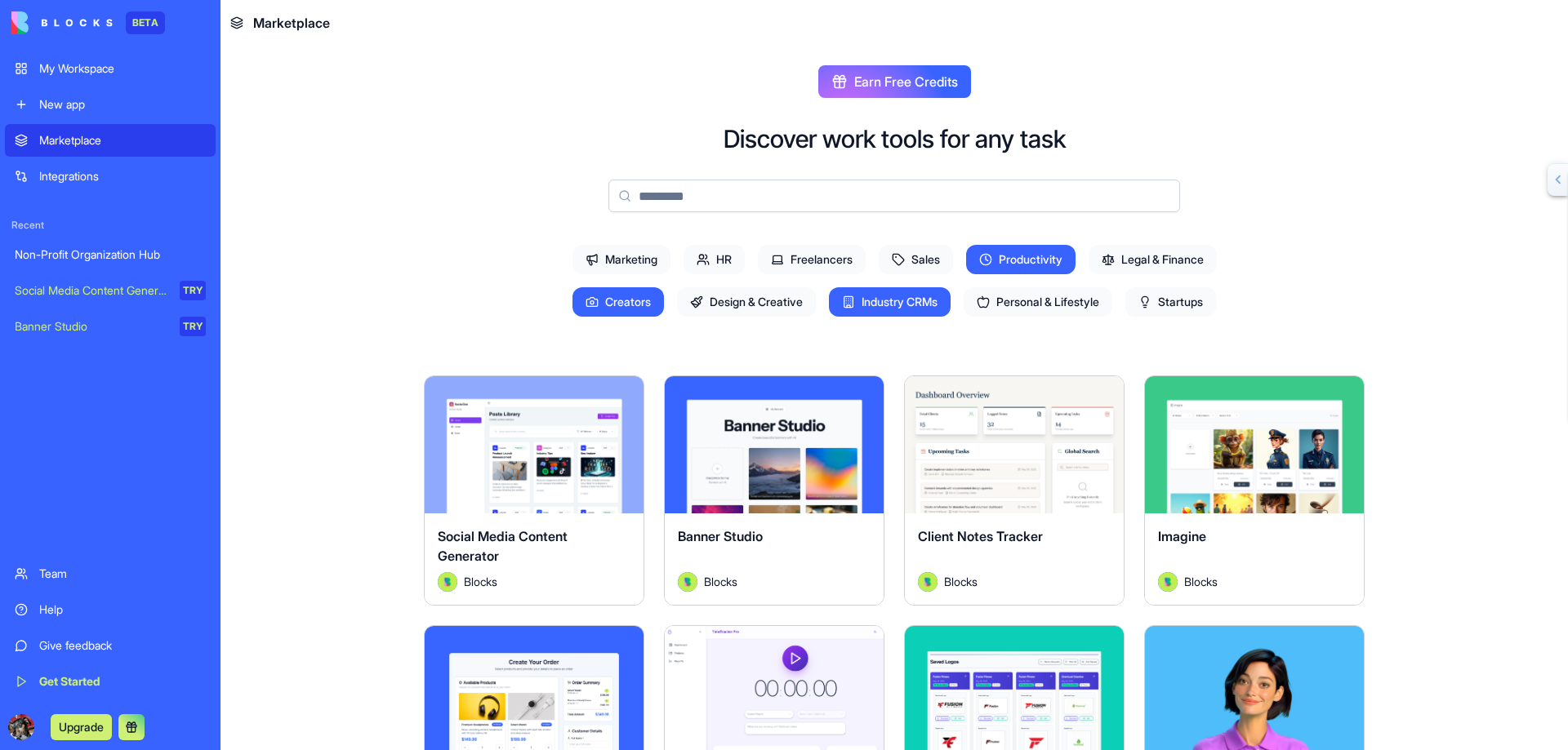
click at [617, 300] on span "Creators" at bounding box center [618, 301] width 91 height 29
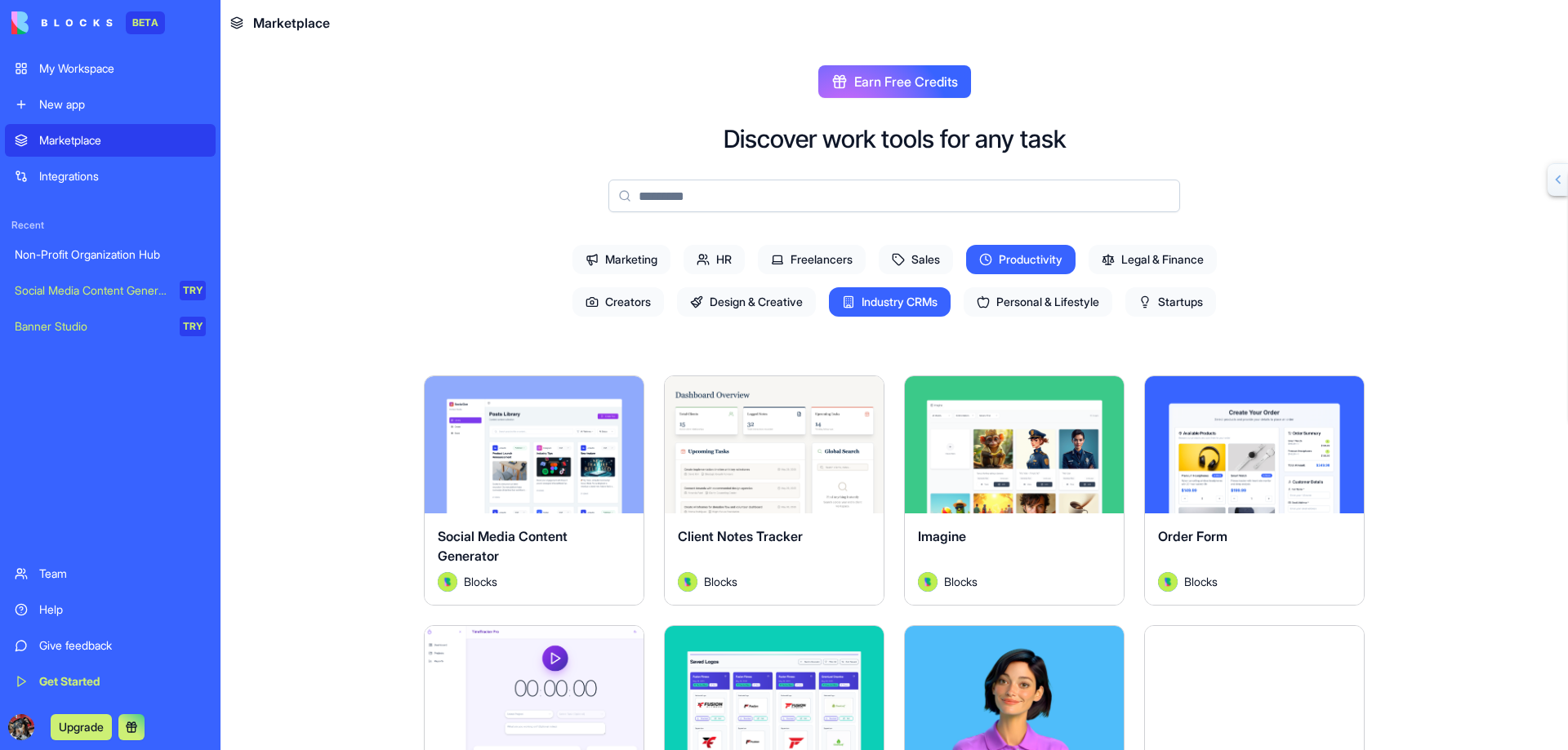
click at [1005, 260] on span "Productivity" at bounding box center [1020, 260] width 109 height 29
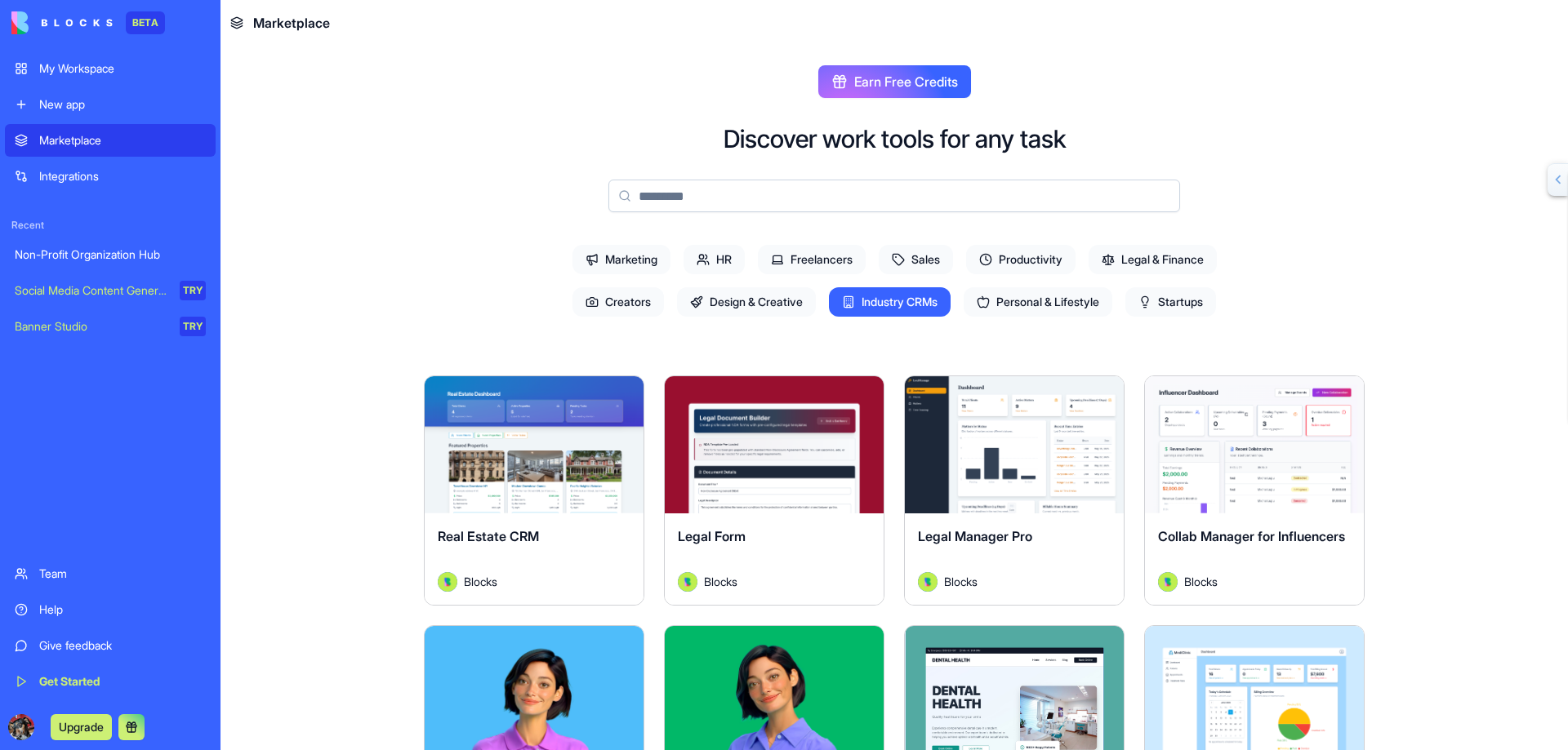
click at [900, 294] on span "Industry CRMs" at bounding box center [890, 301] width 122 height 29
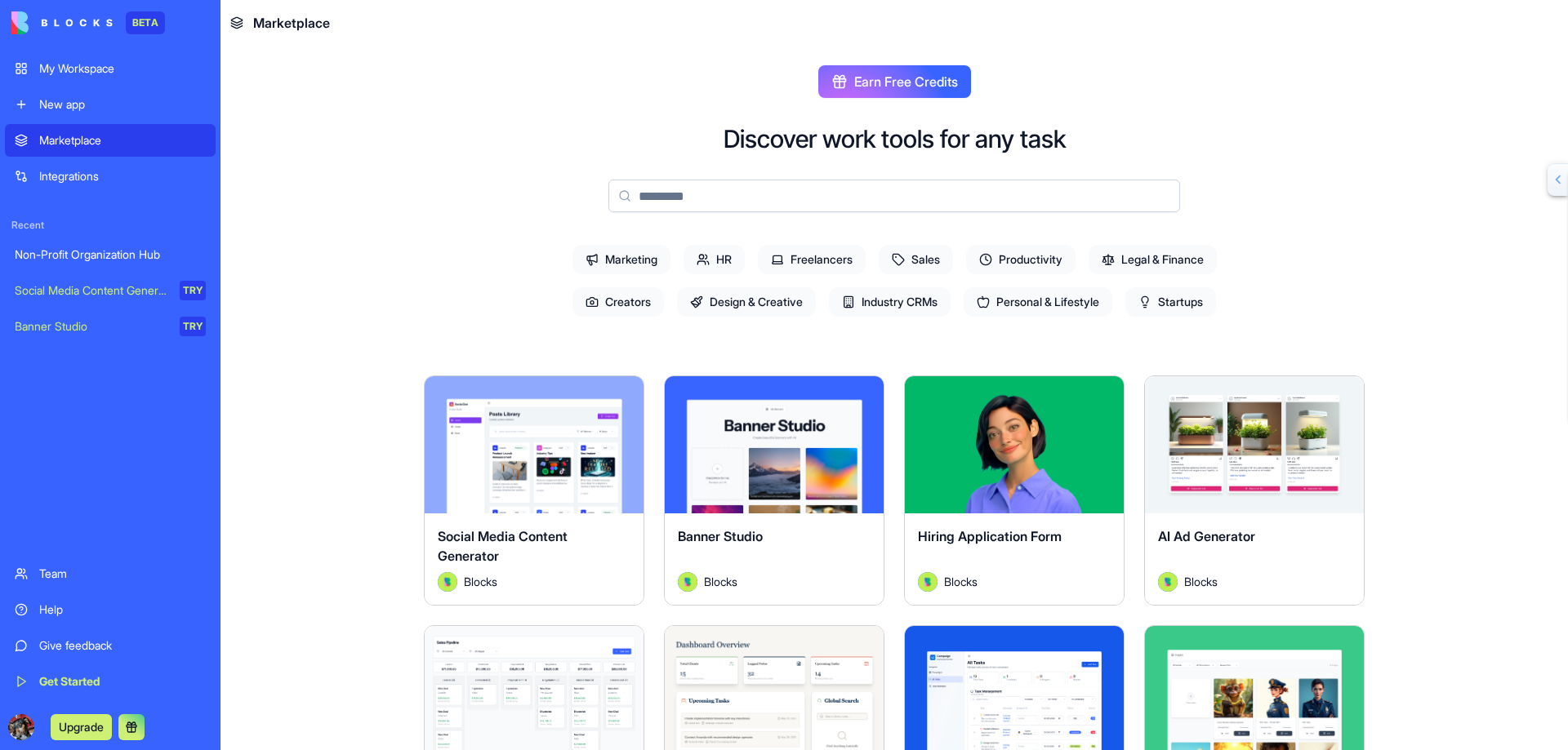
click at [1169, 296] on span "Startups" at bounding box center [1171, 301] width 90 height 29
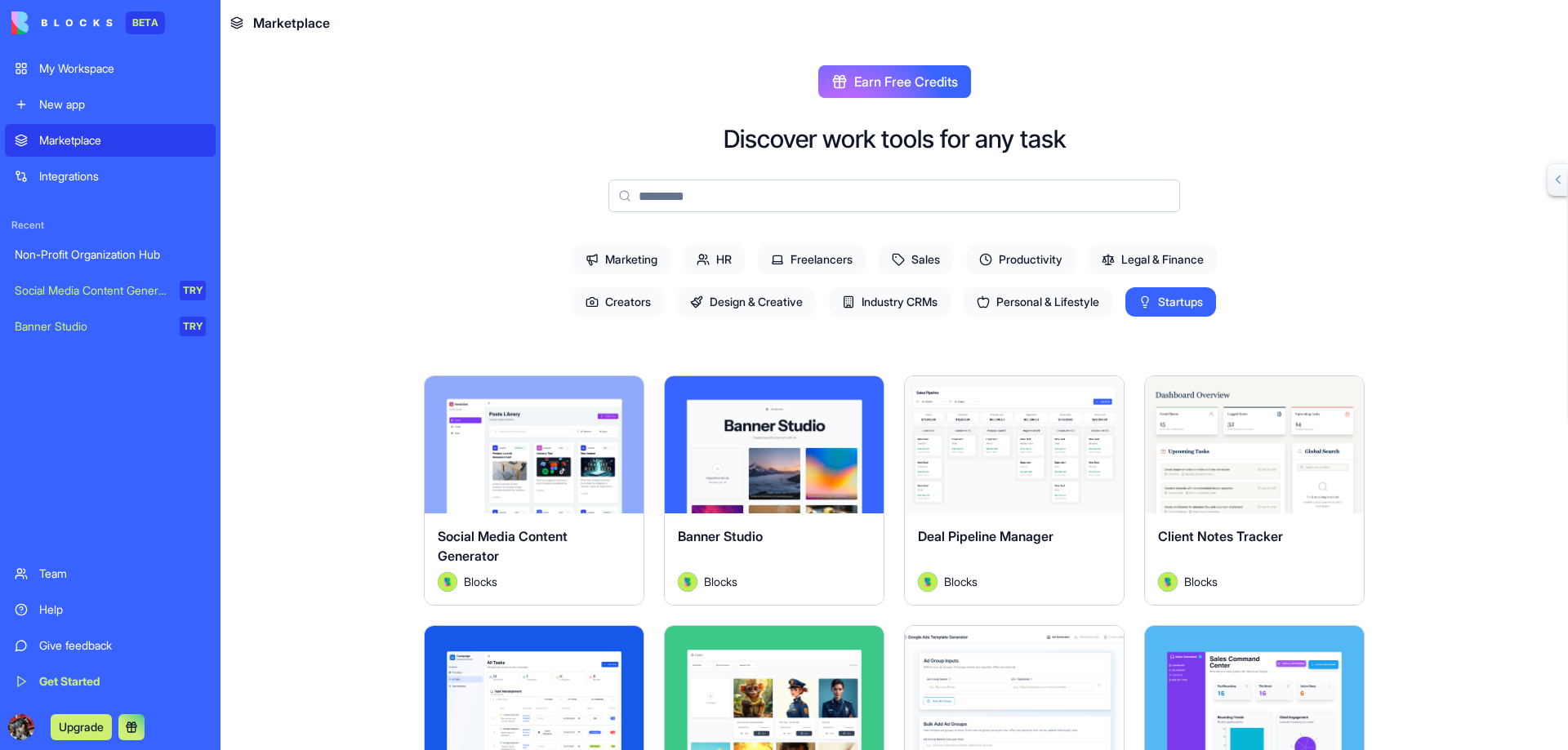
click at [1169, 298] on span "Startups" at bounding box center [1171, 301] width 90 height 29
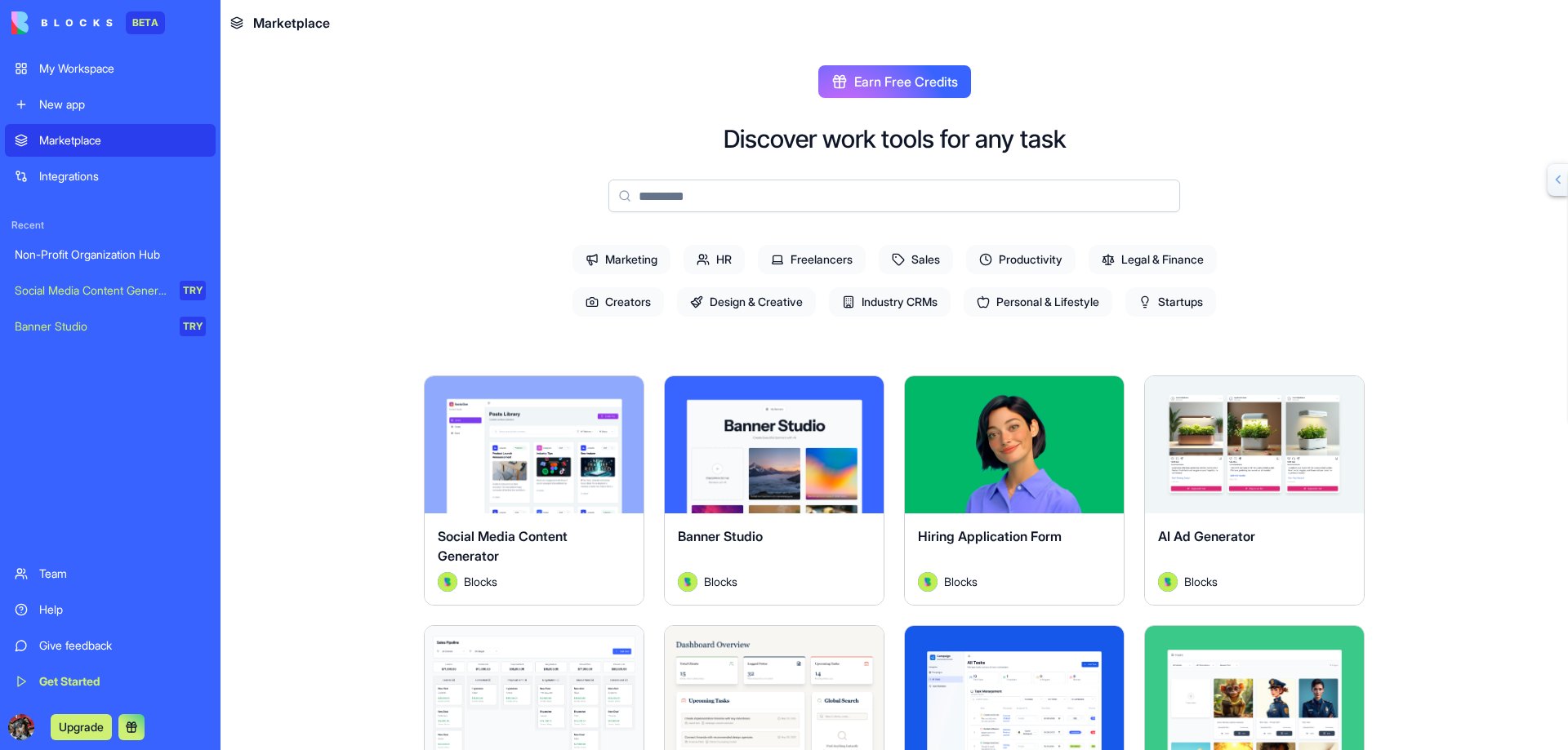
click at [684, 258] on span "HR" at bounding box center [714, 260] width 61 height 29
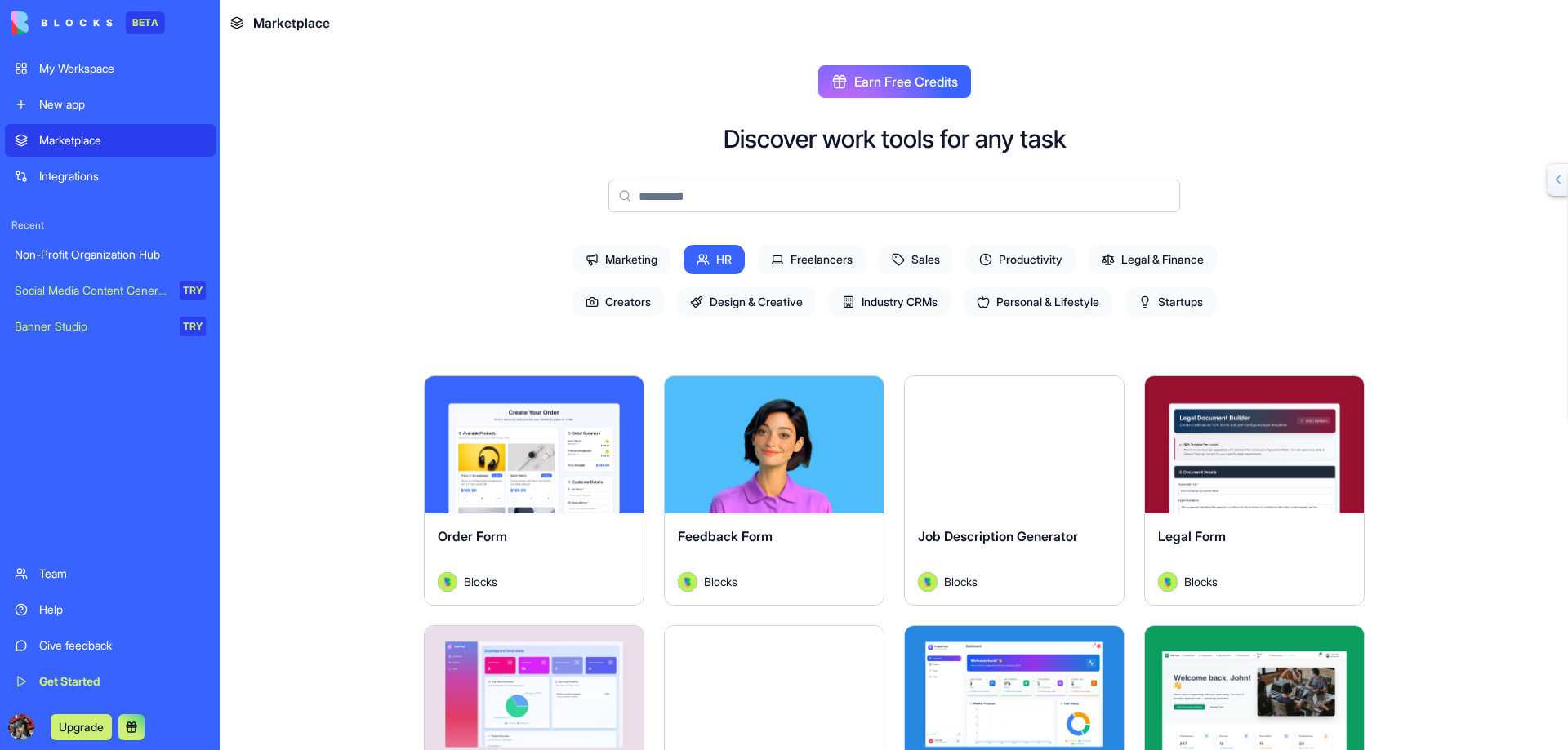
click at [62, 319] on div "Banner Studio" at bounding box center [90, 326] width 153 height 16
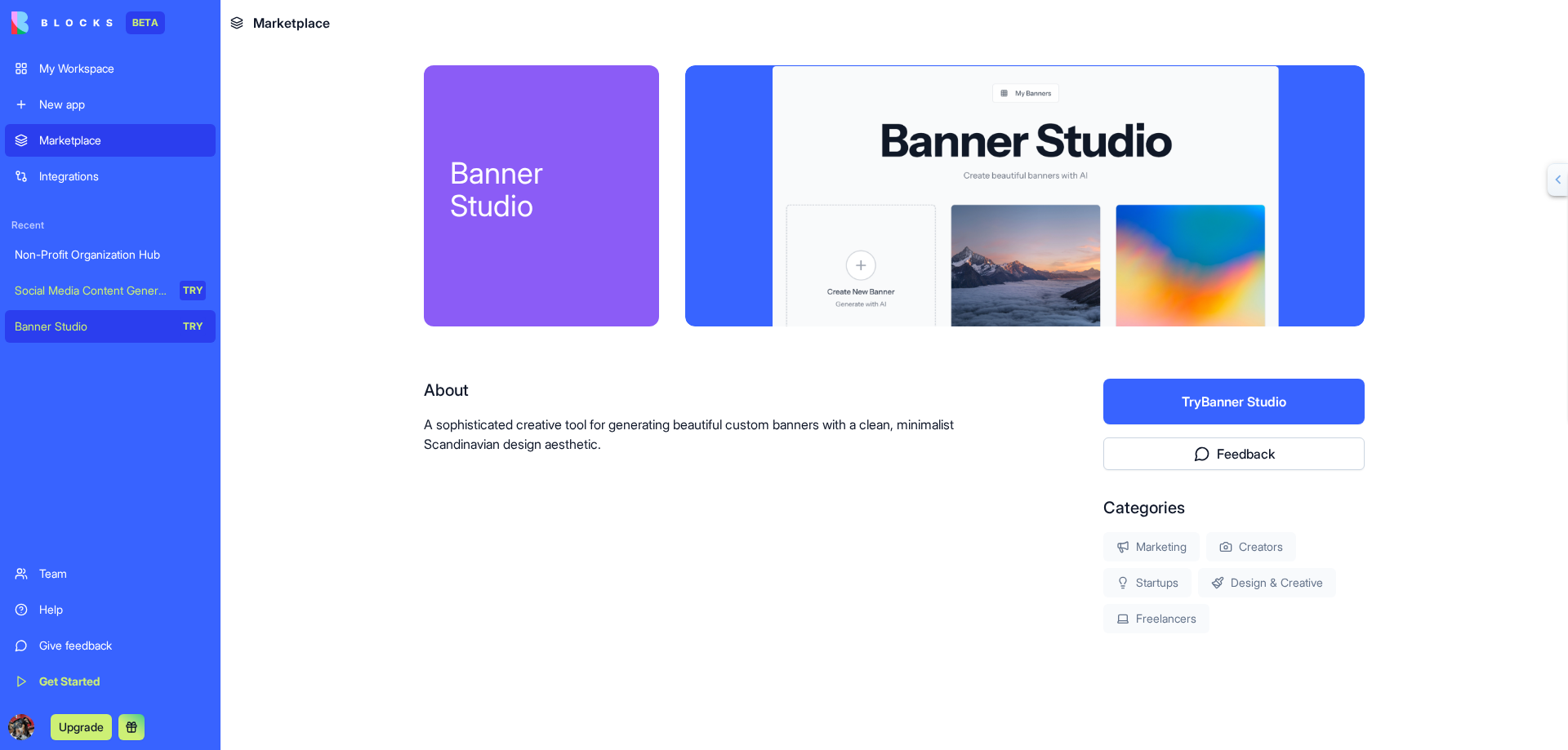
click at [79, 288] on div "Social Media Content Generator" at bounding box center [90, 290] width 153 height 16
